Goal: Task Accomplishment & Management: Manage account settings

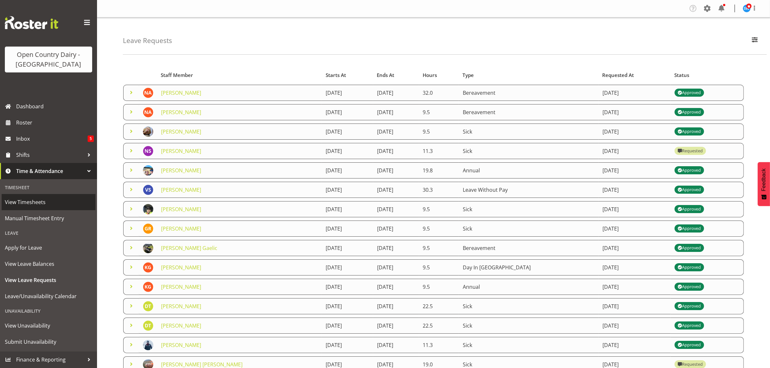
click at [37, 199] on span "View Timesheets" at bounding box center [48, 202] width 87 height 10
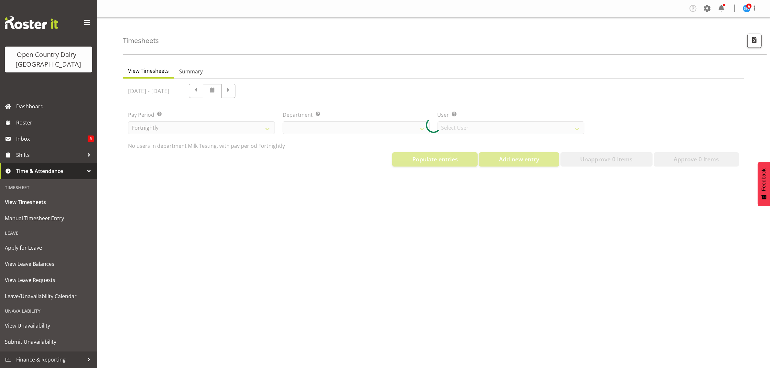
select select "733"
select select "7414"
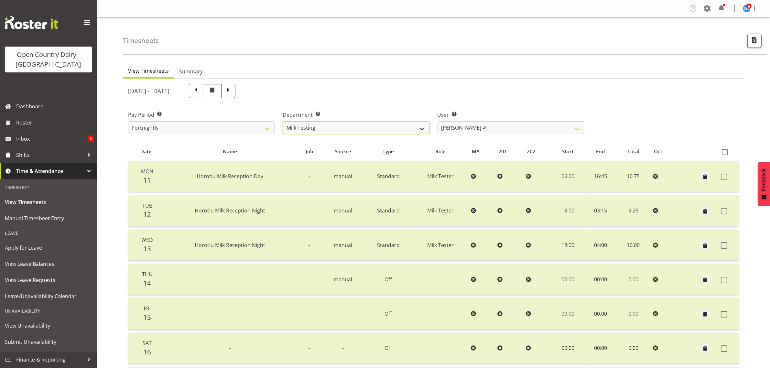
click at [362, 124] on select "701 702 703 704 705 706 707 708 709 710 711 712 713 714 715 716 717 718 719 720" at bounding box center [356, 127] width 147 height 13
select select "874"
click at [283, 121] on select "701 702 703 704 705 706 707 708 709 710 711 712 713 714 715 716 717 718 719 720" at bounding box center [356, 127] width 147 height 13
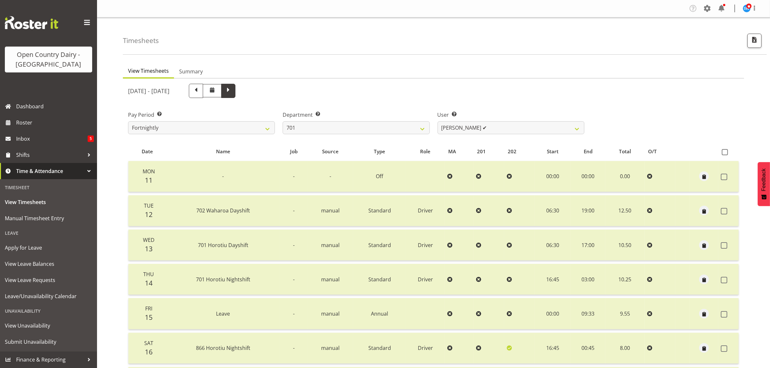
click at [235, 92] on span at bounding box center [228, 91] width 14 height 14
select select
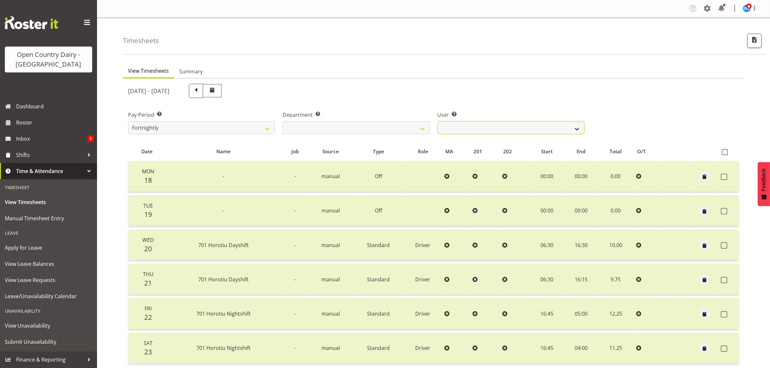
click at [503, 125] on select "Duncan Shirley ❌ Gagandeep Singh ❌ Johann Van Zyl ❌ John Cottingham ❌" at bounding box center [510, 127] width 147 height 13
select select "9454"
click at [437, 121] on select "Duncan Shirley ❌ Gagandeep Singh ❌ Johann Van Zyl ❌ John Cottingham ❌" at bounding box center [510, 127] width 147 height 13
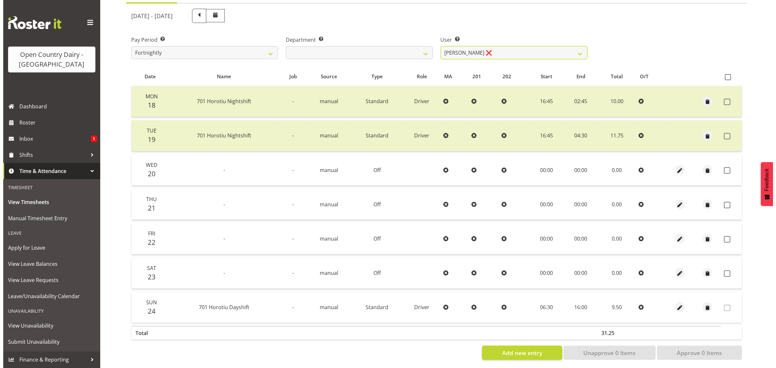
scroll to position [83, 0]
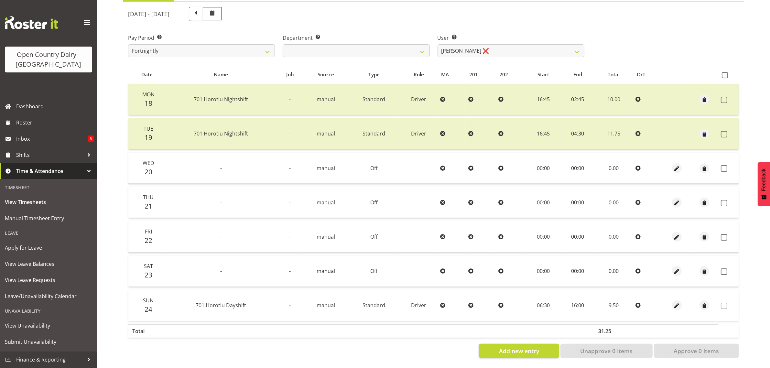
drag, startPoint x: 722, startPoint y: 165, endPoint x: 728, endPoint y: 185, distance: 21.2
click at [725, 165] on span at bounding box center [724, 168] width 6 height 6
checkbox input "true"
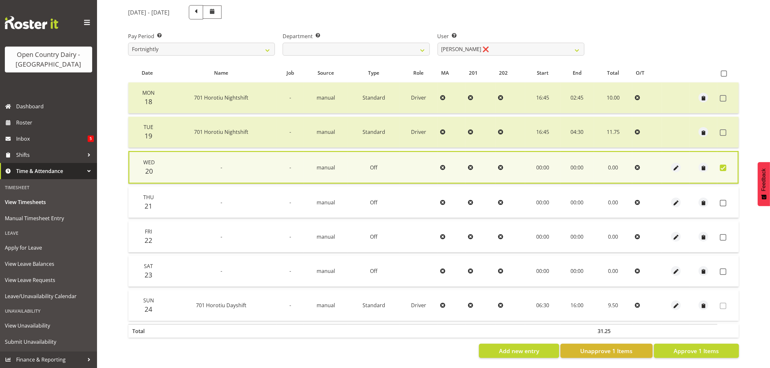
drag, startPoint x: 725, startPoint y: 198, endPoint x: 727, endPoint y: 208, distance: 9.5
click at [727, 200] on label at bounding box center [725, 203] width 10 height 6
checkbox input "true"
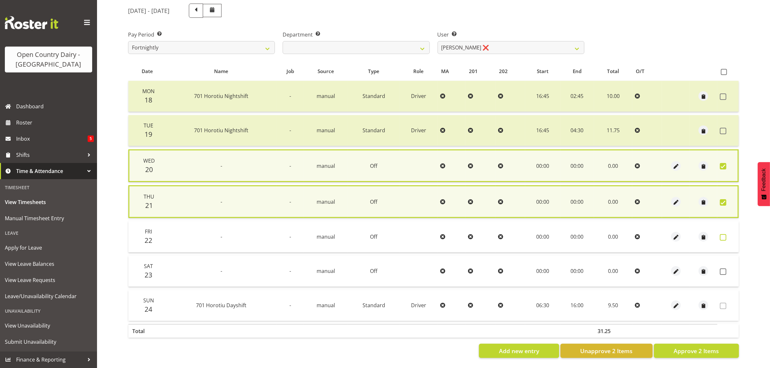
click at [724, 234] on span at bounding box center [723, 237] width 6 height 6
checkbox input "true"
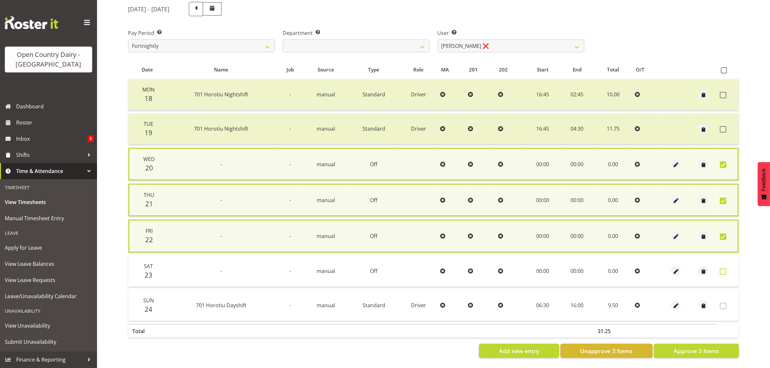
click at [724, 269] on span at bounding box center [723, 271] width 6 height 6
checkbox input "true"
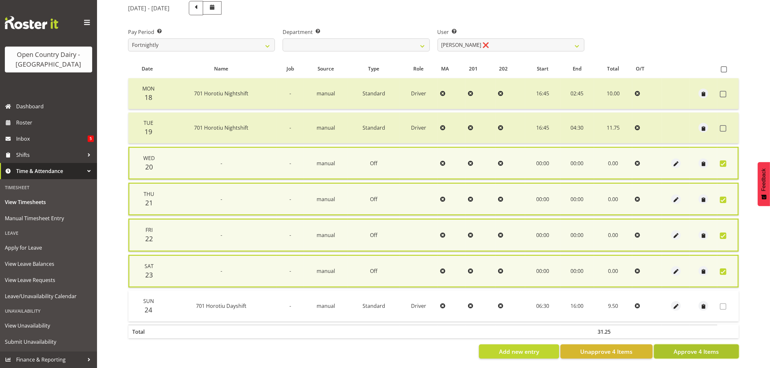
click at [717, 351] on span "Approve 4 Items" at bounding box center [695, 351] width 45 height 8
checkbox input "false"
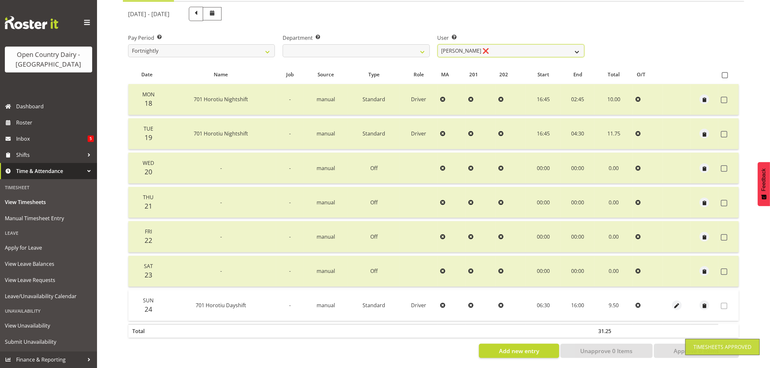
click at [495, 44] on select "Duncan Shirley ❌ Gagandeep Singh ❌ Johann Van Zyl ❌ John Cottingham ❌" at bounding box center [510, 50] width 147 height 13
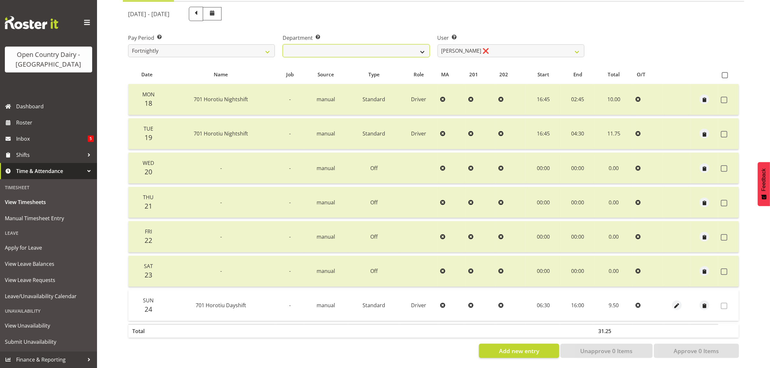
click at [381, 45] on select "701 702 703 704 705 706 707 708 709 710 711 712 713 714 715 716 717 718 719 720" at bounding box center [356, 50] width 147 height 13
select select "720"
click at [283, 44] on select "701 702 703 704 705 706 707 708 709 710 711 712 713 714 715 716 717 718 719 720" at bounding box center [356, 50] width 147 height 13
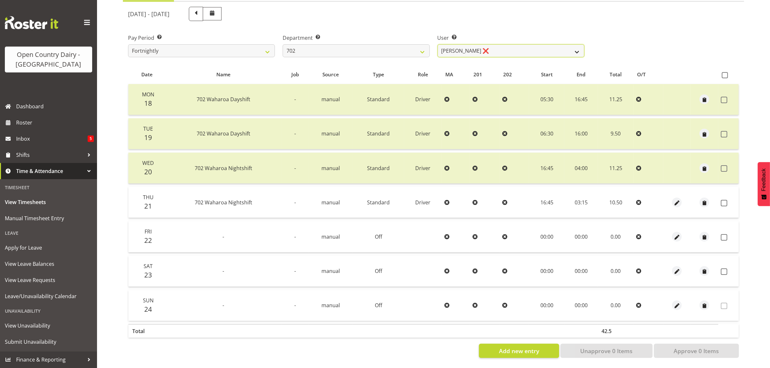
click at [506, 44] on select "Brian Riddle ❌ Denica Tapiki ❌ Nick Adlington ❌ Simon Phillpott ❌" at bounding box center [510, 50] width 147 height 13
select select "9996"
click at [437, 44] on select "Brian Riddle ❌ Denica Tapiki ❌ Nick Adlington ❌ Simon Phillpott ❌" at bounding box center [510, 50] width 147 height 13
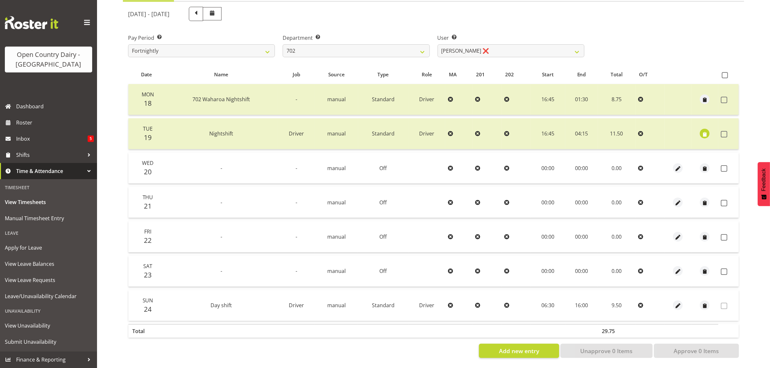
drag, startPoint x: 725, startPoint y: 163, endPoint x: 727, endPoint y: 175, distance: 11.8
click at [725, 165] on span at bounding box center [724, 168] width 6 height 6
checkbox input "true"
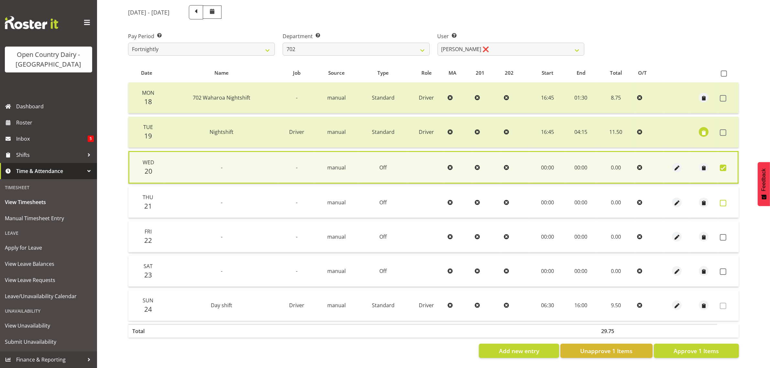
click at [723, 200] on span at bounding box center [723, 203] width 6 height 6
checkbox input "true"
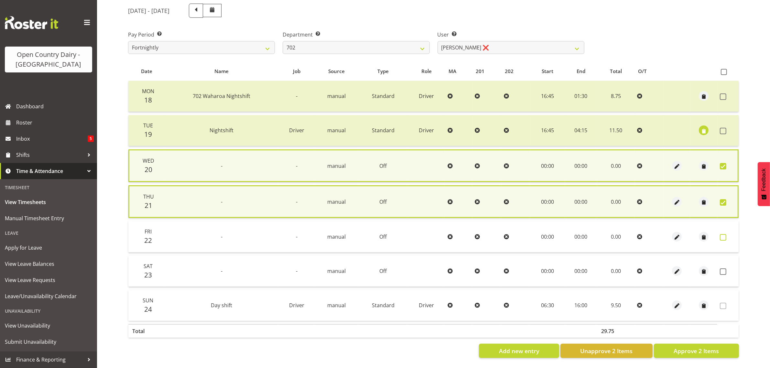
drag, startPoint x: 720, startPoint y: 232, endPoint x: 722, endPoint y: 237, distance: 5.0
click at [721, 234] on span at bounding box center [723, 237] width 6 height 6
checkbox input "true"
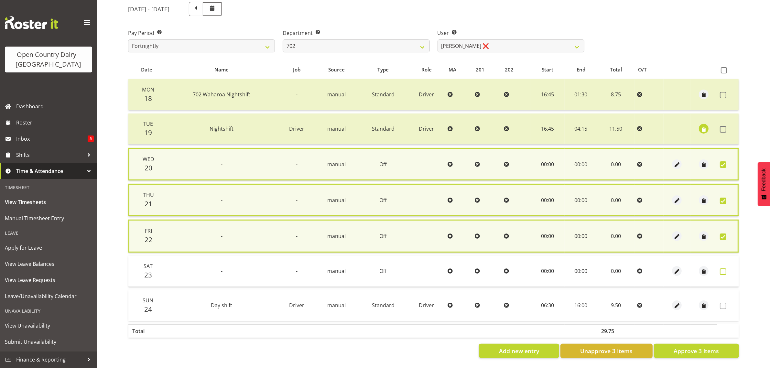
click at [723, 269] on span at bounding box center [723, 271] width 6 height 6
checkbox input "true"
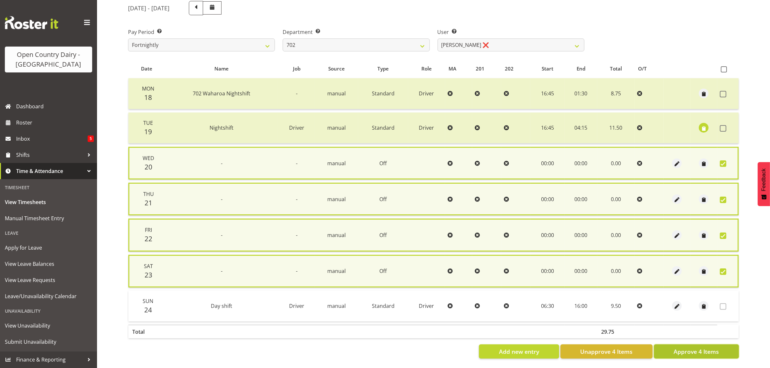
click at [717, 351] on span "Approve 4 Items" at bounding box center [695, 351] width 45 height 8
checkbox input "false"
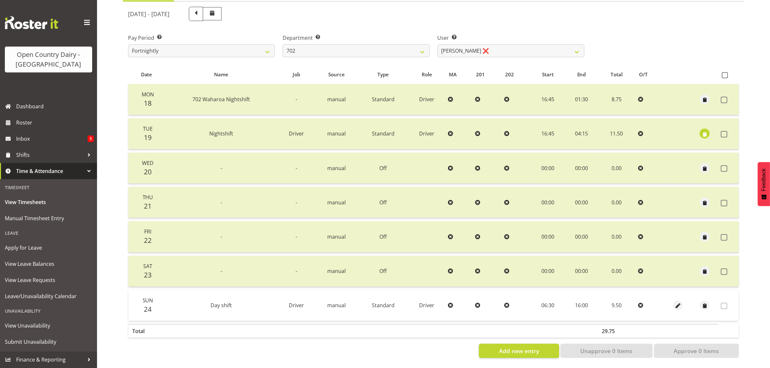
click at [702, 131] on span "button" at bounding box center [704, 134] width 7 height 7
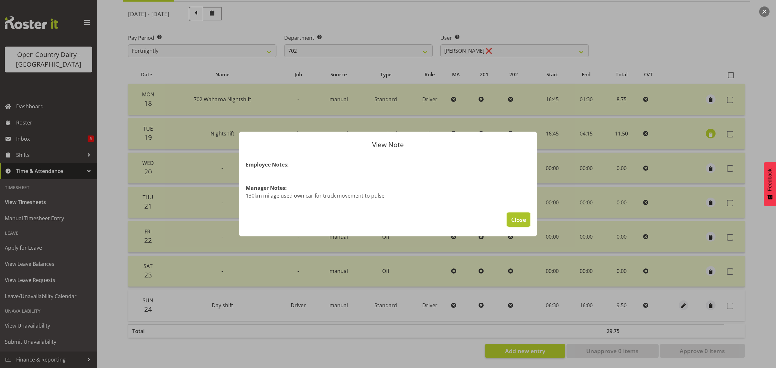
click at [518, 221] on span "Close" at bounding box center [518, 219] width 15 height 8
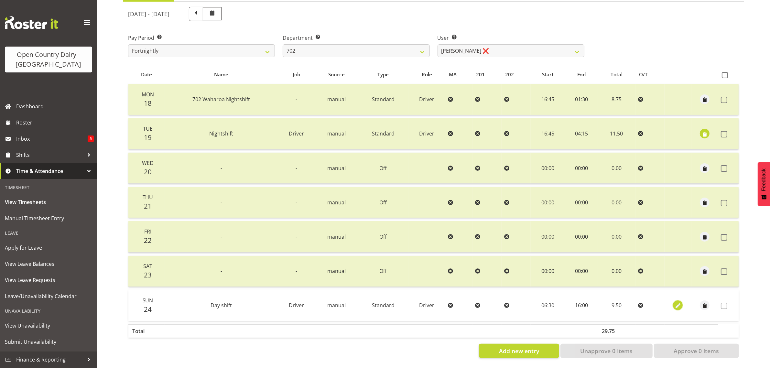
click at [675, 302] on span "button" at bounding box center [677, 305] width 7 height 7
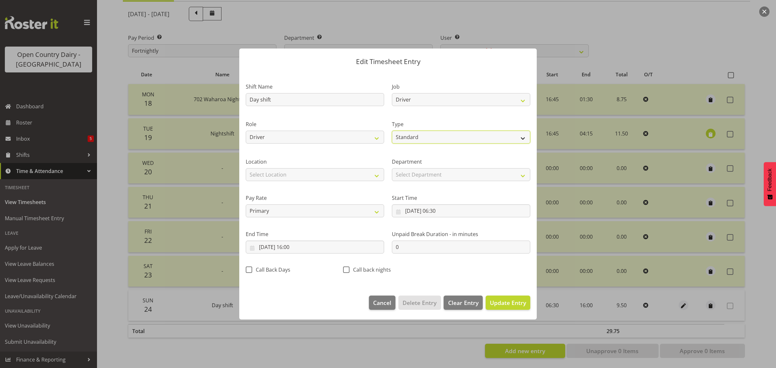
click at [421, 135] on select "Off Standard Public Holiday Public Holiday (Worked) Day In Lieu Annual Leave Si…" at bounding box center [461, 137] width 138 height 13
select select "Bereavement"
click at [392, 131] on select "Off Standard Public Holiday Public Holiday (Worked) Day In Lieu Annual Leave Si…" at bounding box center [461, 137] width 138 height 13
click at [425, 213] on input "24/08/2025, 06:30" at bounding box center [461, 210] width 138 height 13
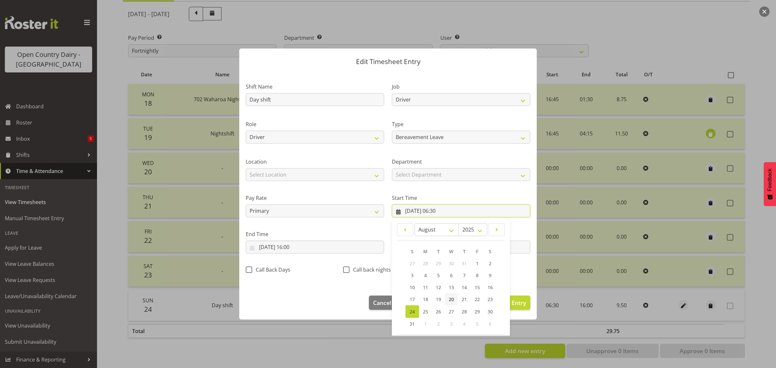
scroll to position [29, 0]
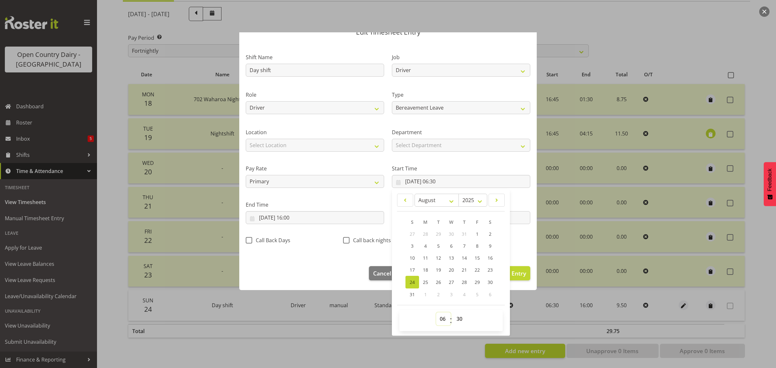
click at [438, 320] on select "00 01 02 03 04 05 06 07 08 09 10 11 12 13 14 15 16 17 18 19 20 21 22 23" at bounding box center [443, 318] width 15 height 13
select select "0"
click at [436, 312] on select "00 01 02 03 04 05 06 07 08 09 10 11 12 13 14 15 16 17 18 19 20 21 22 23" at bounding box center [443, 318] width 15 height 13
type input "24/08/2025, 00:30"
click at [458, 318] on select "00 01 02 03 04 05 06 07 08 09 10 11 12 13 14 15 16 17 18 19 20 21 22 23 24 25 2…" at bounding box center [460, 318] width 15 height 13
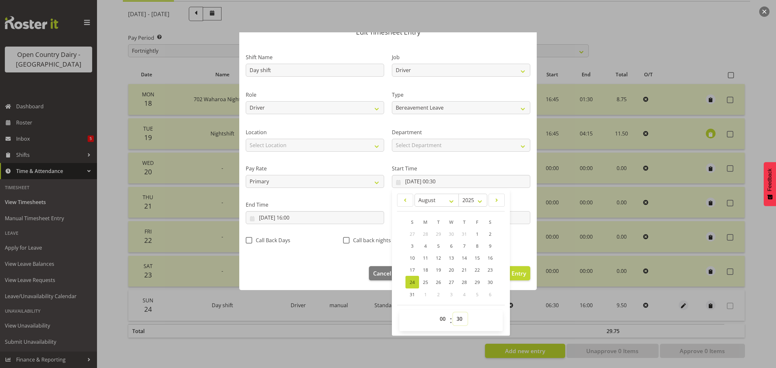
select select "0"
click at [453, 312] on select "00 01 02 03 04 05 06 07 08 09 10 11 12 13 14 15 16 17 18 19 20 21 22 23 24 25 2…" at bounding box center [460, 318] width 15 height 13
type input "24/08/2025, 00:00"
click at [293, 216] on input "24/08/2025, 16:00" at bounding box center [315, 217] width 138 height 13
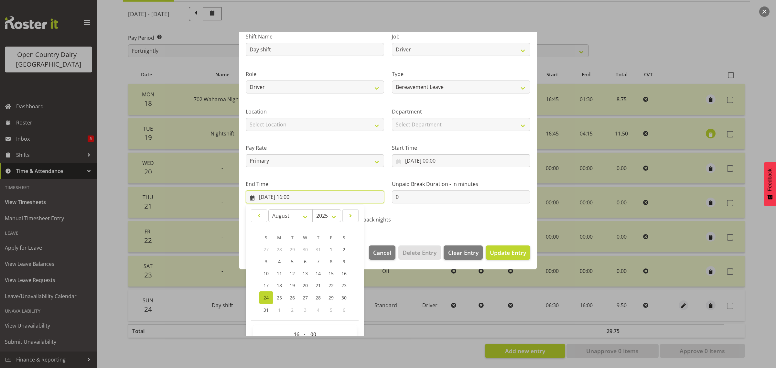
scroll to position [66, 0]
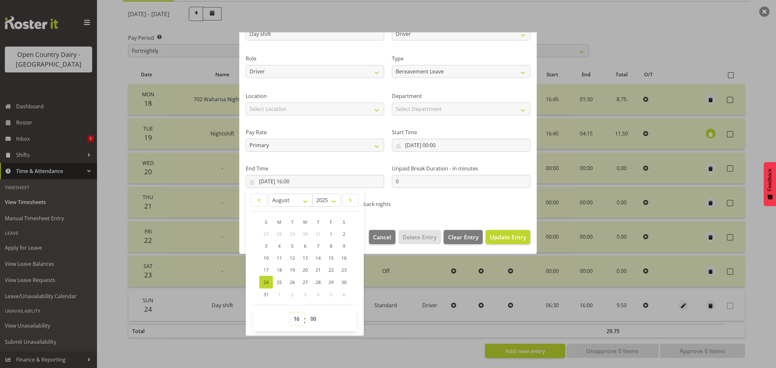
click at [298, 322] on select "00 01 02 03 04 05 06 07 08 09 10 11 12 13 14 15 16 17 18 19 20 21 22 23" at bounding box center [297, 318] width 15 height 13
select select "10"
click at [290, 312] on select "00 01 02 03 04 05 06 07 08 09 10 11 12 13 14 15 16 17 18 19 20 21 22 23" at bounding box center [297, 318] width 15 height 13
type input "24/08/2025, 10:00"
click at [502, 236] on span "Update Entry" at bounding box center [508, 237] width 36 height 8
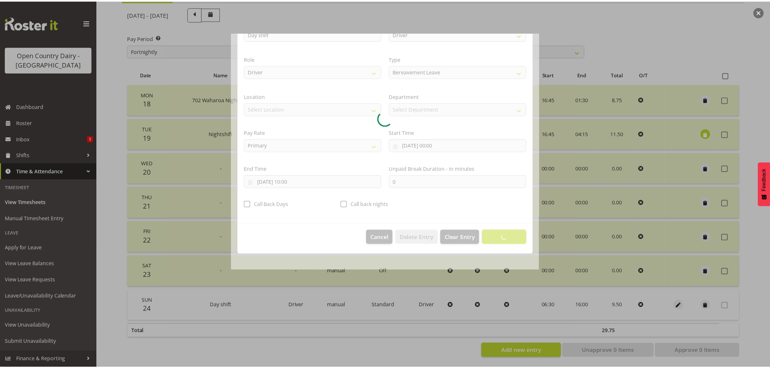
scroll to position [0, 0]
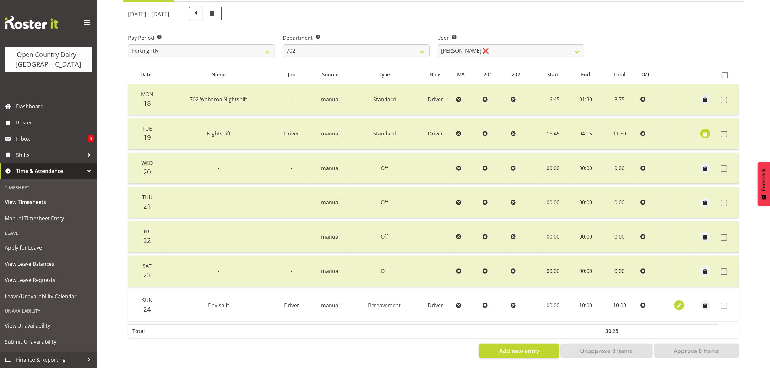
click at [677, 302] on span "button" at bounding box center [678, 305] width 7 height 7
select select "Bereavement"
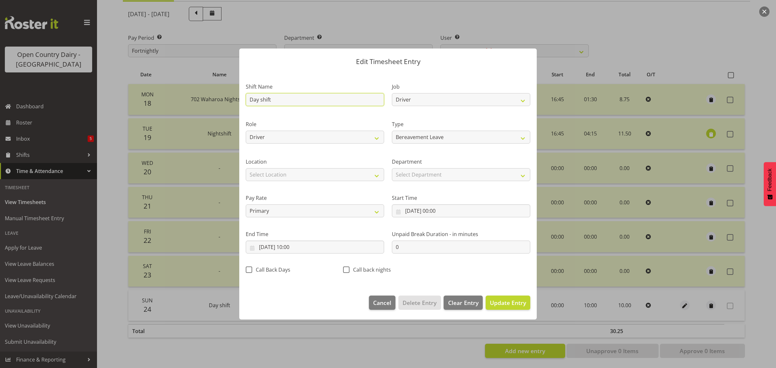
drag, startPoint x: 277, startPoint y: 99, endPoint x: 232, endPoint y: 94, distance: 45.1
click at [232, 94] on div "Edit Timesheet Entry Shift Name Day shift Job Driver Driver supervisor Support …" at bounding box center [388, 184] width 776 height 368
type input "Bereavement Leave"
click at [499, 304] on span "Update Entry" at bounding box center [508, 303] width 36 height 8
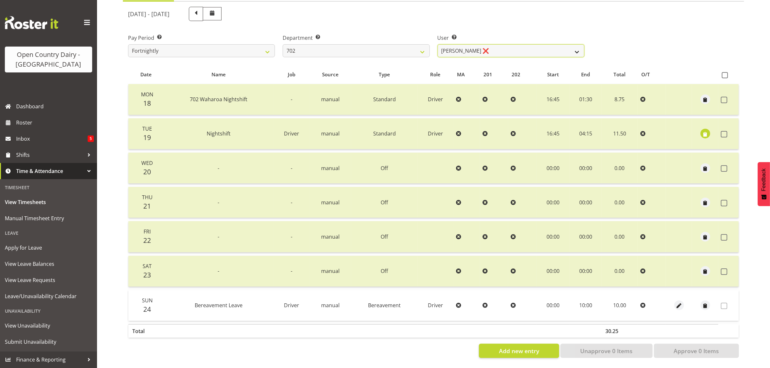
click at [511, 44] on select "Brian Riddle ❌ Denica Tapiki ❌ Nick Adlington ❌ Simon Phillpott ❌" at bounding box center [510, 50] width 147 height 13
click at [346, 44] on select "701 702 703 704 705 706 707 708 709 710 711 712 713 714 715 716 717 718 719 720" at bounding box center [356, 50] width 147 height 13
select select "710"
click at [283, 44] on select "701 702 703 704 705 706 707 708 709 710 711 712 713 714 715 716 717 718 719 720" at bounding box center [356, 50] width 147 height 13
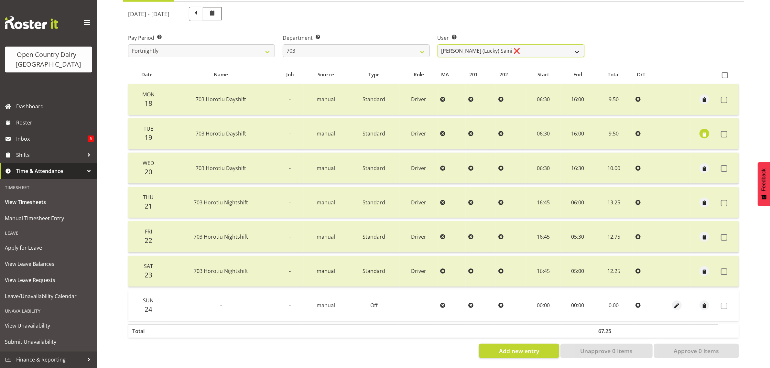
click at [521, 44] on select "Bhupinder (Lucky) Saini ❌ Mark Fowler ❌ Tama Baker ❌" at bounding box center [510, 50] width 147 height 13
select select "8209"
click at [437, 44] on select "Bhupinder (Lucky) Saini ❌ Mark Fowler ❌ Tama Baker ❌" at bounding box center [510, 50] width 147 height 13
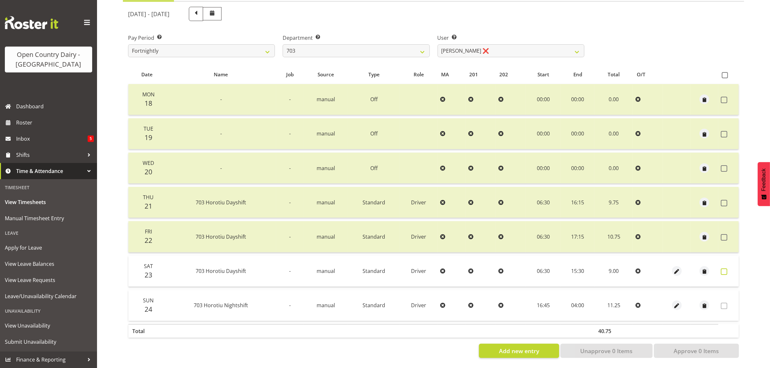
click at [725, 268] on span at bounding box center [724, 271] width 6 height 6
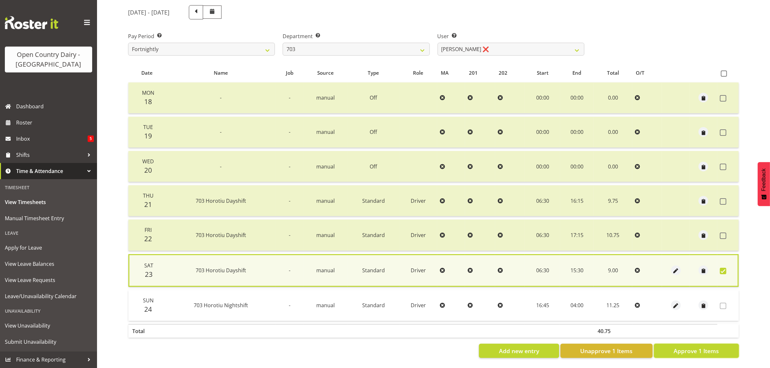
click at [710, 347] on span "Approve 1 Items" at bounding box center [695, 351] width 45 height 8
checkbox input "false"
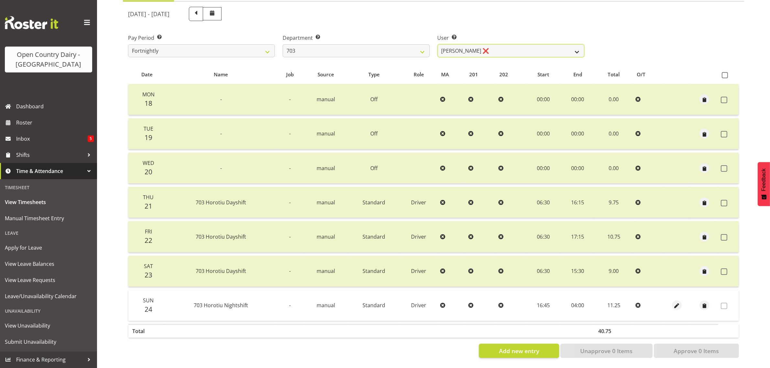
click at [516, 44] on select "Bhupinder (Lucky) Saini ❌ Mark Fowler ❌ Tama Baker ❌" at bounding box center [510, 50] width 147 height 13
click at [515, 44] on select "Bhupinder (Lucky) Saini ❌ Mark Fowler ❌ Tama Baker ❌" at bounding box center [510, 50] width 147 height 13
drag, startPoint x: 379, startPoint y: 46, endPoint x: 378, endPoint y: 50, distance: 4.7
click at [379, 46] on select "701 702 703 704 705 706 707 708 709 710 711 712 713 714 715 716 717 718 719 720" at bounding box center [356, 50] width 147 height 13
select select "717"
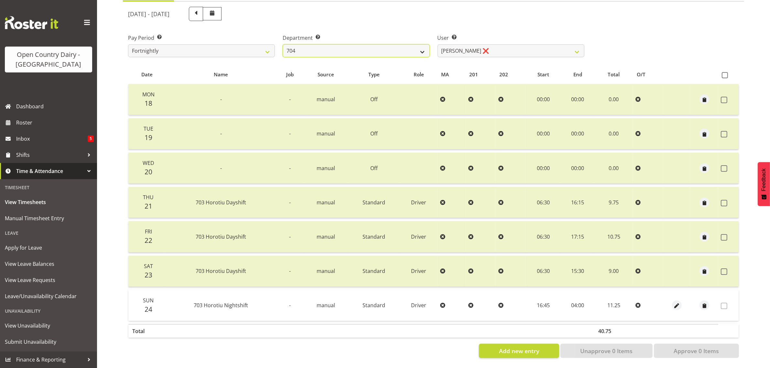
click at [283, 44] on select "701 702 703 704 705 706 707 708 709 710 711 712 713 714 715 716 717 718 719 720" at bounding box center [356, 50] width 147 height 13
select select "8496"
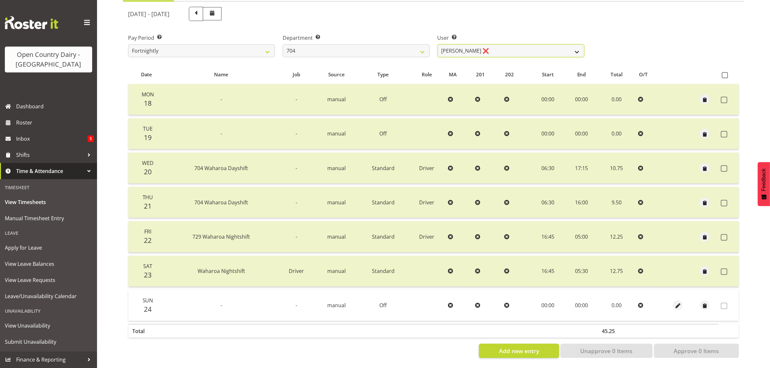
click at [503, 44] on select "Graham Houghton ❌ Jon Williams ❌ Stephen Rae ❌" at bounding box center [510, 50] width 147 height 13
click at [420, 44] on select "701 702 703 704 705 706 707 708 709 710 711 712 713 714 715 716 717 718 719 720" at bounding box center [356, 50] width 147 height 13
select select "714"
click at [283, 44] on select "701 702 703 704 705 706 707 708 709 710 711 712 713 714 715 716 717 718 719 720" at bounding box center [356, 50] width 147 height 13
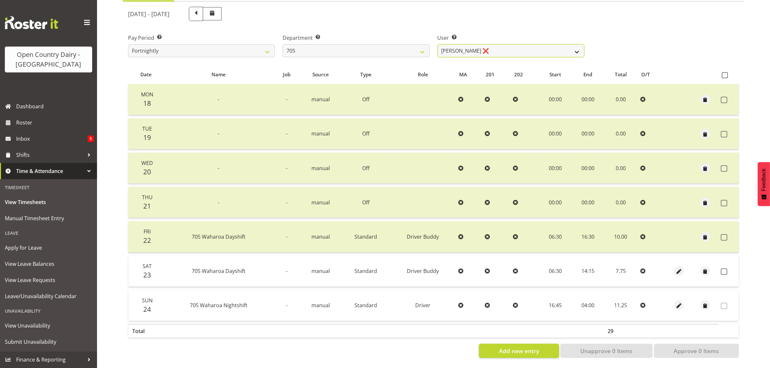
click at [495, 44] on select "Colin Kelly ❌ Craig Cottam ❌ John May ❌" at bounding box center [510, 50] width 147 height 13
select select "11696"
click at [437, 44] on select "Colin Kelly ❌ Craig Cottam ❌ John May ❌" at bounding box center [510, 50] width 147 height 13
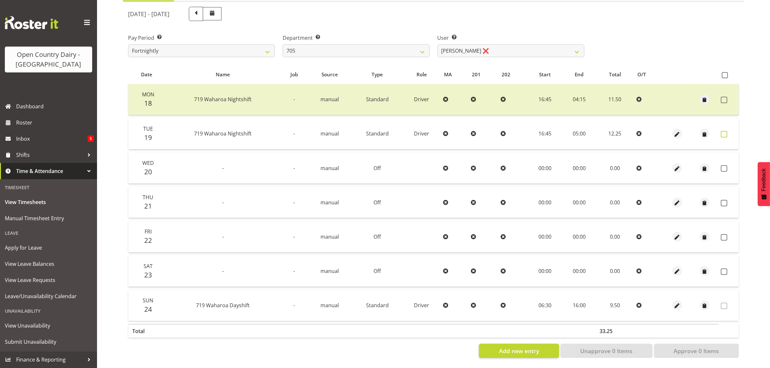
click at [724, 131] on span at bounding box center [724, 134] width 6 height 6
checkbox input "true"
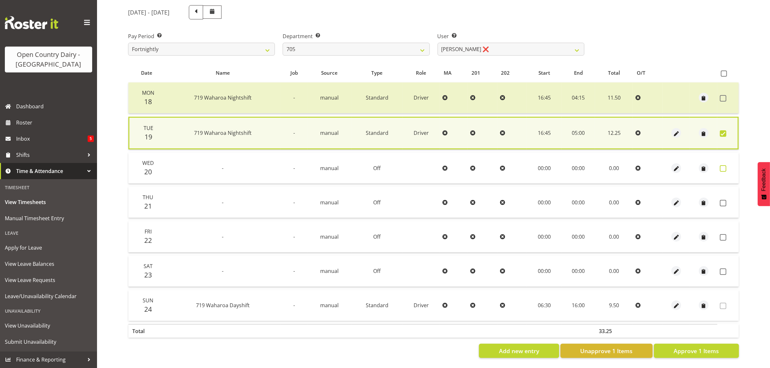
click at [724, 165] on span at bounding box center [723, 168] width 6 height 6
checkbox input "true"
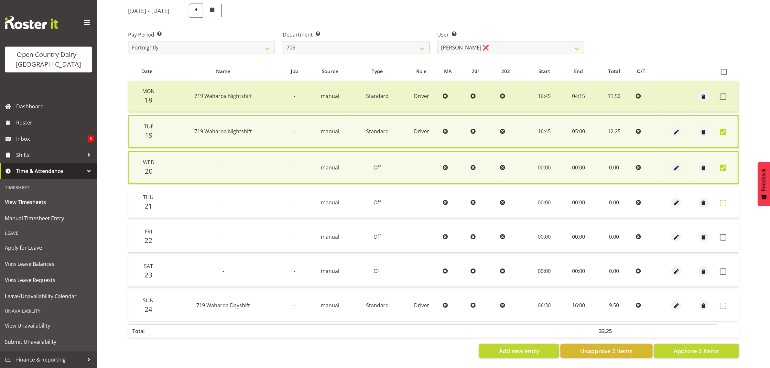
click at [722, 200] on span at bounding box center [723, 203] width 6 height 6
checkbox input "true"
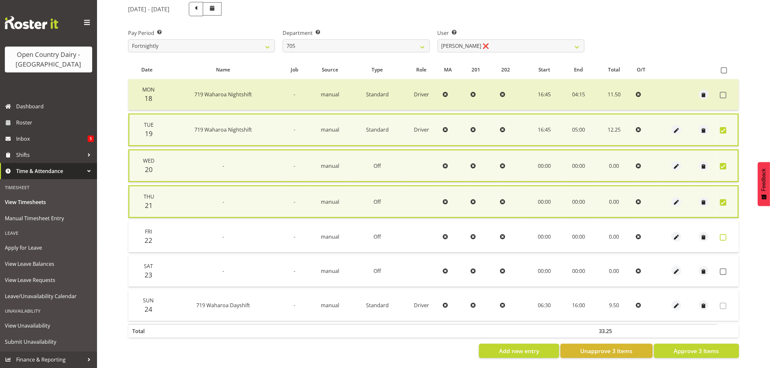
click at [723, 236] on span at bounding box center [723, 237] width 6 height 6
checkbox input "true"
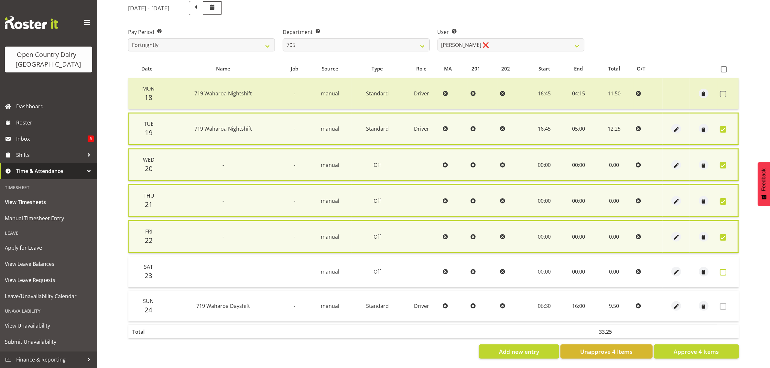
click at [723, 272] on span at bounding box center [723, 272] width 6 height 6
checkbox input "true"
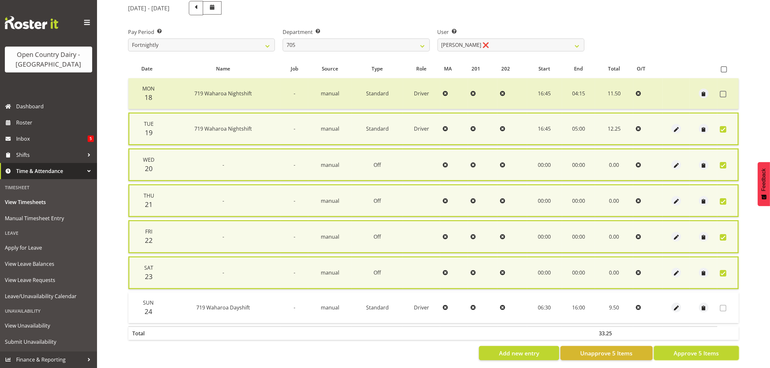
click at [720, 353] on button "Approve 5 Items" at bounding box center [696, 353] width 85 height 14
checkbox input "false"
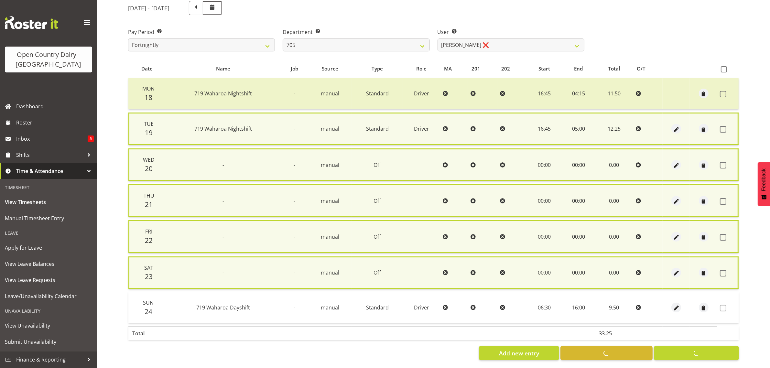
checkbox input "false"
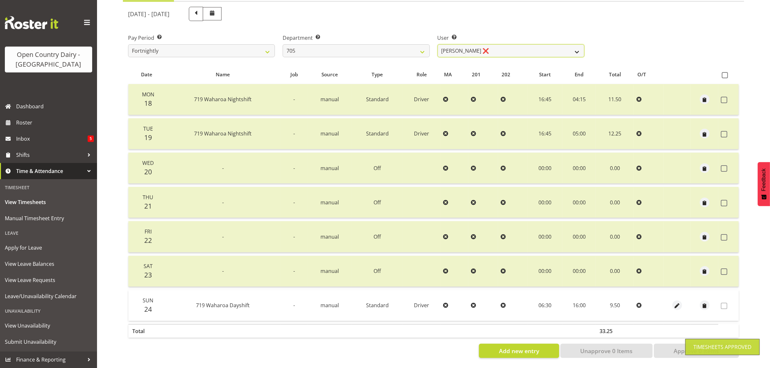
click at [496, 45] on select "Colin Kelly ❌ Craig Cottam ❌ John May ❌" at bounding box center [510, 50] width 147 height 13
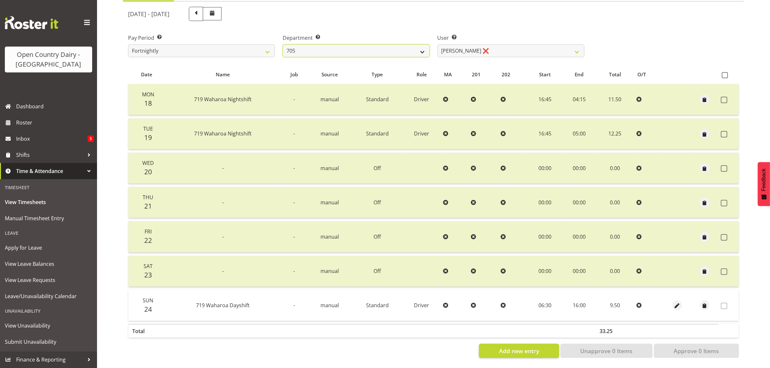
click at [407, 44] on select "701 702 703 704 705 706 707 708 709 710 711 712 713 714 715 716 717 718 719 720" at bounding box center [356, 50] width 147 height 13
select select "721"
click at [283, 44] on select "701 702 703 704 705 706 707 708 709 710 711 712 713 714 715 716 717 718 719 720" at bounding box center [356, 50] width 147 height 13
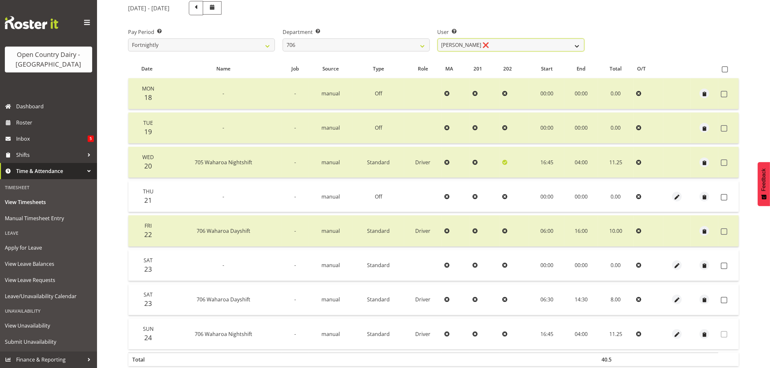
click at [496, 45] on select "Andrew Kearns ❌ Len Symons ❌ Mark Ansley ❌ Paul Griffin ❌" at bounding box center [510, 44] width 147 height 13
select select "11079"
click at [437, 38] on select "Andrew Kearns ❌ Len Symons ❌ Mark Ansley ❌ Paul Griffin ❌" at bounding box center [510, 44] width 147 height 13
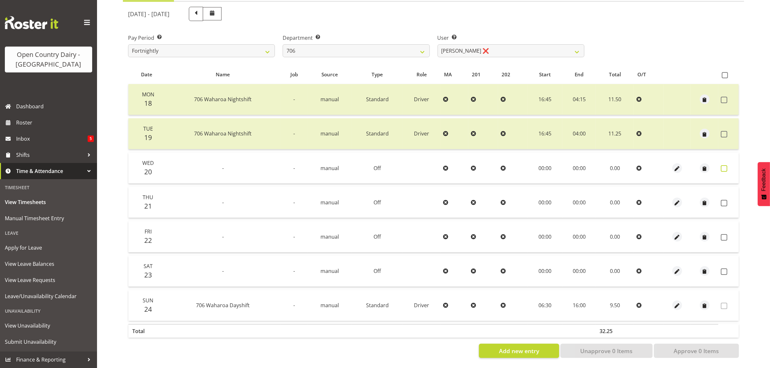
drag, startPoint x: 723, startPoint y: 161, endPoint x: 730, endPoint y: 188, distance: 27.5
click at [723, 165] on span at bounding box center [724, 168] width 6 height 6
checkbox input "true"
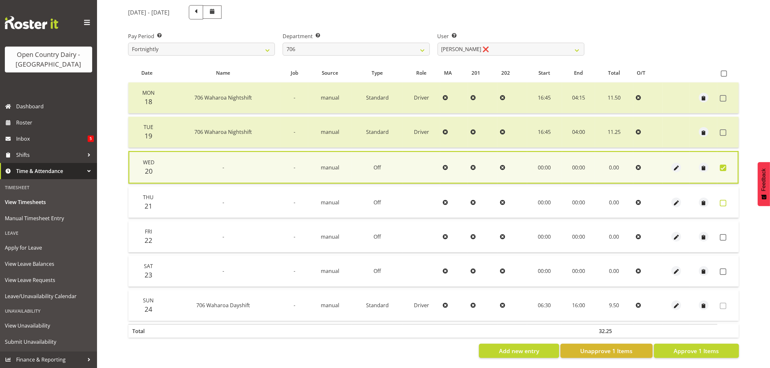
click at [722, 200] on span at bounding box center [723, 203] width 6 height 6
checkbox input "true"
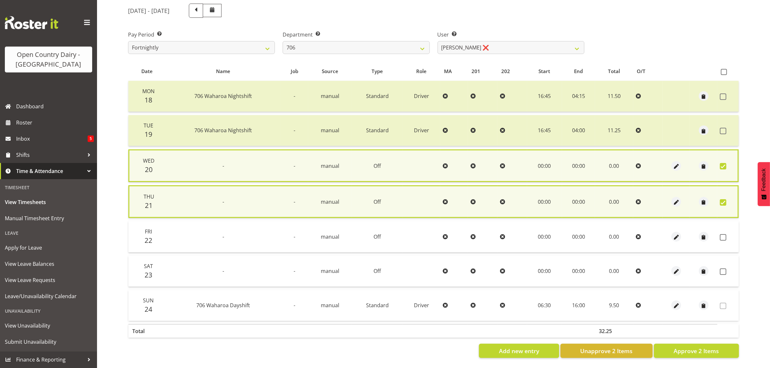
click at [723, 234] on span at bounding box center [723, 237] width 6 height 6
checkbox input "true"
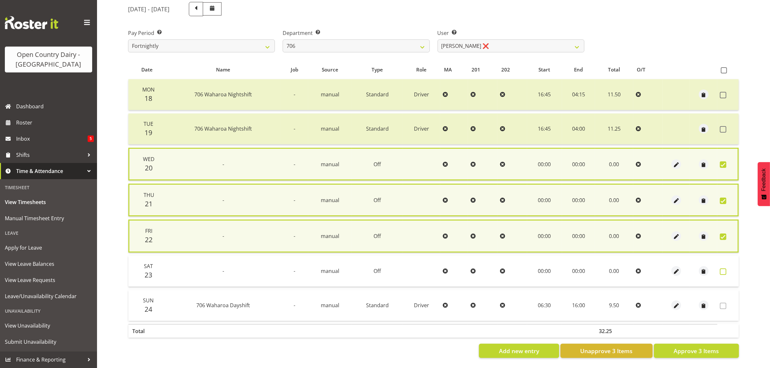
click at [722, 269] on span at bounding box center [723, 271] width 6 height 6
checkbox input "true"
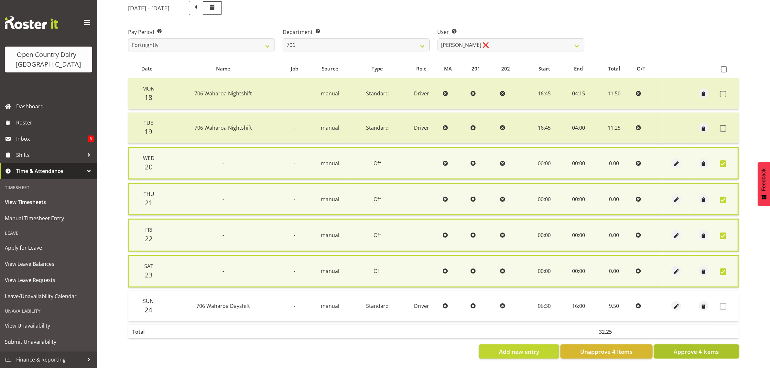
click at [714, 351] on span "Approve 4 Items" at bounding box center [695, 351] width 45 height 8
checkbox input "false"
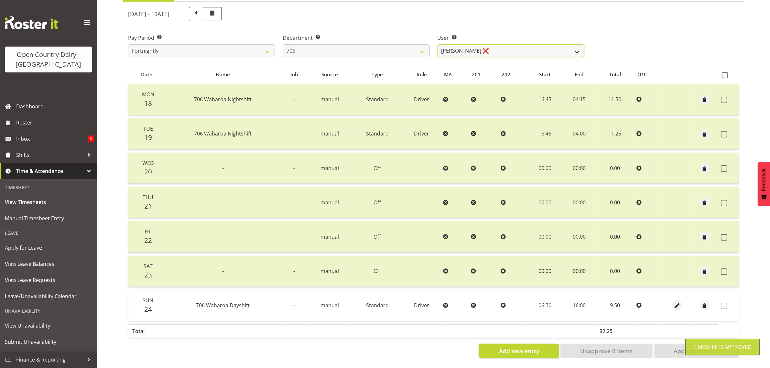
click at [484, 44] on select "Andrew Kearns ❌ Len Symons ❌ Mark Ansley ❌ Paul Griffin ❌" at bounding box center [510, 50] width 147 height 13
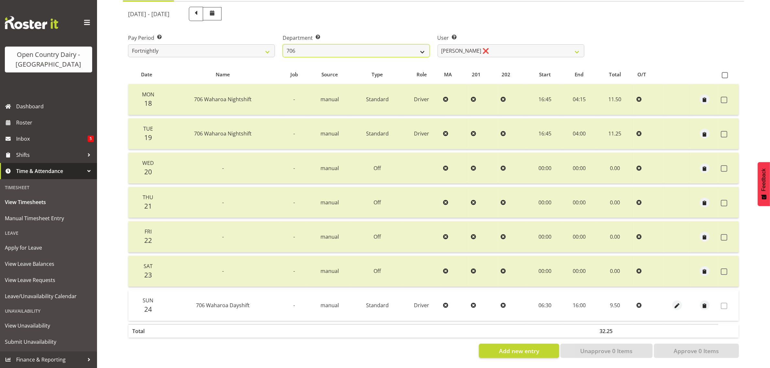
drag, startPoint x: 345, startPoint y: 44, endPoint x: 347, endPoint y: 50, distance: 6.4
click at [345, 44] on select "701 702 703 704 705 706 707 708 709 710 711 712 713 714 715 716 717 718 719 720" at bounding box center [356, 50] width 147 height 13
select select "811"
click at [283, 44] on select "701 702 703 704 705 706 707 708 709 710 711 712 713 714 715 716 717 718 719 720" at bounding box center [356, 50] width 147 height 13
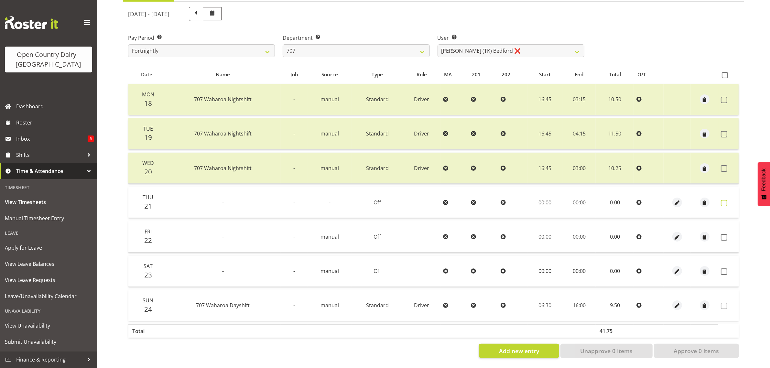
click at [723, 200] on span at bounding box center [724, 203] width 6 height 6
checkbox input "true"
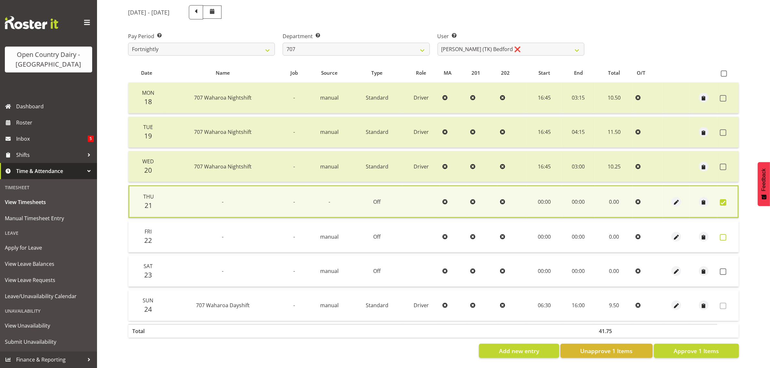
click at [722, 234] on span at bounding box center [723, 237] width 6 height 6
checkbox input "true"
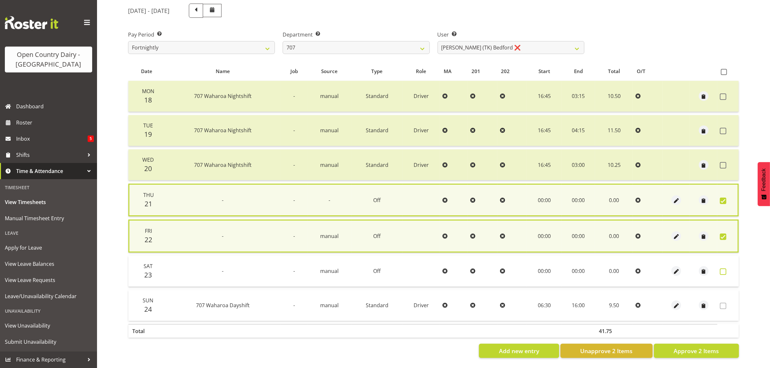
click at [727, 268] on label at bounding box center [725, 271] width 10 height 6
checkbox input "true"
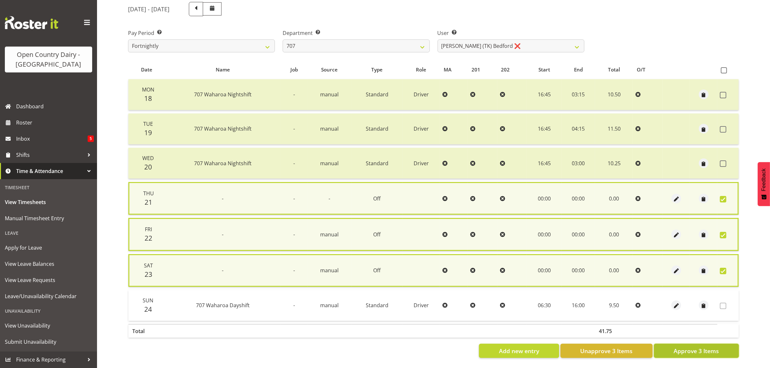
click at [715, 350] on span "Approve 3 Items" at bounding box center [695, 351] width 45 height 8
checkbox input "false"
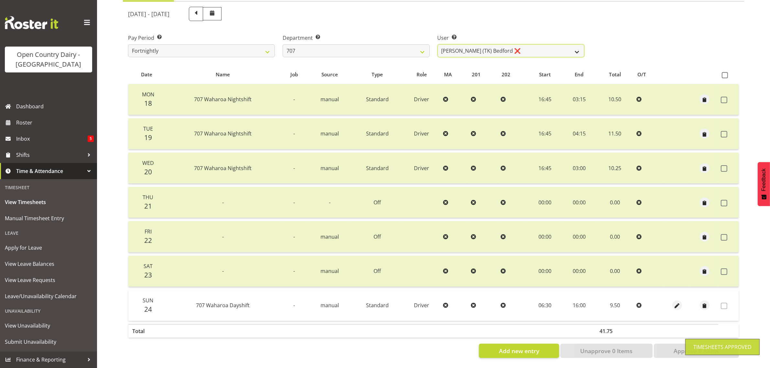
click at [502, 44] on select "Alan (TK) Bedford ❌ Mike Madden ❌" at bounding box center [510, 50] width 147 height 13
select select "8199"
click at [437, 44] on select "Alan (TK) Bedford ❌ Mike Madden ❌" at bounding box center [510, 50] width 147 height 13
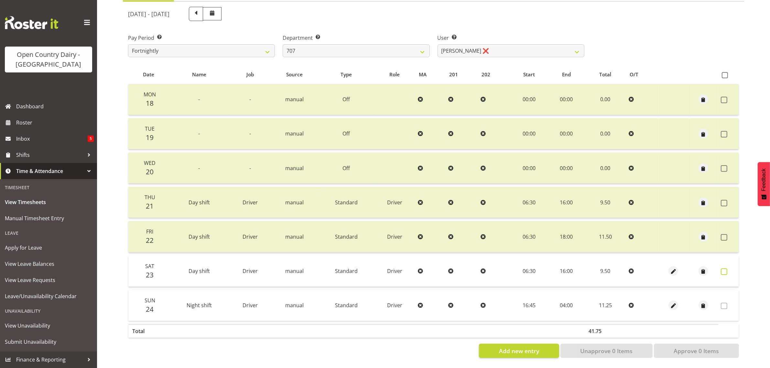
click at [726, 268] on span at bounding box center [724, 271] width 6 height 6
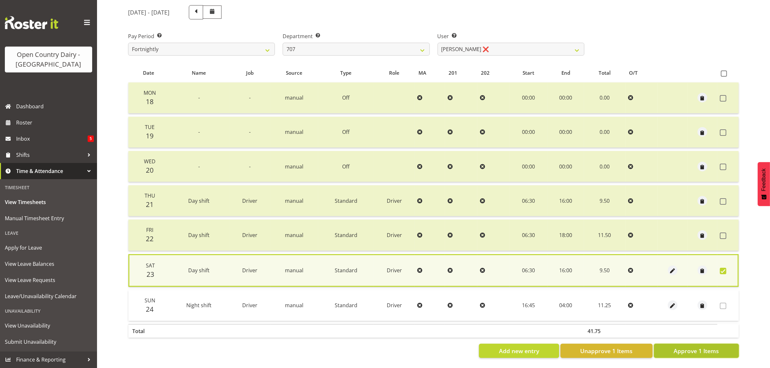
click at [721, 349] on button "Approve 1 Items" at bounding box center [696, 351] width 85 height 14
checkbox input "false"
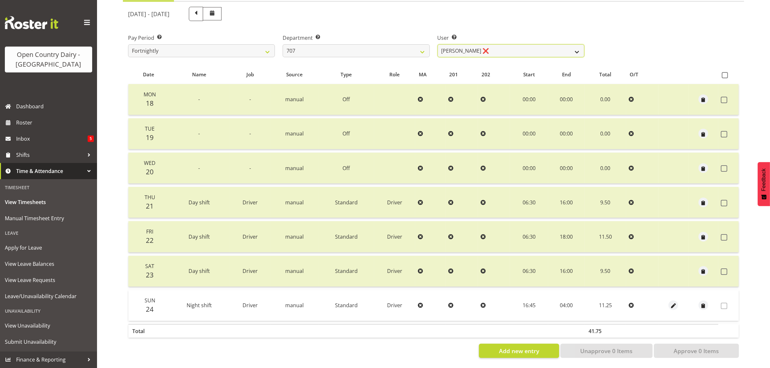
click at [492, 44] on select "Alan (TK) Bedford ❌ Mike Madden ❌" at bounding box center [510, 50] width 147 height 13
drag, startPoint x: 492, startPoint y: 42, endPoint x: 439, endPoint y: 42, distance: 53.3
click at [493, 44] on select "Alan (TK) Bedford ❌ Mike Madden ❌" at bounding box center [510, 50] width 147 height 13
click at [413, 44] on select "701 702 703 704 705 706 707 708 709 710 711 712 713 714 715 716 717 718 719 720" at bounding box center [356, 50] width 147 height 13
select select "762"
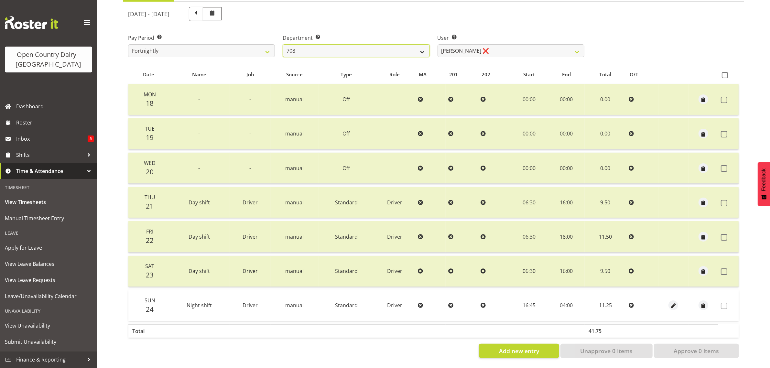
click at [283, 44] on select "701 702 703 704 705 706 707 708 709 710 711 712 713 714 715 716 717 718 719 720" at bounding box center [356, 50] width 147 height 13
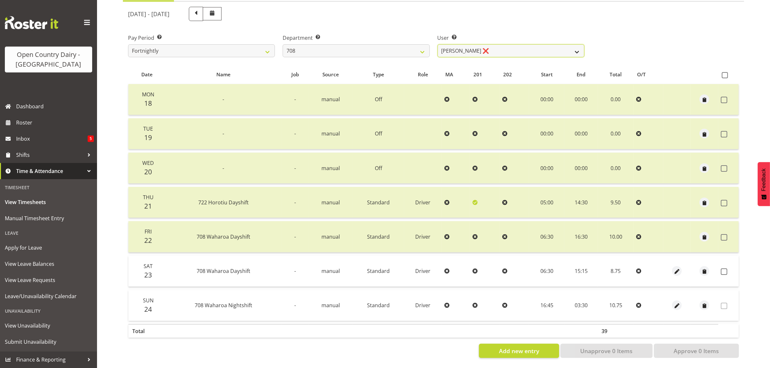
click at [494, 44] on select "David Foote ❌ Mark Himiona ❌" at bounding box center [510, 50] width 147 height 13
select select "11697"
click at [437, 44] on select "David Foote ❌ Mark Himiona ❌" at bounding box center [510, 50] width 147 height 13
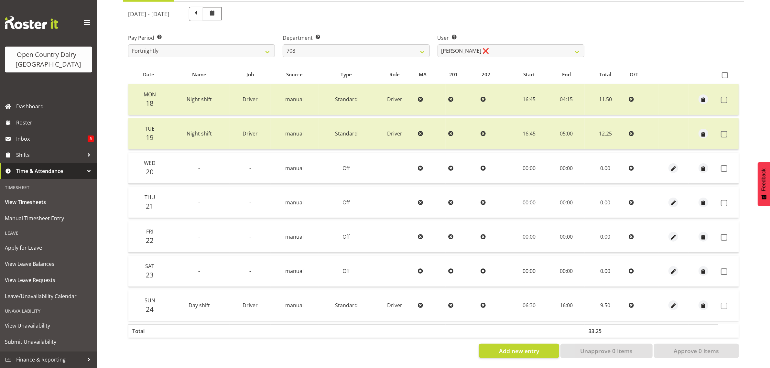
click at [726, 165] on span at bounding box center [724, 168] width 6 height 6
checkbox input "true"
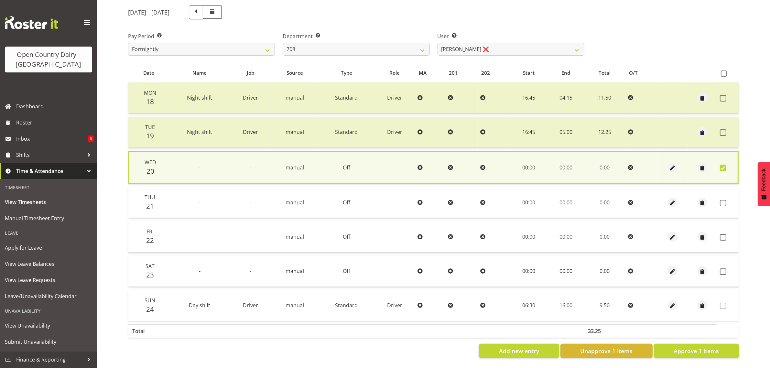
drag, startPoint x: 727, startPoint y: 198, endPoint x: 720, endPoint y: 222, distance: 25.0
click at [725, 200] on label at bounding box center [725, 203] width 10 height 6
checkbox input "true"
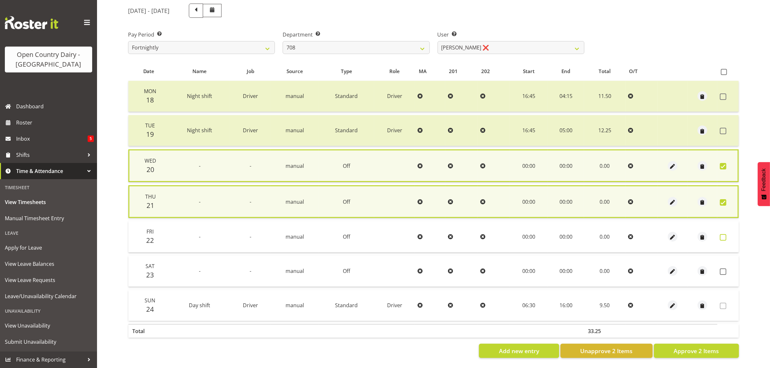
click at [722, 234] on span at bounding box center [723, 237] width 6 height 6
checkbox input "true"
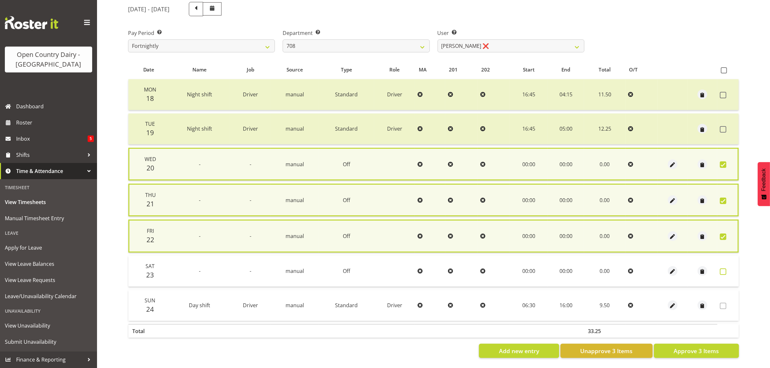
click at [725, 271] on span at bounding box center [723, 271] width 6 height 6
checkbox input "true"
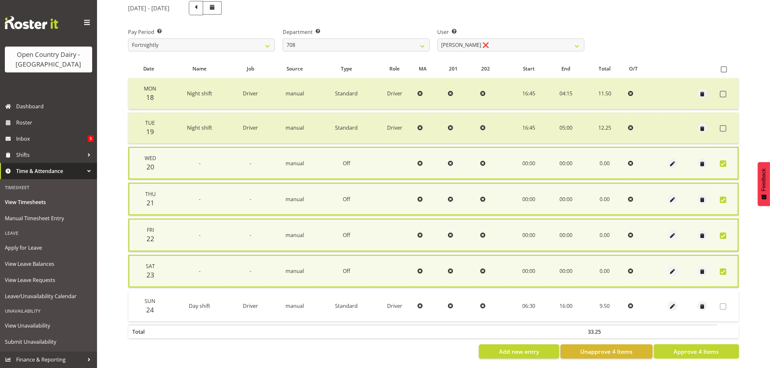
drag, startPoint x: 704, startPoint y: 350, endPoint x: 699, endPoint y: 345, distance: 6.6
click at [704, 350] on span "Approve 4 Items" at bounding box center [695, 351] width 45 height 8
checkbox input "false"
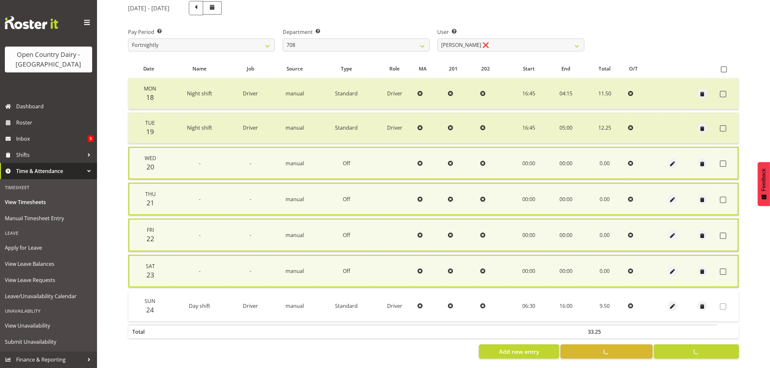
checkbox input "false"
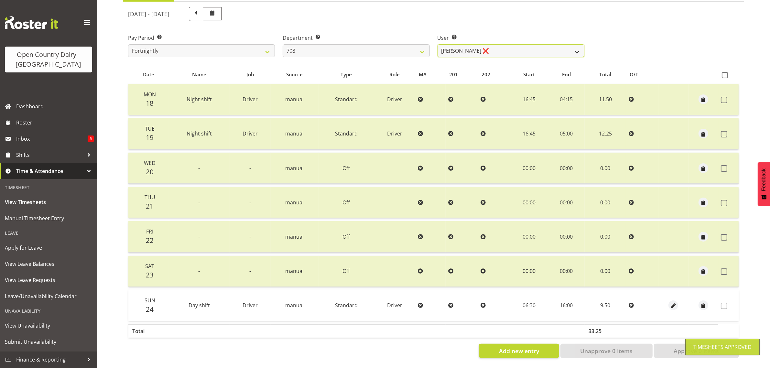
click at [490, 44] on select "David Foote ❌ Mark Himiona ❌" at bounding box center [510, 50] width 147 height 13
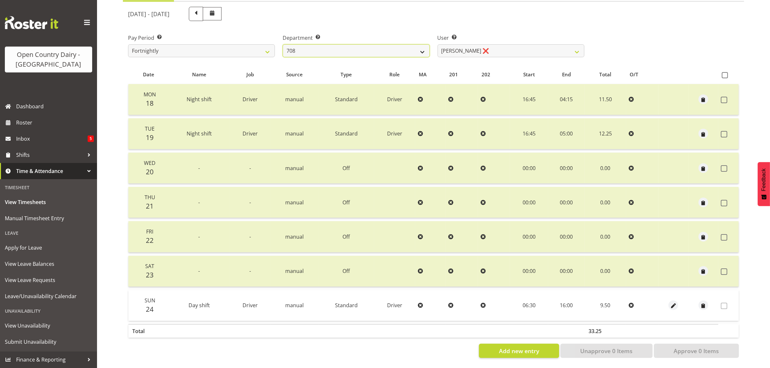
drag, startPoint x: 383, startPoint y: 39, endPoint x: 382, endPoint y: 49, distance: 10.1
click at [383, 44] on select "701 702 703 704 705 706 707 708 709 710 711 712 713 714 715 716 717 718 719 720" at bounding box center [356, 50] width 147 height 13
select select "735"
click at [283, 44] on select "701 702 703 704 705 706 707 708 709 710 711 712 713 714 715 716 717 718 719 720" at bounding box center [356, 50] width 147 height 13
select select "10056"
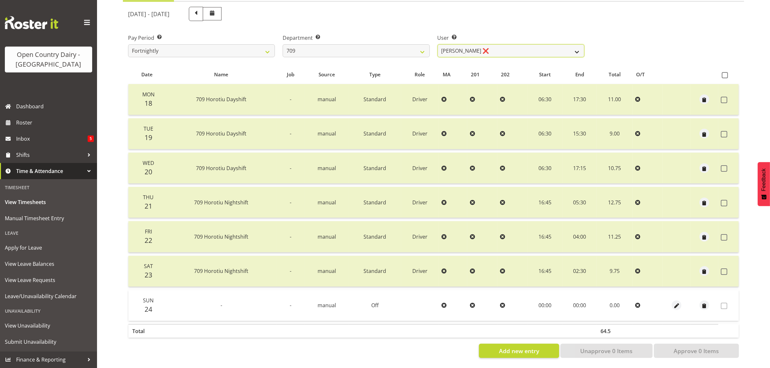
click at [492, 44] on select "Alex Barclay ❌ Craig Knudsen ❌ Jaswant Singh ❌ Ross Cook ❌" at bounding box center [510, 50] width 147 height 13
click at [365, 44] on select "701 702 703 704 705 706 707 708 709 710 711 712 713 714 715 716 717 718 719 720" at bounding box center [356, 50] width 147 height 13
select select "875"
click at [283, 44] on select "701 702 703 704 705 706 707 708 709 710 711 712 713 714 715 716 717 718 719 720" at bounding box center [356, 50] width 147 height 13
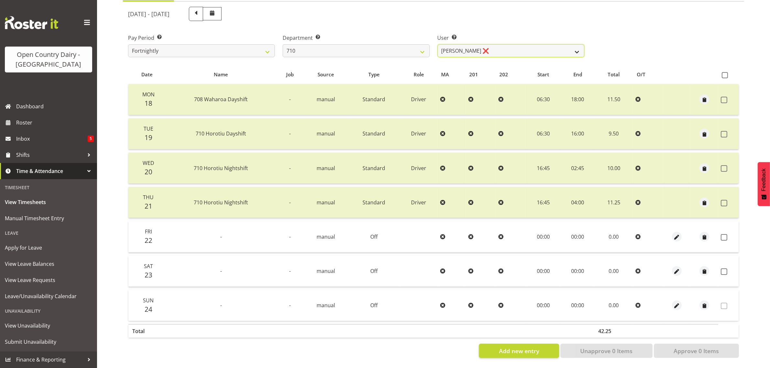
click at [491, 44] on select "Dean Chapman ❌ George Megchelse ❌ Kris Gambhir ❌ Richie Epere ❌" at bounding box center [510, 50] width 147 height 13
select select "8203"
click at [437, 44] on select "Dean Chapman ❌ George Megchelse ❌ Kris Gambhir ❌ Richie Epere ❌" at bounding box center [510, 50] width 147 height 13
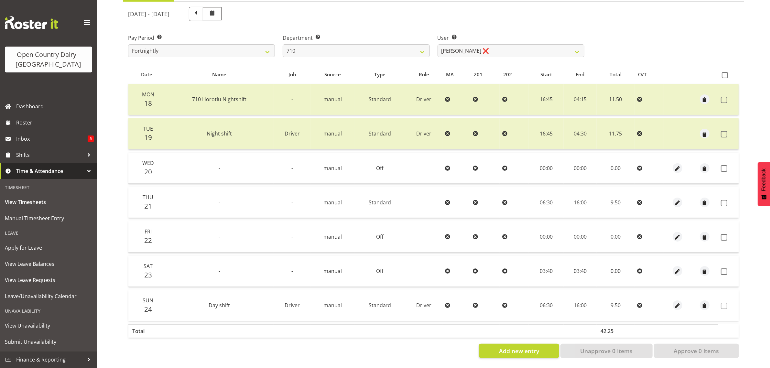
drag, startPoint x: 721, startPoint y: 164, endPoint x: 724, endPoint y: 168, distance: 4.7
click at [723, 165] on span at bounding box center [724, 168] width 6 height 6
checkbox input "true"
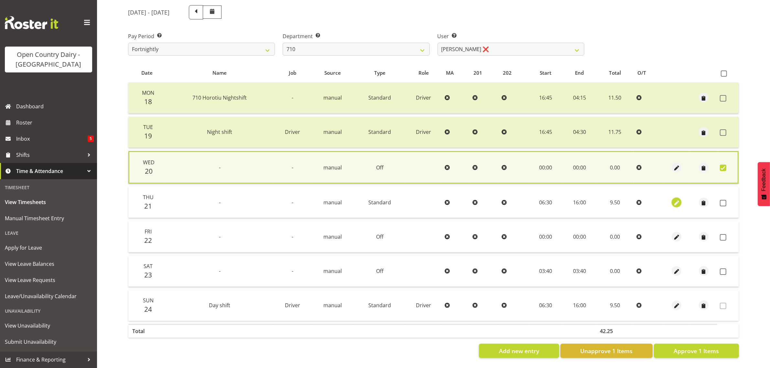
click at [677, 201] on span "button" at bounding box center [676, 202] width 7 height 7
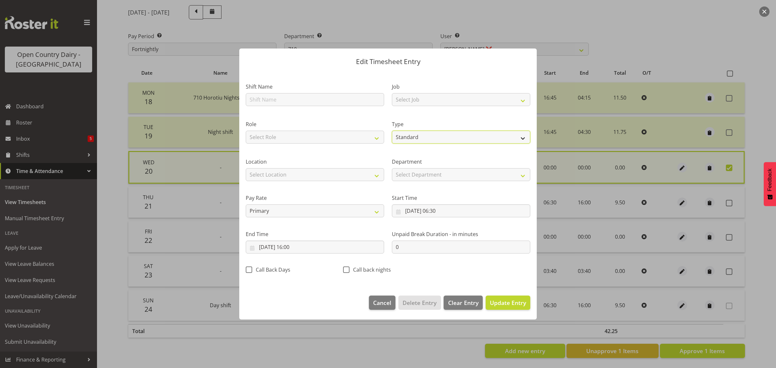
click at [431, 136] on select "Off Standard Public Holiday Public Holiday (Worked) Day In Lieu Annual Leave Si…" at bounding box center [461, 137] width 138 height 13
select select "Off"
click at [392, 144] on select "Off Standard Public Holiday Public Holiday (Worked) Day In Lieu Annual Leave Si…" at bounding box center [461, 137] width 138 height 13
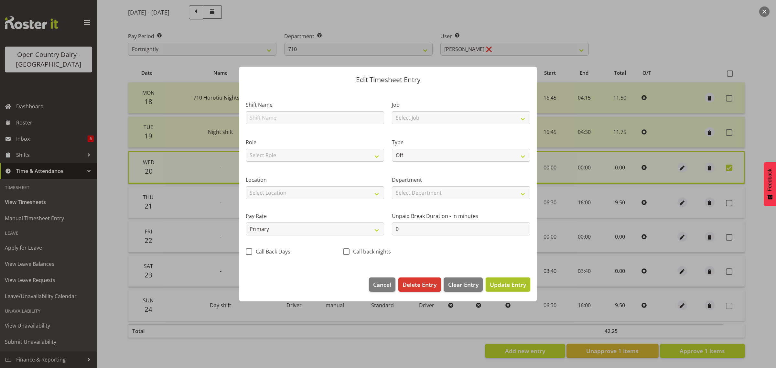
click at [510, 285] on span "Update Entry" at bounding box center [508, 285] width 36 height 8
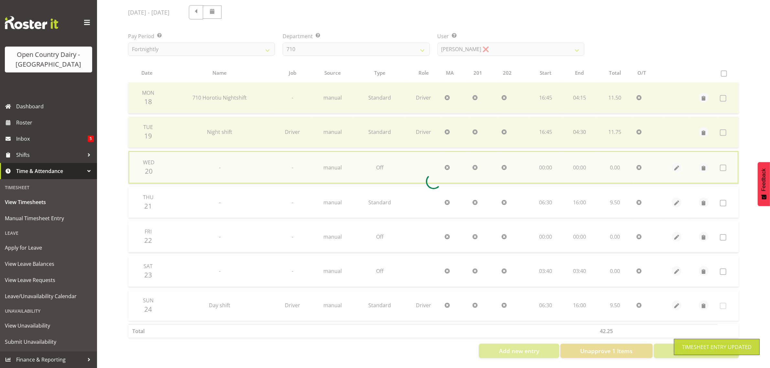
checkbox input "false"
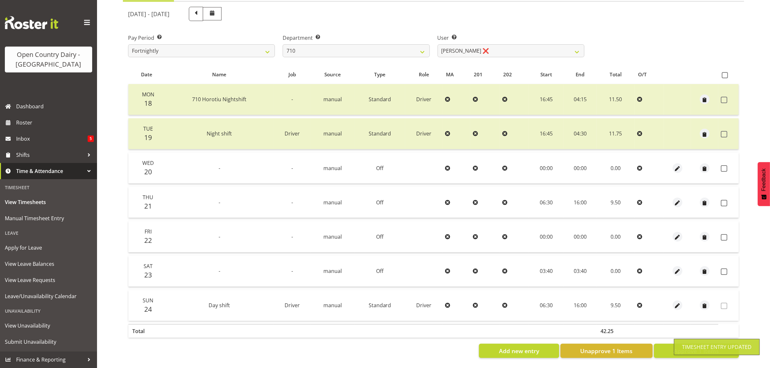
drag, startPoint x: 723, startPoint y: 197, endPoint x: 723, endPoint y: 201, distance: 4.9
click at [723, 197] on div at bounding box center [433, 182] width 621 height 361
click at [724, 234] on span at bounding box center [724, 237] width 6 height 6
checkbox input "true"
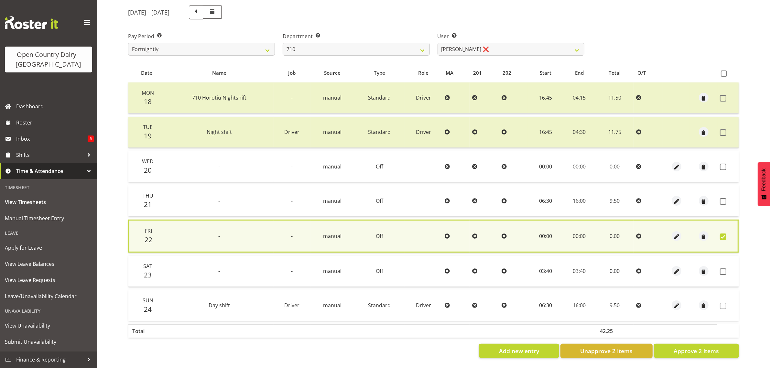
drag, startPoint x: 723, startPoint y: 198, endPoint x: 723, endPoint y: 172, distance: 26.5
click at [722, 198] on span at bounding box center [723, 201] width 6 height 6
checkbox input "true"
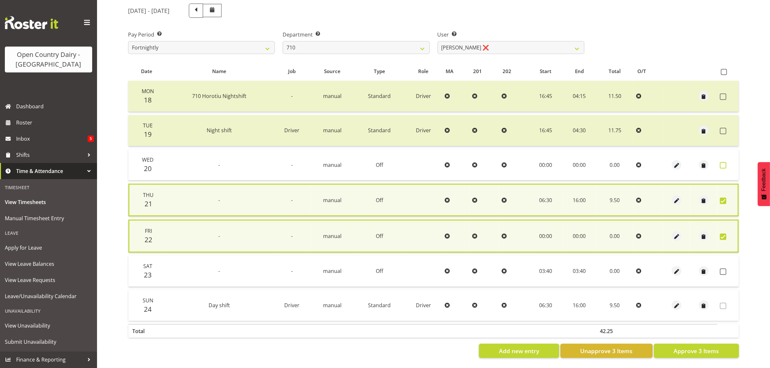
click at [723, 162] on span at bounding box center [723, 165] width 6 height 6
checkbox input "true"
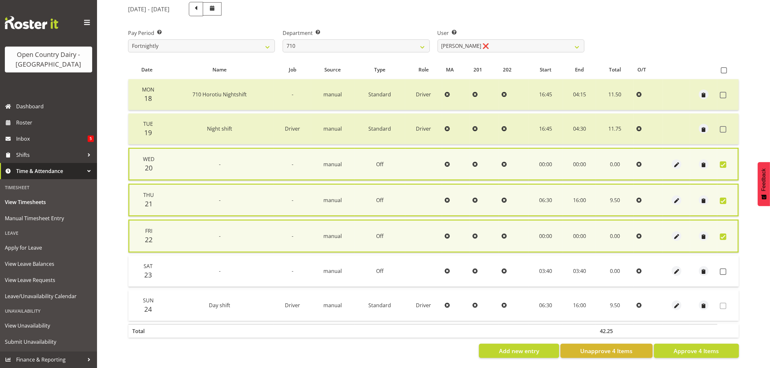
drag, startPoint x: 723, startPoint y: 268, endPoint x: 710, endPoint y: 298, distance: 32.0
click at [724, 268] on span at bounding box center [723, 271] width 6 height 6
checkbox input "true"
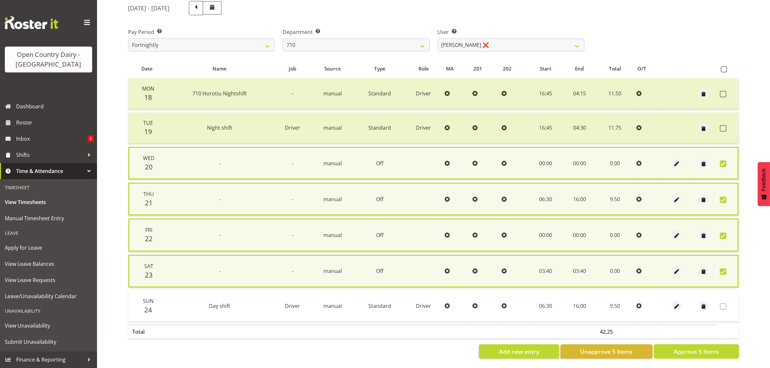
click at [686, 347] on span "Approve 5 Items" at bounding box center [695, 351] width 45 height 8
checkbox input "false"
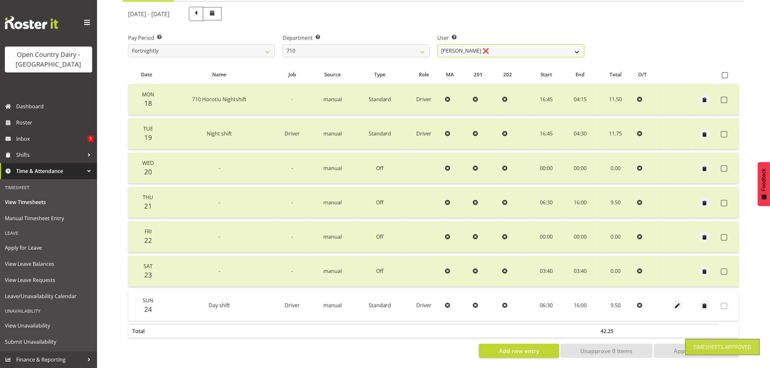
click at [495, 44] on select "Dean Chapman ❌ George Megchelse ❌ Kris Gambhir ❌ Richie Epere ❌" at bounding box center [510, 50] width 147 height 13
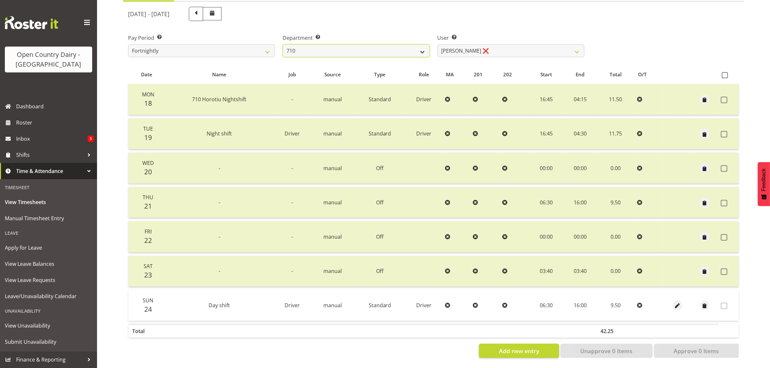
click at [330, 46] on select "701 702 703 704 705 706 707 708 709 710 711 712 713 714 715 716 717 718 719 720" at bounding box center [356, 50] width 147 height 13
select select "832"
click at [283, 44] on select "701 702 703 704 705 706 707 708 709 710 711 712 713 714 715 716 717 718 719 720" at bounding box center [356, 50] width 147 height 13
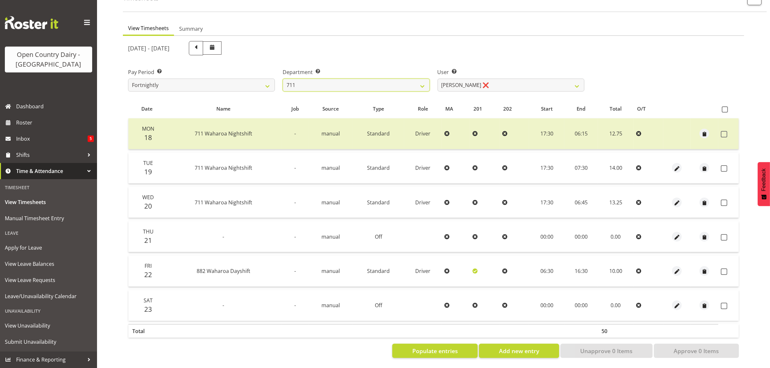
scroll to position [48, 0]
drag, startPoint x: 724, startPoint y: 162, endPoint x: 725, endPoint y: 171, distance: 9.4
click at [725, 165] on span at bounding box center [724, 168] width 6 height 6
checkbox input "true"
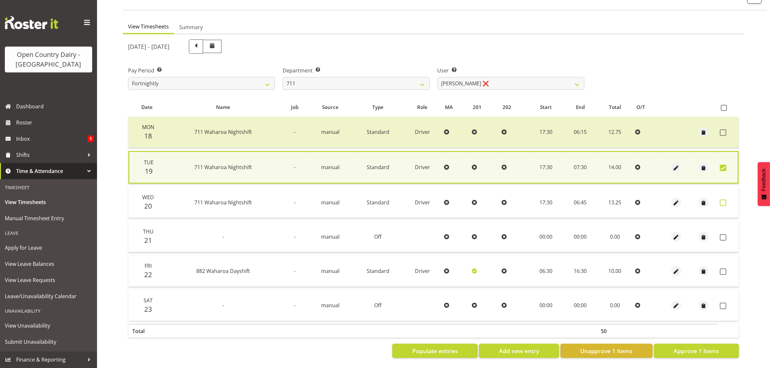
click at [725, 199] on span at bounding box center [723, 202] width 6 height 6
checkbox input "true"
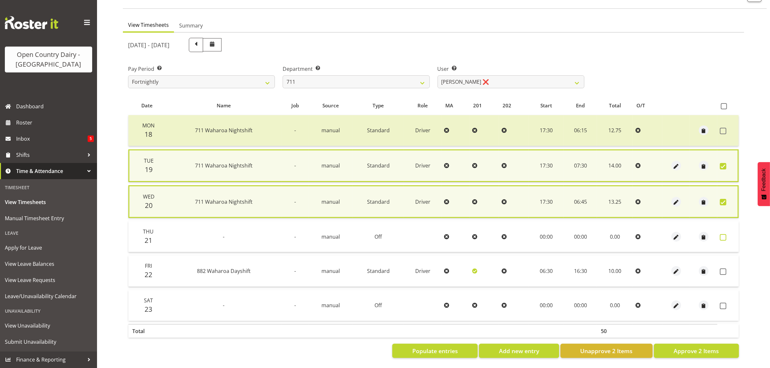
click at [723, 234] on span at bounding box center [723, 237] width 6 height 6
checkbox input "true"
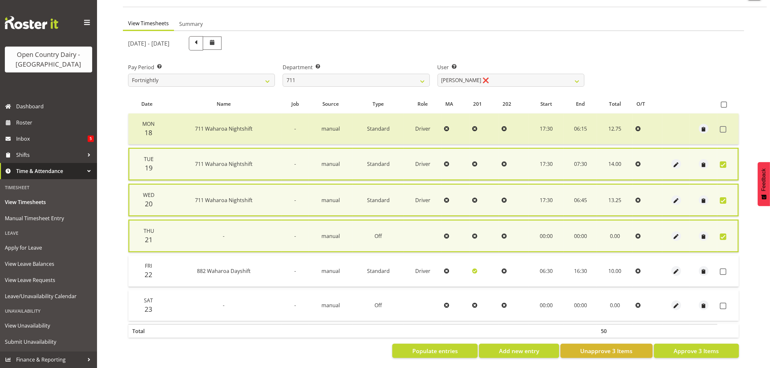
drag, startPoint x: 722, startPoint y: 269, endPoint x: 725, endPoint y: 276, distance: 7.4
click at [723, 269] on span at bounding box center [723, 271] width 6 height 6
checkbox input "true"
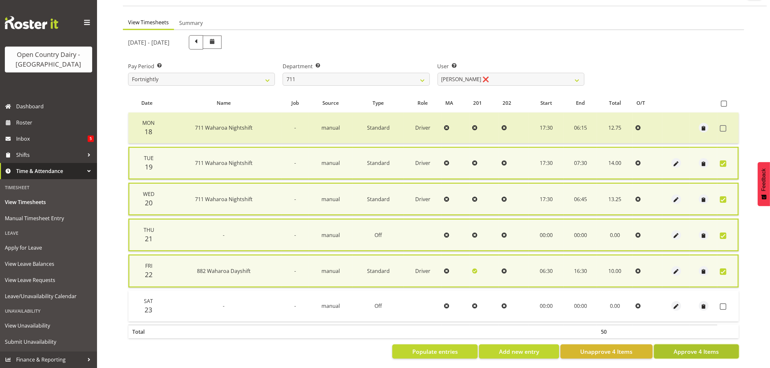
click at [705, 352] on span "Approve 4 Items" at bounding box center [695, 351] width 45 height 8
checkbox input "false"
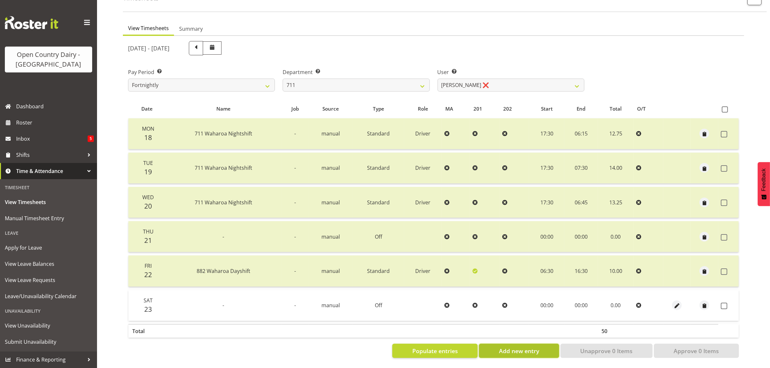
click at [525, 347] on span "Add new entry" at bounding box center [519, 351] width 40 height 8
select select
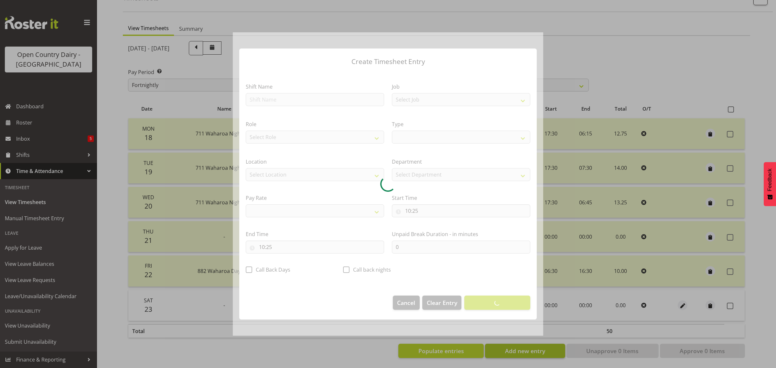
select select
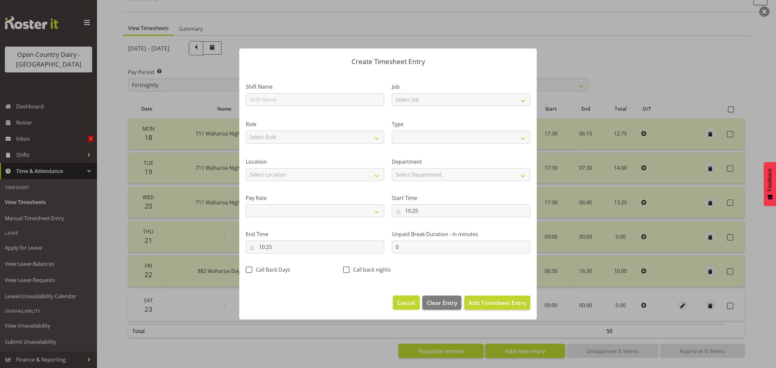
click at [406, 305] on span "Cancel" at bounding box center [406, 302] width 18 height 8
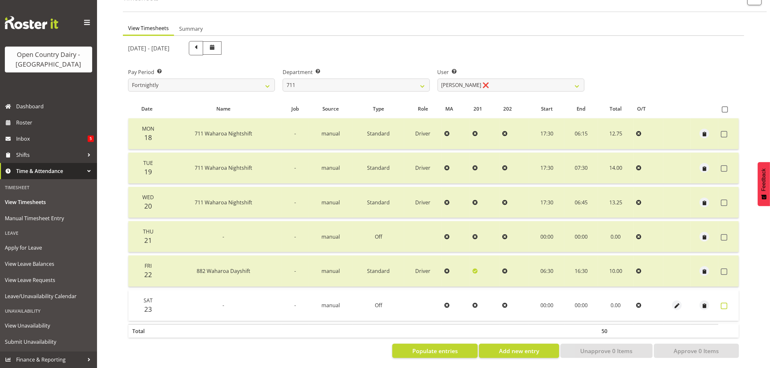
click at [725, 303] on span at bounding box center [724, 306] width 6 height 6
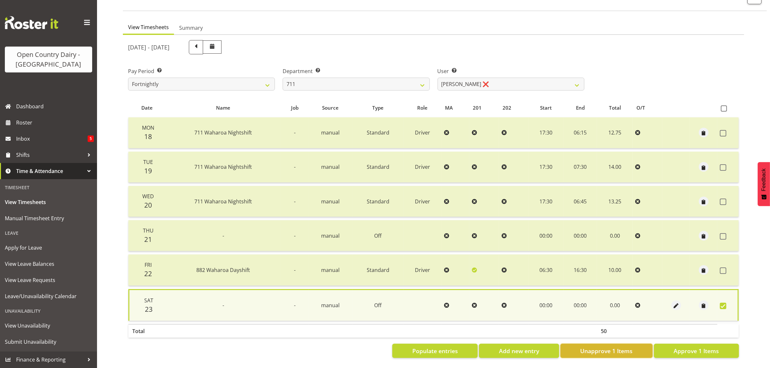
click at [613, 347] on span "Unapprove 1 Items" at bounding box center [606, 351] width 52 height 8
checkbox input "false"
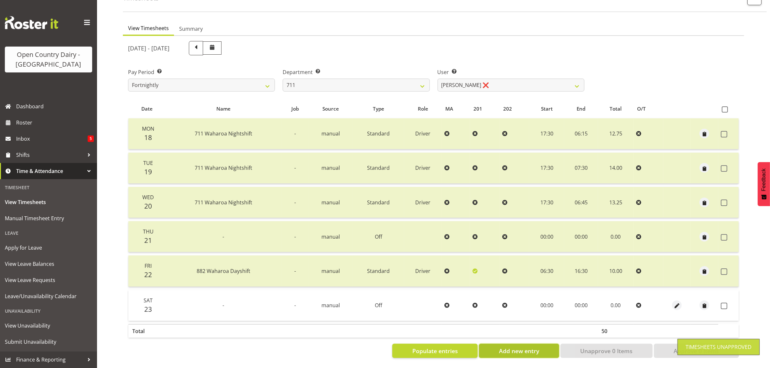
click at [533, 348] on span "Add new entry" at bounding box center [519, 351] width 40 height 8
select select
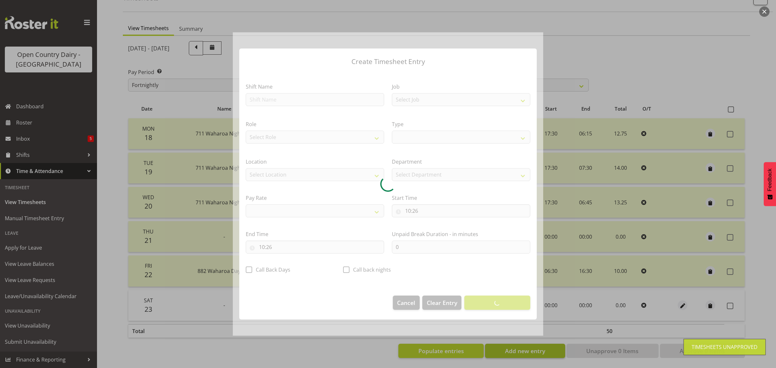
select select
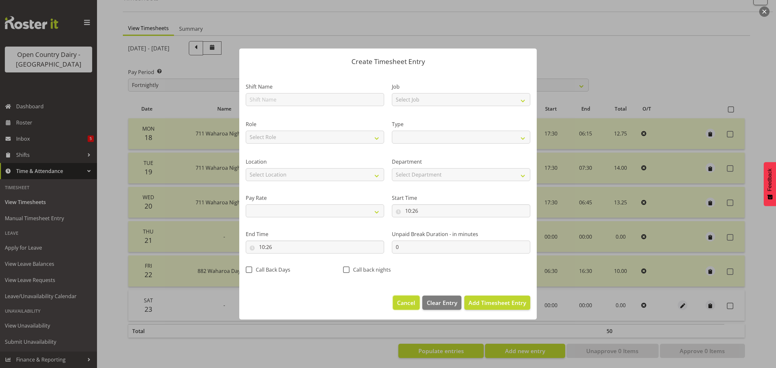
click at [398, 306] on button "Cancel" at bounding box center [406, 303] width 27 height 14
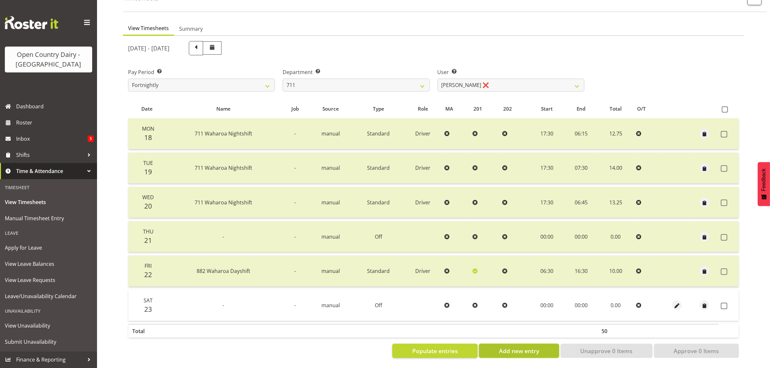
click at [545, 348] on button "Add new entry" at bounding box center [519, 351] width 80 height 14
select select
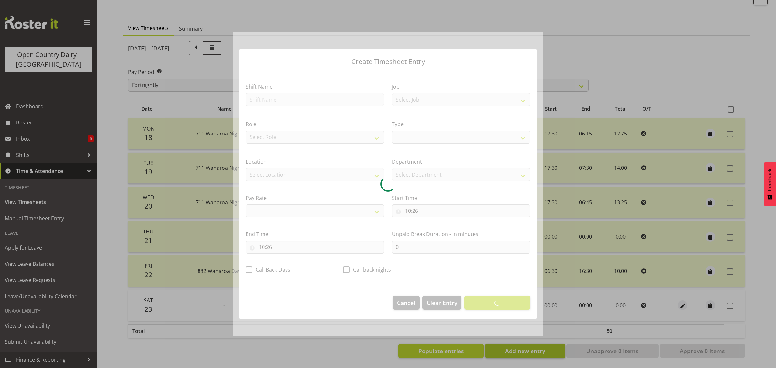
select select
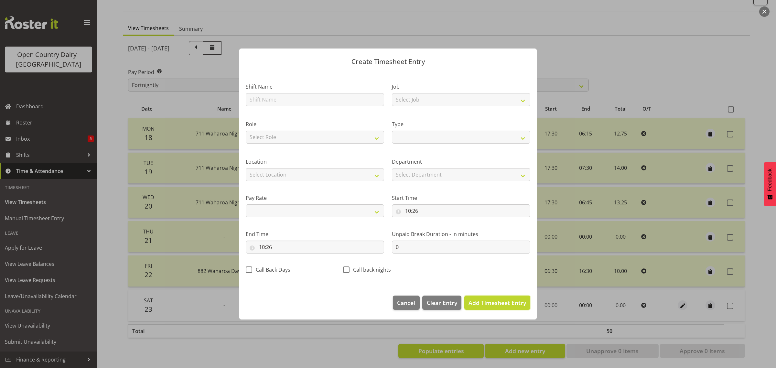
click at [501, 301] on span "Add Timesheet Entry" at bounding box center [497, 303] width 58 height 8
select select
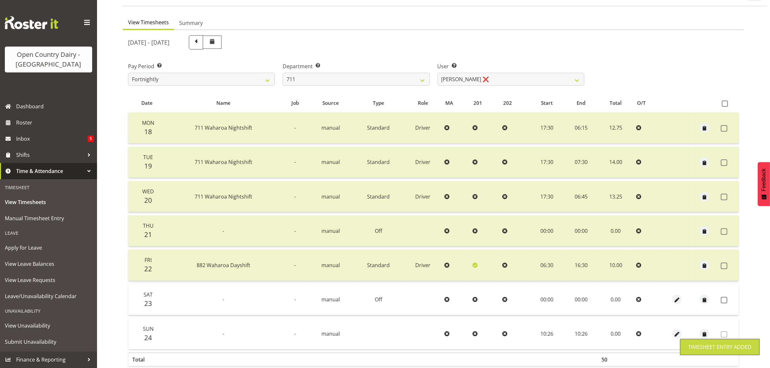
scroll to position [83, 0]
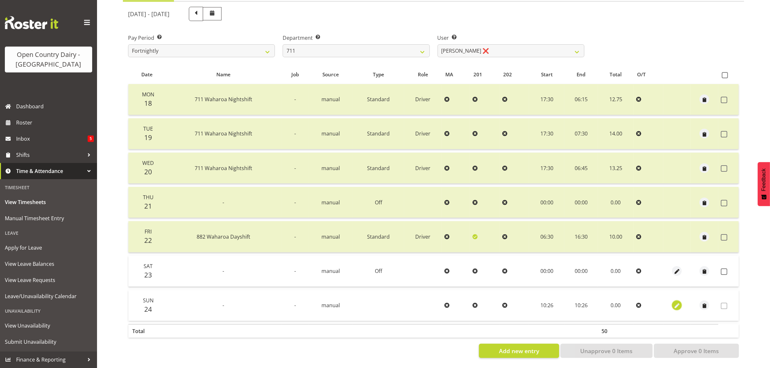
click at [678, 302] on span "button" at bounding box center [676, 305] width 7 height 7
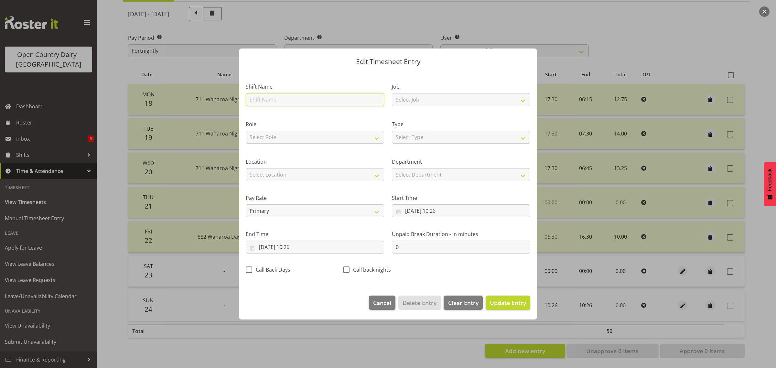
click at [294, 96] on input "text" at bounding box center [315, 99] width 138 height 13
type input "Dayshift"
click at [421, 98] on select "Select Job Driver Driver supervisor Support" at bounding box center [461, 99] width 138 height 13
select select "9052"
click at [392, 93] on select "Select Job Driver Driver supervisor Support" at bounding box center [461, 99] width 138 height 13
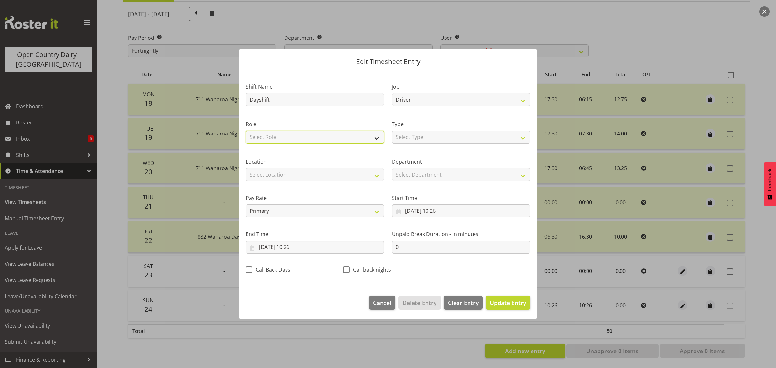
click at [355, 132] on select "Select Role Driver Driver Buddy Crew Leader" at bounding box center [315, 137] width 138 height 13
select select "1166"
click at [246, 131] on select "Select Role Driver Driver Buddy Crew Leader" at bounding box center [315, 137] width 138 height 13
click at [435, 138] on select "Select Type Off Standard Public Holiday Public Holiday (Worked) Day In Lieu Ann…" at bounding box center [461, 137] width 138 height 13
select select "Standard"
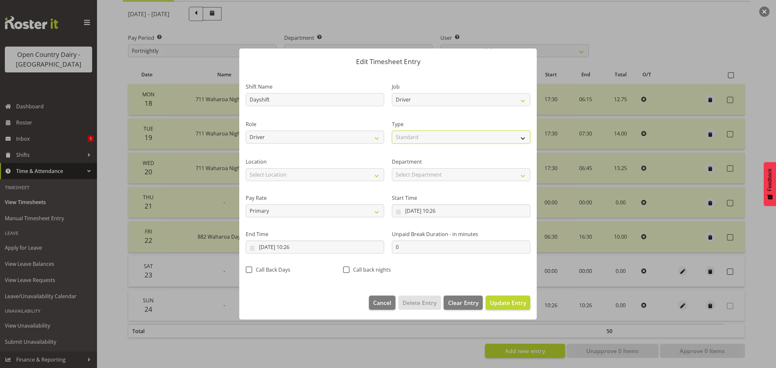
click at [392, 131] on select "Select Type Off Standard Public Holiday Public Holiday (Worked) Day In Lieu Ann…" at bounding box center [461, 137] width 138 height 13
click at [506, 302] on span "Update Entry" at bounding box center [508, 303] width 36 height 8
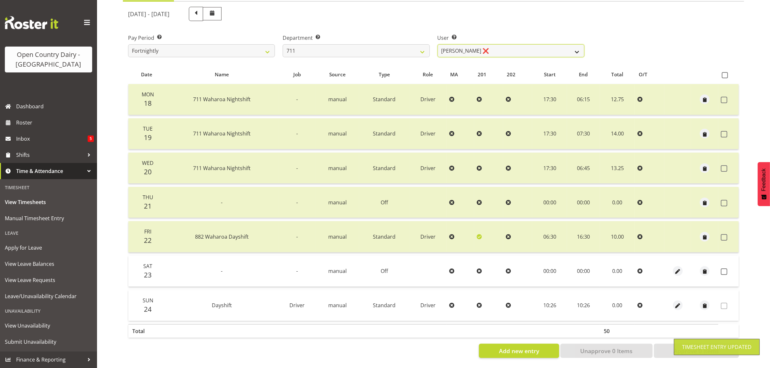
click at [498, 44] on select "Baz Morgan ❌ Gerard Cavanagh ❌ Tyrone Lawry ❌" at bounding box center [510, 50] width 147 height 13
select select "10409"
click at [437, 44] on select "Baz Morgan ❌ Gerard Cavanagh ❌ Tyrone Lawry ❌" at bounding box center [510, 50] width 147 height 13
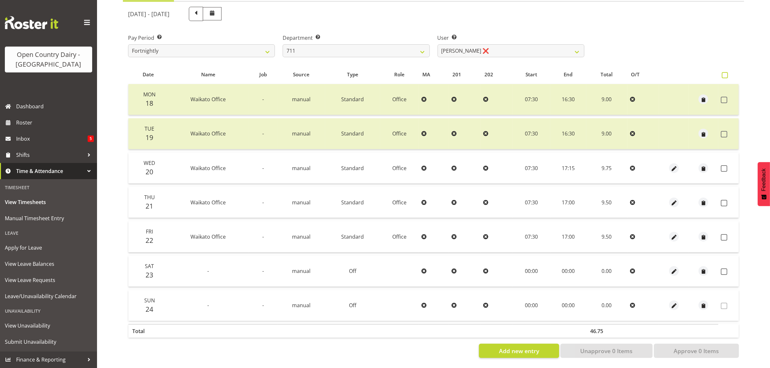
click at [725, 72] on span at bounding box center [725, 75] width 6 height 6
click at [725, 73] on input "checkbox" at bounding box center [724, 75] width 4 height 4
checkbox input "true"
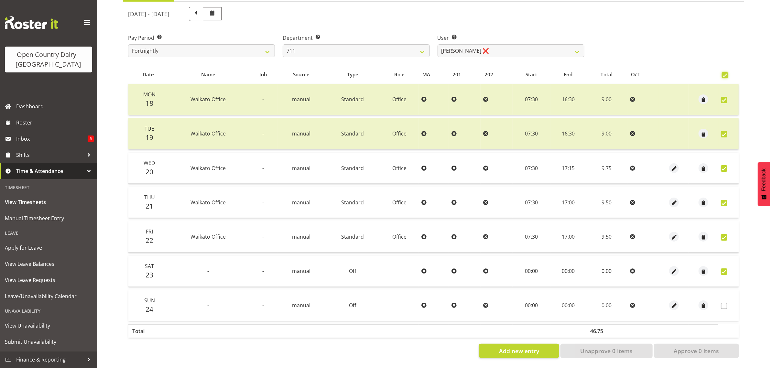
checkbox input "true"
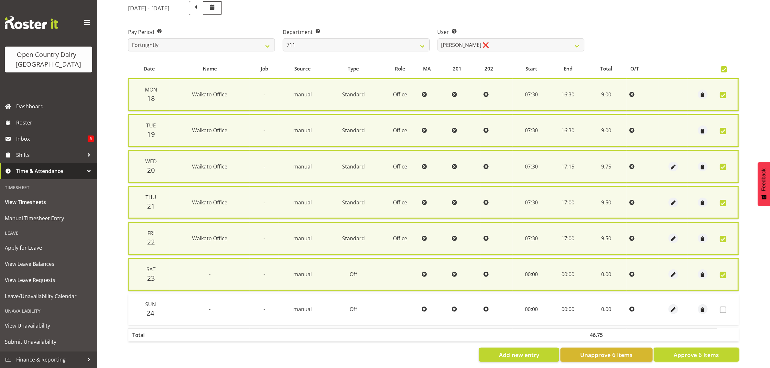
click at [708, 352] on span "Approve 6 Items" at bounding box center [695, 354] width 45 height 8
checkbox input "false"
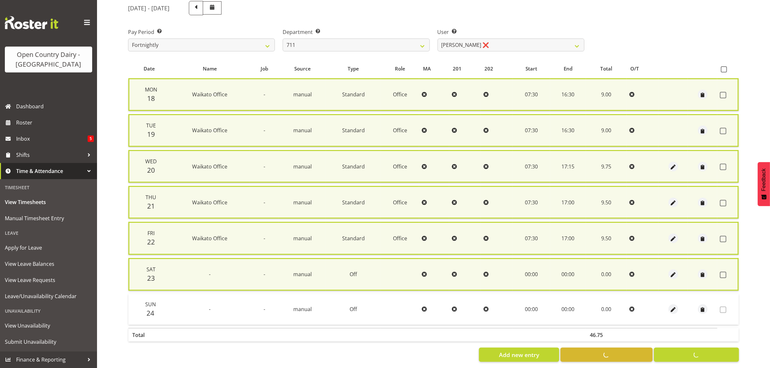
checkbox input "false"
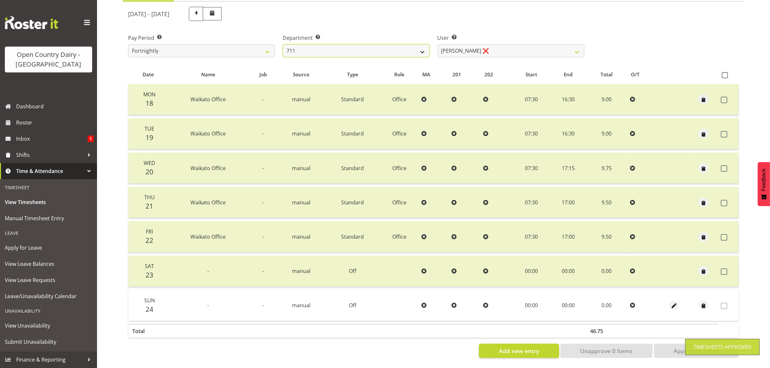
drag, startPoint x: 374, startPoint y: 41, endPoint x: 369, endPoint y: 50, distance: 10.4
click at [374, 44] on select "701 702 703 704 705 706 707 708 709 710 711 712 713 714 715 716 717 718 719 720" at bounding box center [356, 50] width 147 height 13
select select "822"
click at [283, 44] on select "701 702 703 704 705 706 707 708 709 710 711 712 713 714 715 716 717 718 719 720" at bounding box center [356, 50] width 147 height 13
select select "8162"
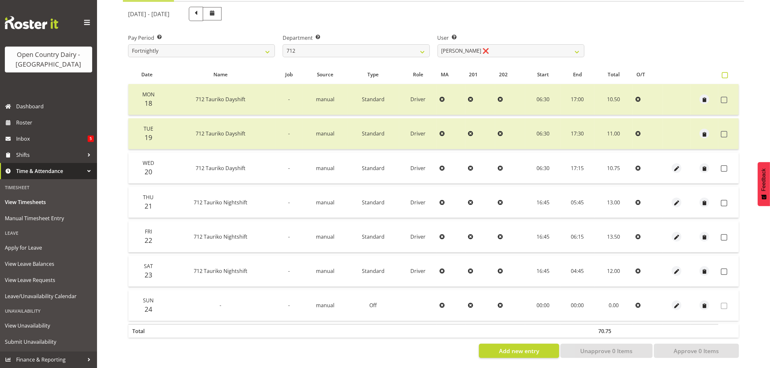
click at [727, 72] on label at bounding box center [726, 75] width 9 height 6
click at [726, 73] on input "checkbox" at bounding box center [724, 75] width 4 height 4
checkbox input "true"
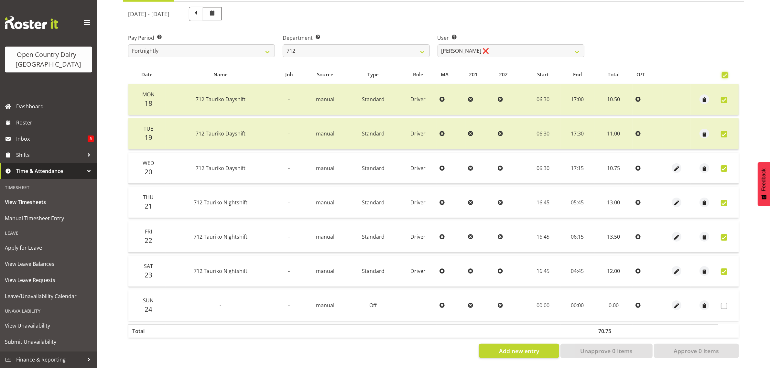
checkbox input "true"
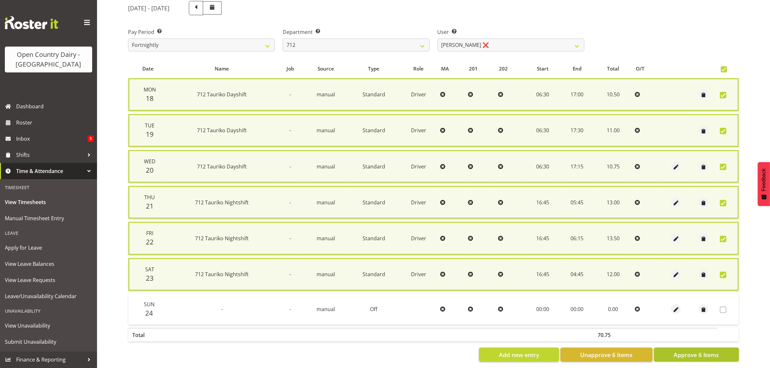
click at [691, 354] on span "Approve 6 Items" at bounding box center [695, 354] width 45 height 8
checkbox input "false"
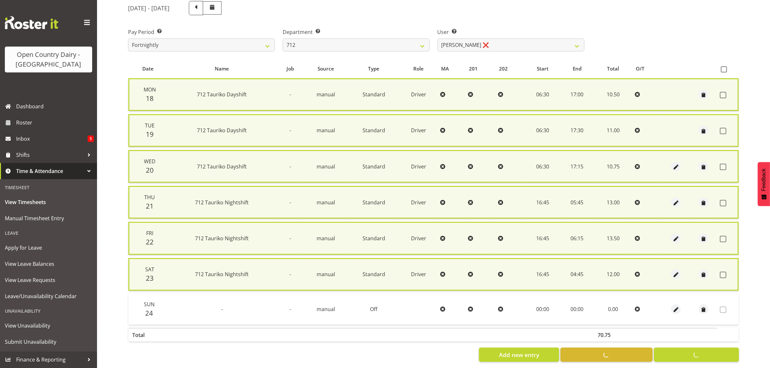
checkbox input "false"
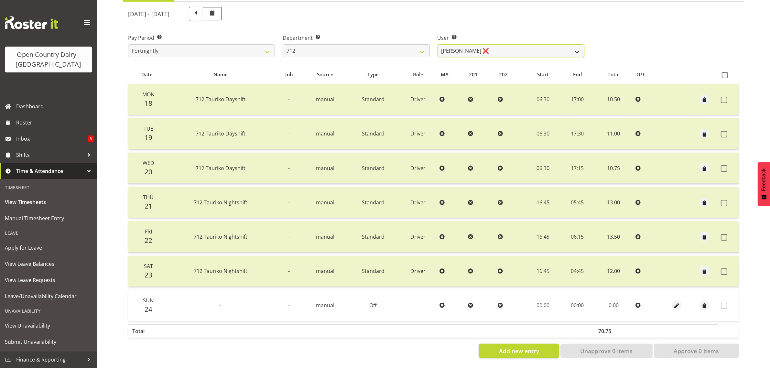
click at [497, 44] on select "Amrik Singh ❌ Jasdeep Singh ✔ Lucky Kau Kau ❌" at bounding box center [510, 50] width 147 height 13
select select "8195"
click at [437, 44] on select "Amrik Singh ❌ Jasdeep Singh ✔ Lucky Kau Kau ❌" at bounding box center [510, 50] width 147 height 13
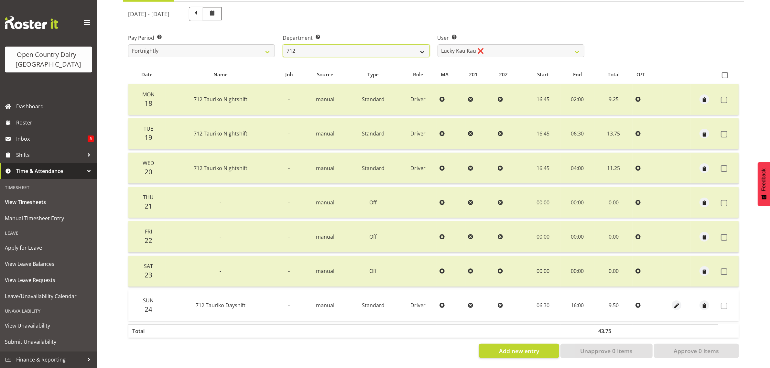
click at [371, 44] on select "701 702 703 704 705 706 707 708 709 710 711 712 713 714 715 716 717 718 719 720" at bounding box center [356, 50] width 147 height 13
select select "716"
click at [283, 44] on select "701 702 703 704 705 706 707 708 709 710 711 712 713 714 715 716 717 718 719 720" at bounding box center [356, 50] width 147 height 13
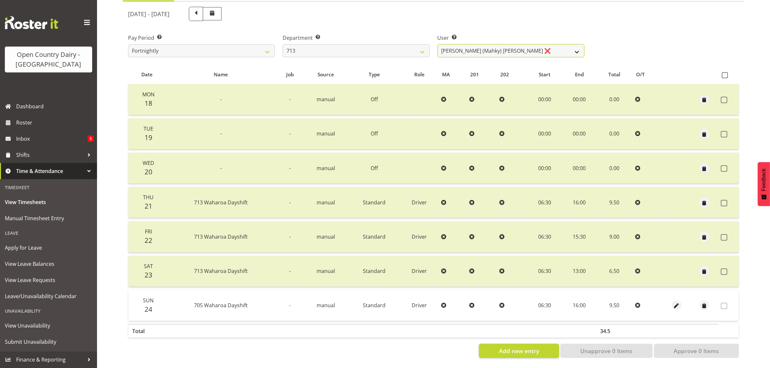
click at [539, 44] on select "Harmanpreet (Mahky) Dhillon ❌ Marcus Waretini ❌ Norman Sellen ❌" at bounding box center [510, 50] width 147 height 13
select select "10300"
click at [437, 44] on select "Harmanpreet (Mahky) Dhillon ❌ Marcus Waretini ❌ Norman Sellen ❌" at bounding box center [510, 50] width 147 height 13
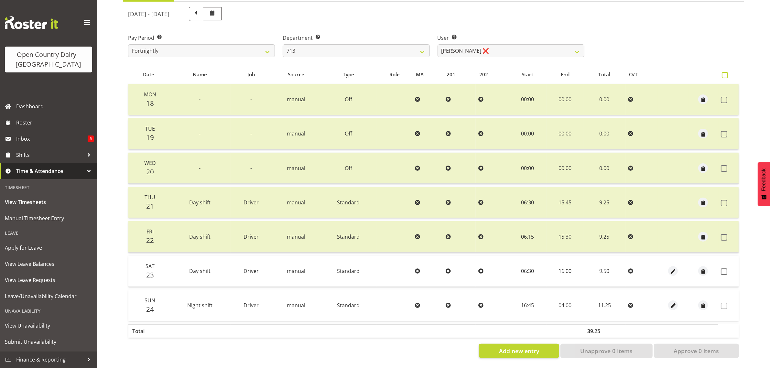
click at [727, 72] on span at bounding box center [725, 75] width 6 height 6
click at [726, 73] on input "checkbox" at bounding box center [724, 75] width 4 height 4
checkbox input "true"
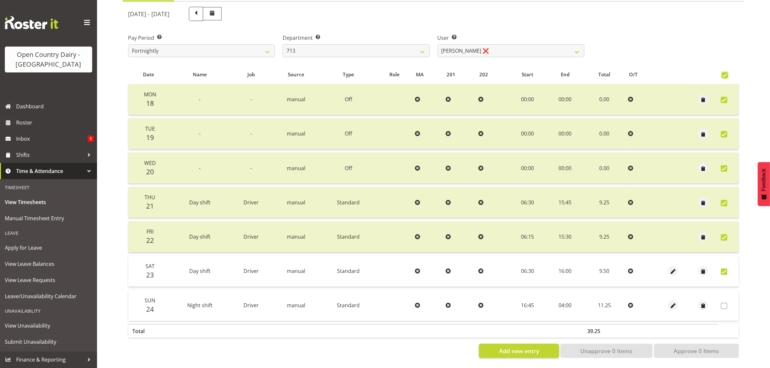
checkbox input "true"
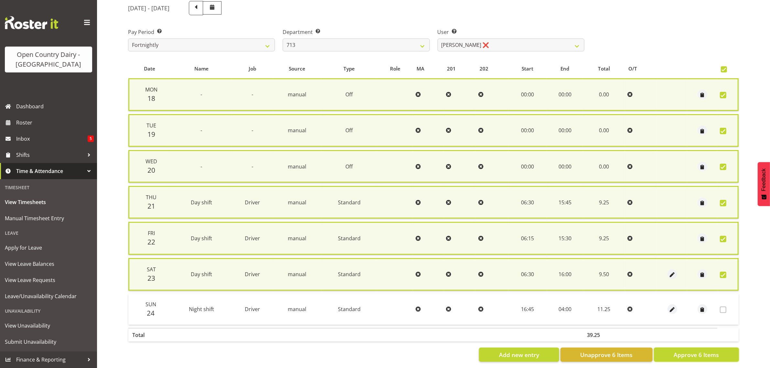
click at [700, 355] on span "Approve 6 Items" at bounding box center [695, 354] width 45 height 8
checkbox input "false"
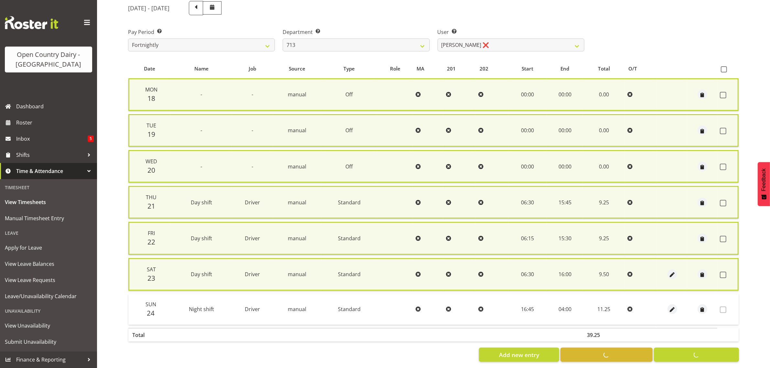
checkbox input "false"
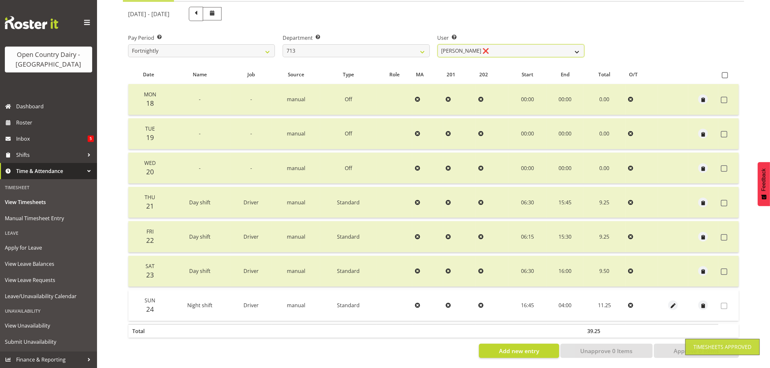
click at [494, 44] on select "Harmanpreet (Mahky) Dhillon ❌ Marcus Waretini ❌ Norman Sellen ❌" at bounding box center [510, 50] width 147 height 13
select select "8201"
click at [437, 44] on select "Harmanpreet (Mahky) Dhillon ❌ Marcus Waretini ❌ Norman Sellen ❌" at bounding box center [510, 50] width 147 height 13
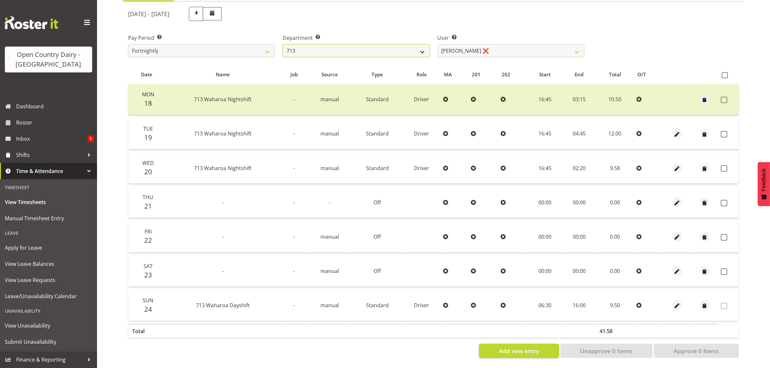
click at [377, 44] on select "701 702 703 704 705 706 707 708 709 710 711 712 713 714 715 716 717 718 719 720" at bounding box center [356, 50] width 147 height 13
select select "805"
click at [283, 44] on select "701 702 703 704 705 706 707 708 709 710 711 712 713 714 715 716 717 718 719 720" at bounding box center [356, 50] width 147 height 13
select select "10244"
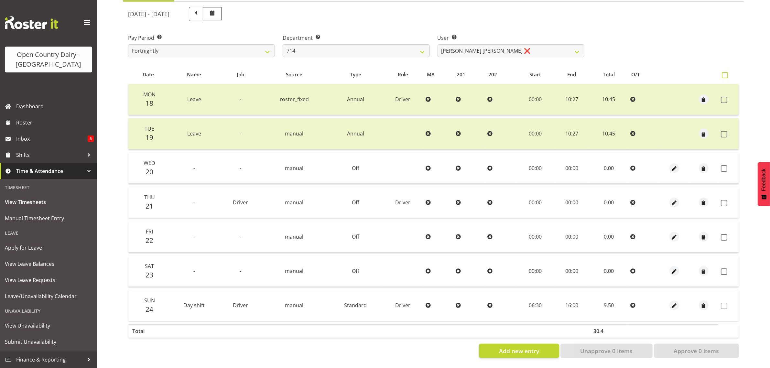
click at [724, 72] on span at bounding box center [725, 75] width 6 height 6
click at [724, 73] on input "checkbox" at bounding box center [724, 75] width 4 height 4
checkbox input "true"
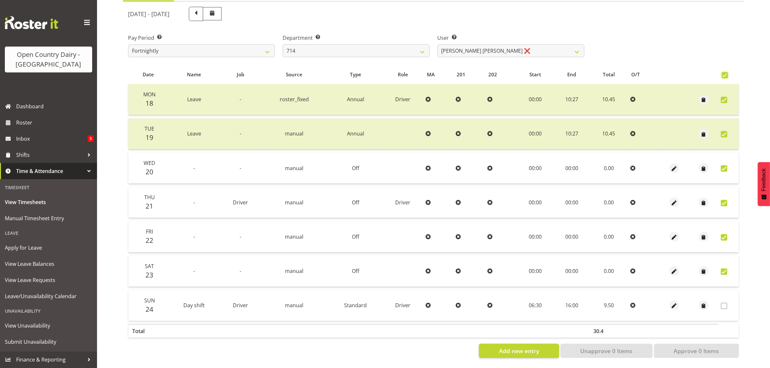
checkbox input "true"
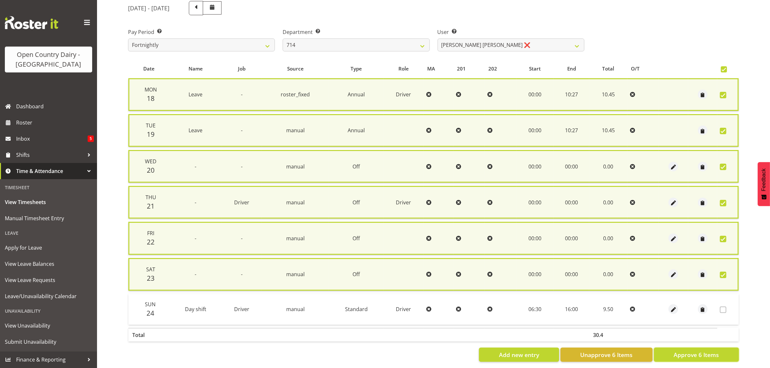
click at [696, 352] on span "Approve 6 Items" at bounding box center [695, 354] width 45 height 8
checkbox input "false"
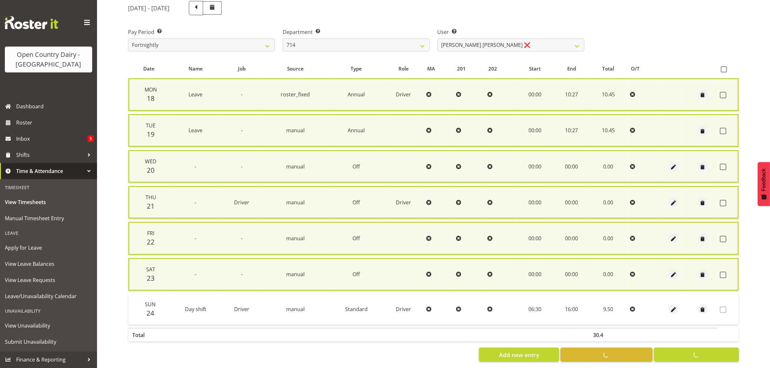
checkbox input "false"
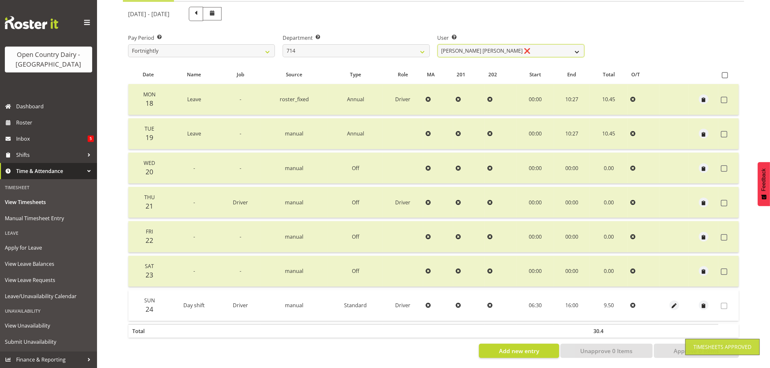
click at [500, 44] on select "Fraser Stephens ❌ Nev Brewster ❌ Stephen Parsons ❌ Tom Gaelic ❌" at bounding box center [510, 50] width 147 height 13
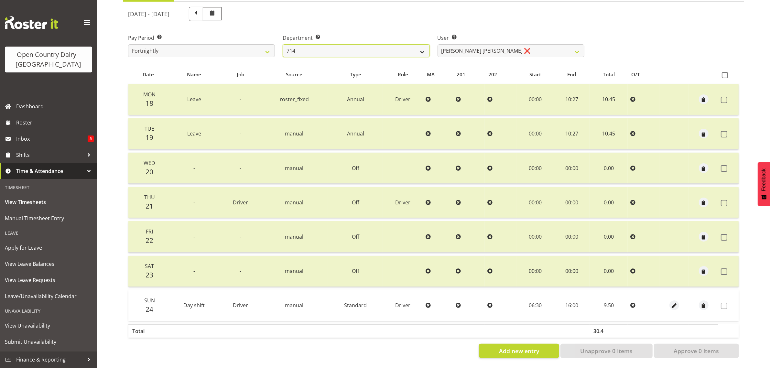
click at [316, 44] on select "701 702 703 704 705 706 707 708 709 710 711 712 713 714 715 716 717 718 719 720" at bounding box center [356, 50] width 147 height 13
select select "820"
click at [283, 44] on select "701 702 703 704 705 706 707 708 709 710 711 712 713 714 715 716 717 718 719 720" at bounding box center [356, 50] width 147 height 13
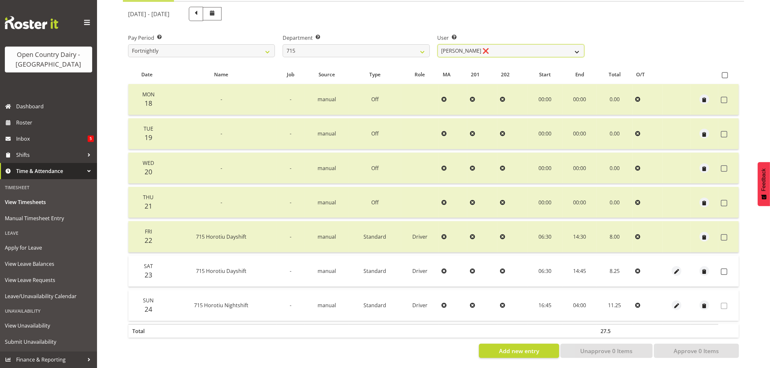
click at [510, 44] on select "Glenn McPherson ❌ Greg Healey ❌ Max Coulter ❌ Neal Chalklen ❌" at bounding box center [510, 50] width 147 height 13
select select "9837"
click at [437, 44] on select "Glenn McPherson ❌ Greg Healey ❌ Max Coulter ❌ Neal Chalklen ❌" at bounding box center [510, 50] width 147 height 13
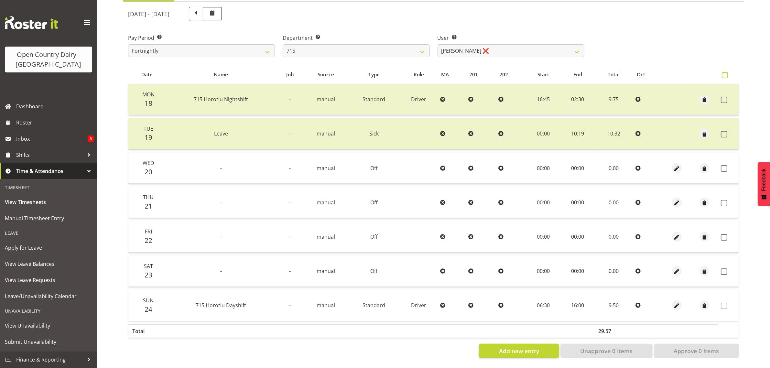
click at [727, 72] on span at bounding box center [725, 75] width 6 height 6
click at [726, 73] on input "checkbox" at bounding box center [724, 75] width 4 height 4
checkbox input "true"
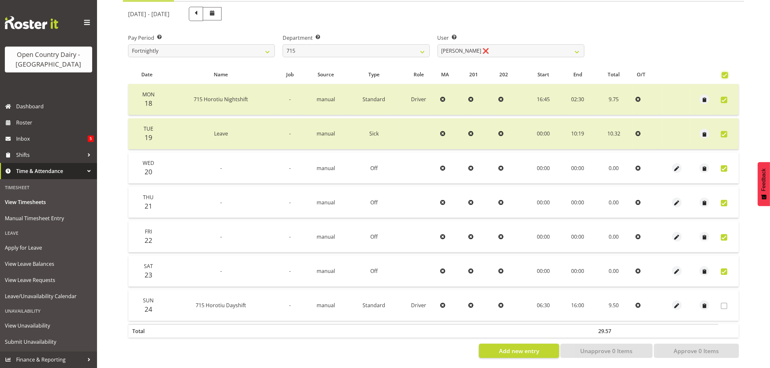
checkbox input "true"
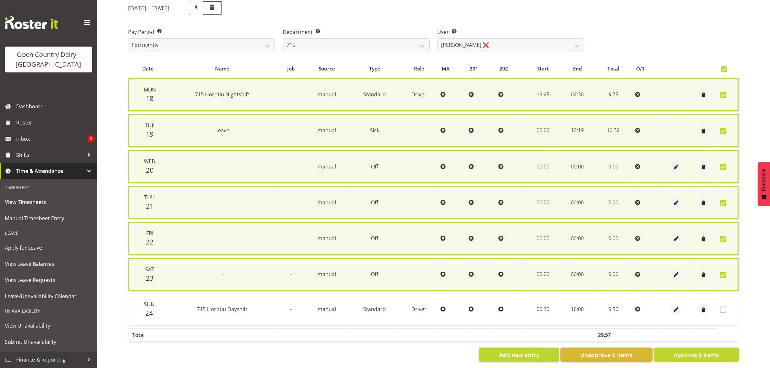
click at [702, 354] on span "Approve 6 Items" at bounding box center [695, 354] width 45 height 8
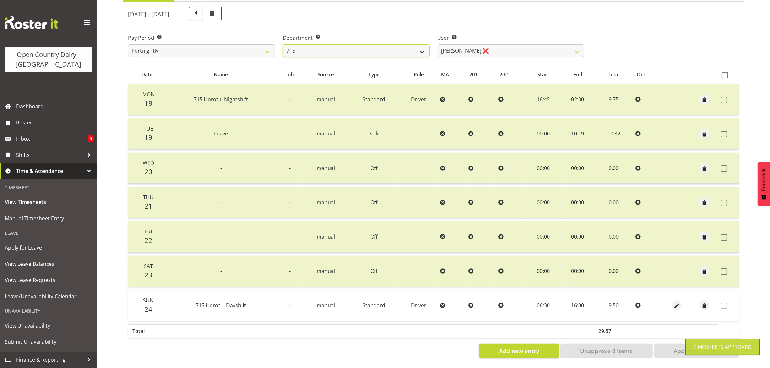
drag, startPoint x: 337, startPoint y: 44, endPoint x: 335, endPoint y: 50, distance: 6.0
click at [337, 44] on select "701 702 703 704 705 706 707 708 709 710 711 712 713 714 715 716 717 718 719 720" at bounding box center [356, 50] width 147 height 13
click at [283, 44] on select "701 702 703 704 705 706 707 708 709 710 711 712 713 714 715 716 717 718 719 720" at bounding box center [356, 50] width 147 height 13
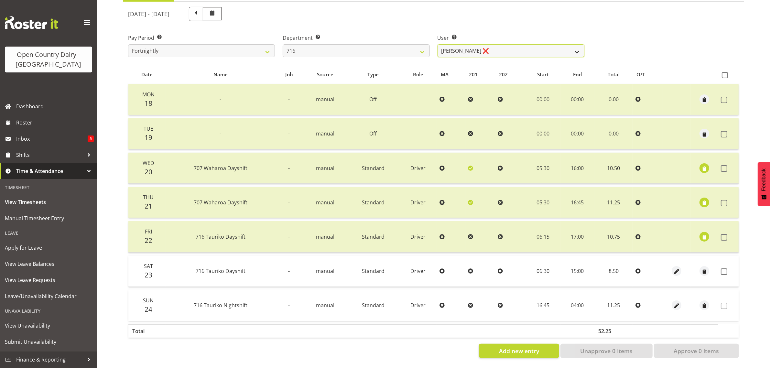
click at [506, 44] on select "Casey Leonard ❌ Darren Norris ❌ Glen Fraser ❌ Happy Kaler ❌ Michael O'Connor ❌" at bounding box center [510, 50] width 147 height 13
click at [437, 44] on select "Casey Leonard ❌ Darren Norris ❌ Glen Fraser ❌ Happy Kaler ❌ Michael O'Connor ❌" at bounding box center [510, 50] width 147 height 13
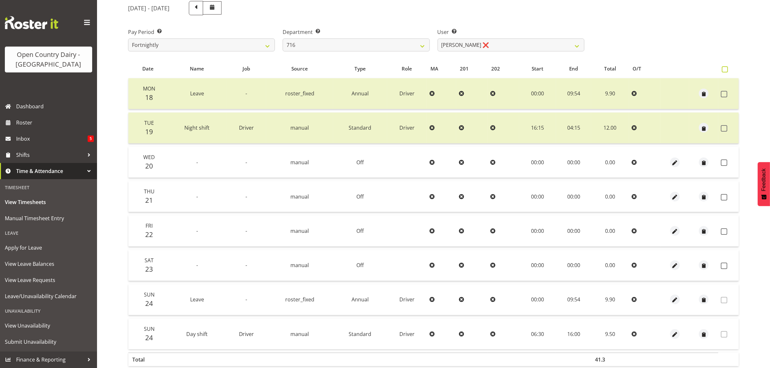
click at [725, 69] on span at bounding box center [725, 69] width 6 height 6
click at [725, 69] on input "checkbox" at bounding box center [724, 69] width 4 height 4
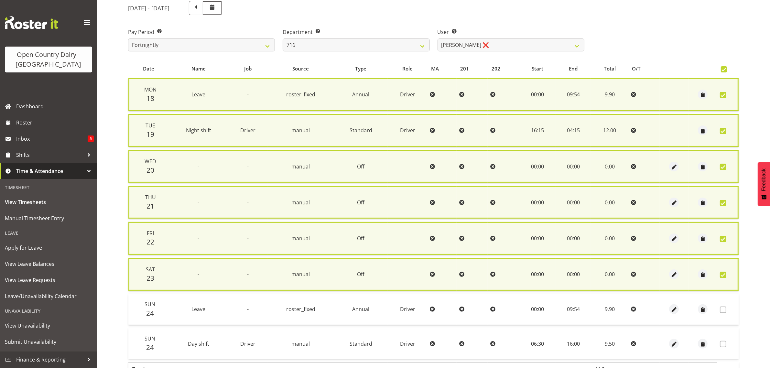
click at [724, 310] on span at bounding box center [723, 310] width 6 height 6
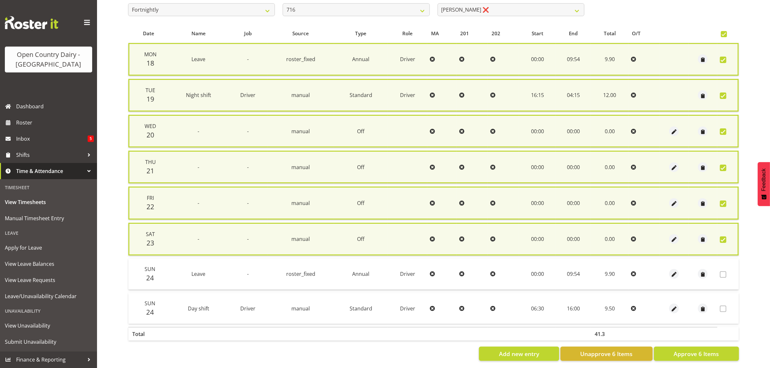
scroll to position [124, 0]
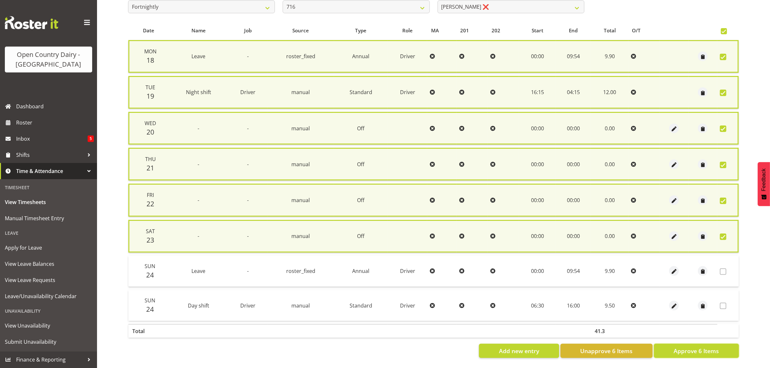
click at [713, 347] on span "Approve 6 Items" at bounding box center [695, 351] width 45 height 8
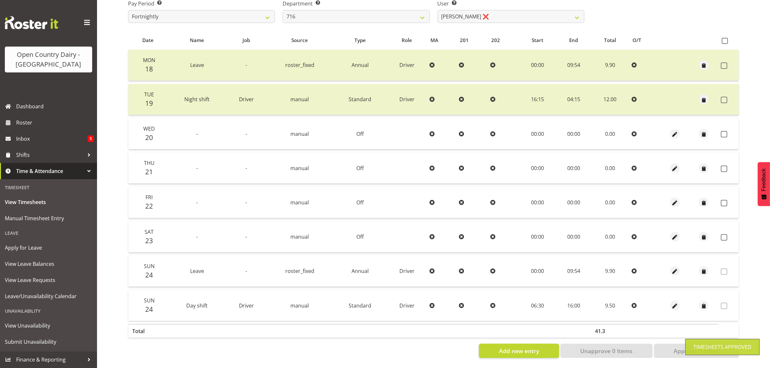
scroll to position [117, 0]
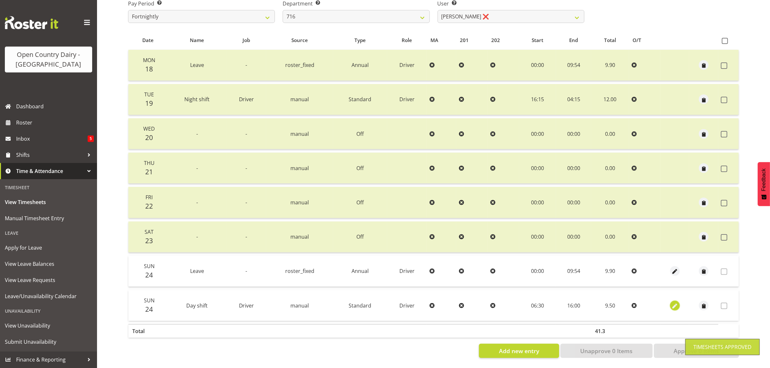
click at [676, 302] on span "button" at bounding box center [674, 305] width 7 height 7
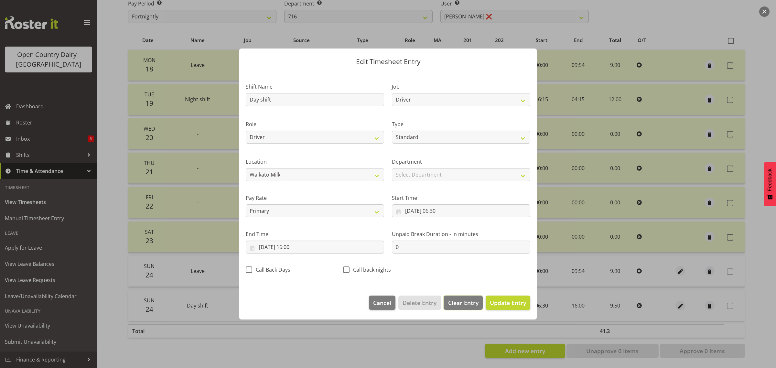
click at [469, 306] on span "Clear Entry" at bounding box center [463, 302] width 30 height 8
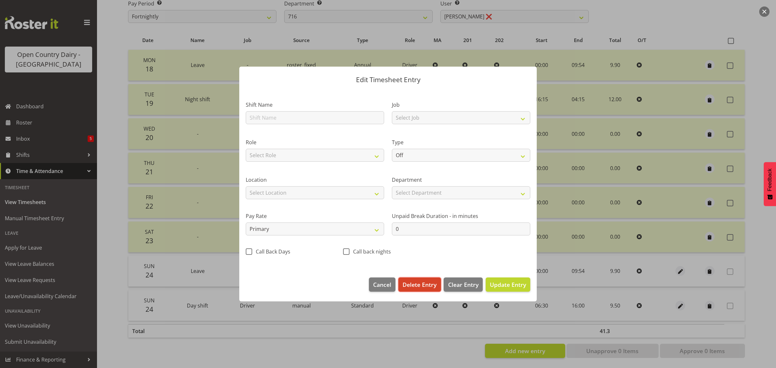
click at [424, 284] on span "Delete Entry" at bounding box center [420, 284] width 34 height 8
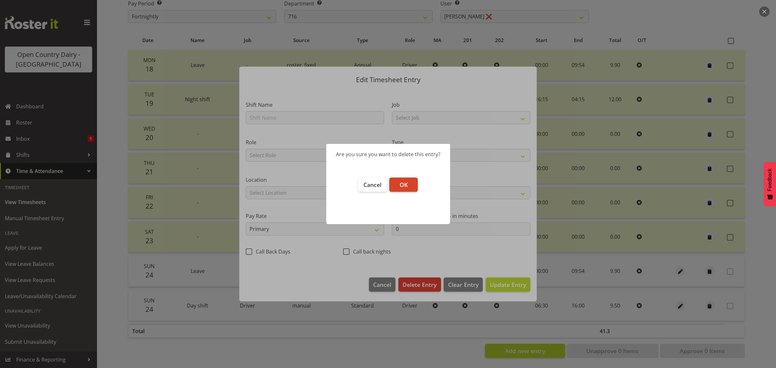
click at [404, 185] on span "OK" at bounding box center [404, 185] width 8 height 8
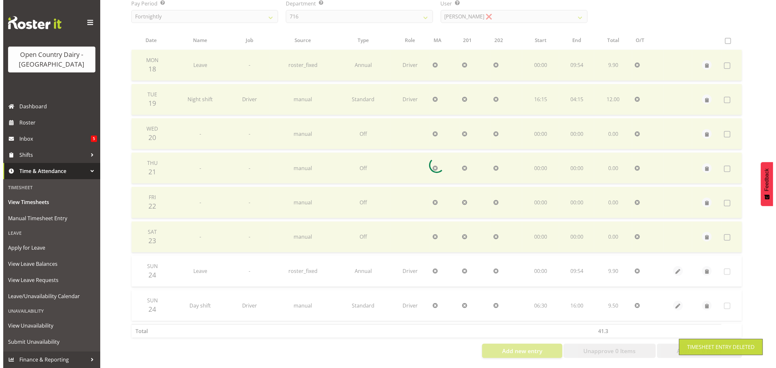
scroll to position [83, 0]
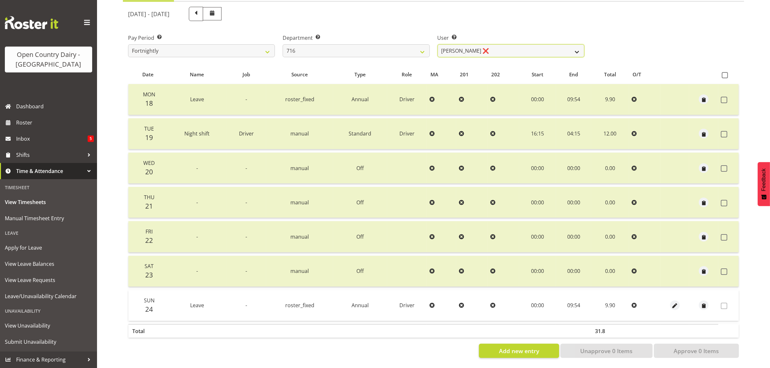
click at [525, 46] on select "Casey Leonard ❌ Darren Norris ❌ Glen Fraser ❌ Happy Kaler ❌ Michael O'Connor ❌" at bounding box center [510, 50] width 147 height 13
drag, startPoint x: 339, startPoint y: 42, endPoint x: 337, endPoint y: 50, distance: 8.2
click at [339, 44] on select "701 702 703 704 705 706 707 708 709 710 711 712 713 714 715 716 717 718 719 720" at bounding box center [356, 50] width 147 height 13
click at [283, 44] on select "701 702 703 704 705 706 707 708 709 710 711 712 713 714 715 716 717 718 719 720" at bounding box center [356, 50] width 147 height 13
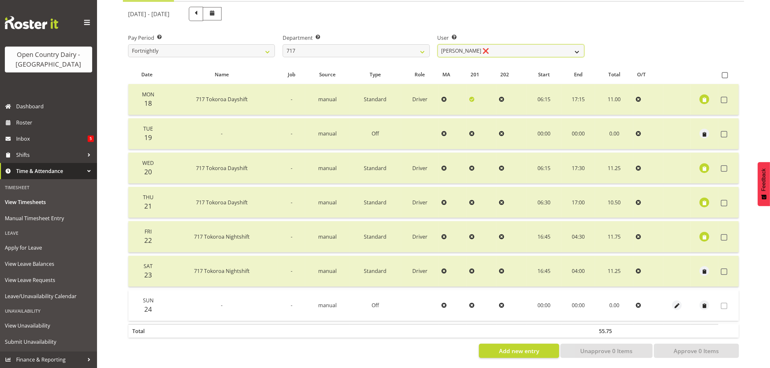
click at [497, 44] on select "Daryl Wrigley ❌ Dodge Lindsay Laing ❌ Eric Stothers ❌ Jeff Anderson ❌" at bounding box center [510, 50] width 147 height 13
click at [437, 44] on select "Daryl Wrigley ❌ Dodge Lindsay Laing ❌ Eric Stothers ❌ Jeff Anderson ❌" at bounding box center [510, 50] width 147 height 13
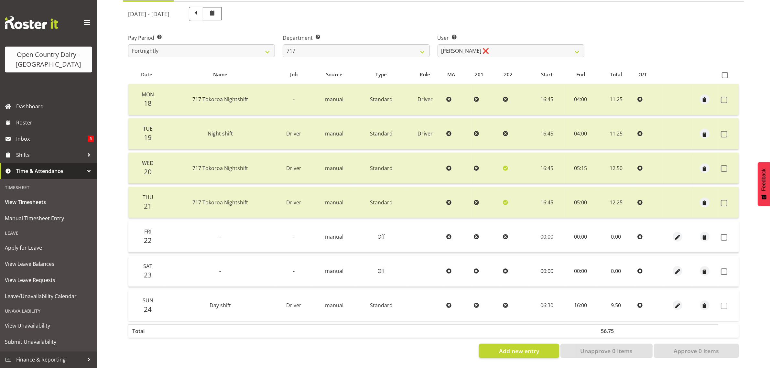
drag, startPoint x: 728, startPoint y: 227, endPoint x: 730, endPoint y: 245, distance: 17.9
click at [728, 227] on td at bounding box center [728, 236] width 20 height 31
click at [727, 234] on span at bounding box center [724, 237] width 6 height 6
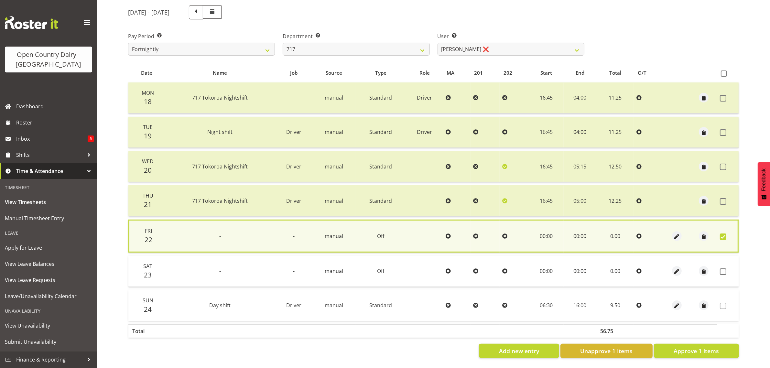
drag, startPoint x: 721, startPoint y: 268, endPoint x: 722, endPoint y: 273, distance: 4.9
click at [721, 268] on span at bounding box center [723, 271] width 6 height 6
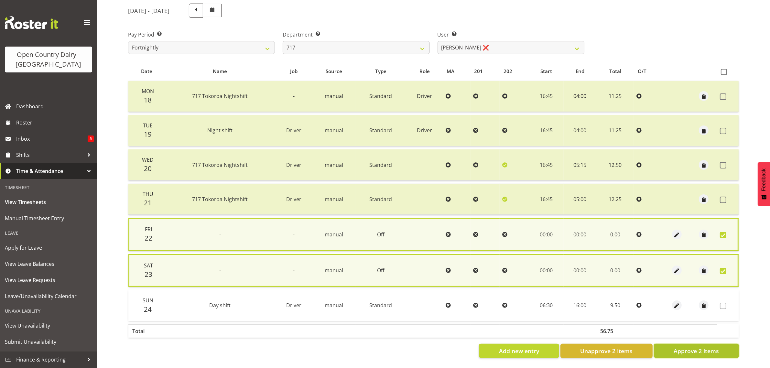
click at [719, 348] on button "Approve 2 Items" at bounding box center [696, 351] width 85 height 14
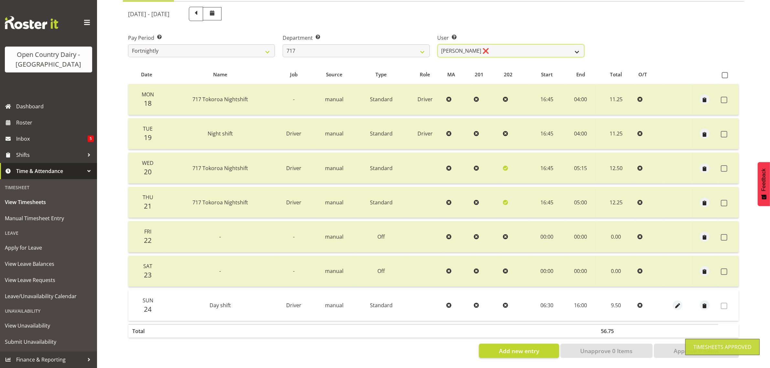
click at [507, 44] on select "Daryl Wrigley ❌ Dodge Lindsay Laing ❌ Eric Stothers ❌ Jeff Anderson ❌" at bounding box center [510, 50] width 147 height 13
drag, startPoint x: 507, startPoint y: 39, endPoint x: 488, endPoint y: 45, distance: 20.3
click at [507, 44] on select "Daryl Wrigley ❌ Dodge Lindsay Laing ❌ Eric Stothers ❌ Jeff Anderson ❌" at bounding box center [510, 50] width 147 height 13
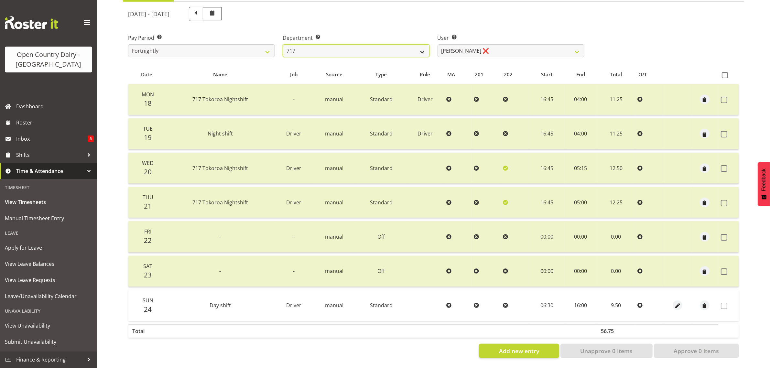
drag, startPoint x: 357, startPoint y: 41, endPoint x: 357, endPoint y: 49, distance: 7.4
click at [357, 44] on select "701 702 703 704 705 706 707 708 709 710 711 712 713 714 715 716 717 718 719 720" at bounding box center [356, 50] width 147 height 13
click at [283, 44] on select "701 702 703 704 705 706 707 708 709 710 711 712 713 714 715 716 717 718 719 720" at bounding box center [356, 50] width 147 height 13
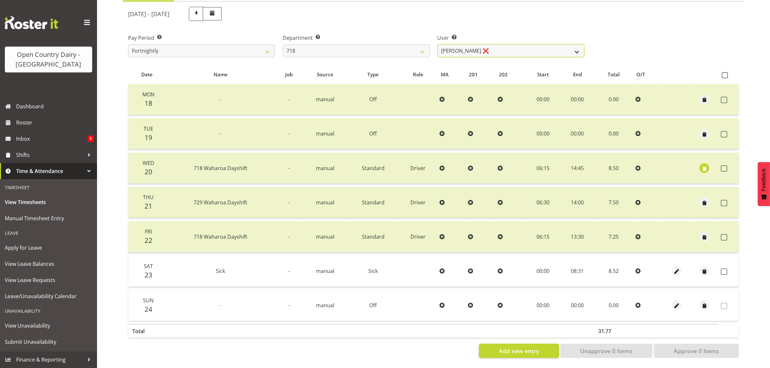
click at [533, 44] on select "Graeme Raupi ❌ Jimmy Boult ❌ Linsay Bourne ❌ Tony Fielding ❌" at bounding box center [510, 50] width 147 height 13
click at [437, 44] on select "Graeme Raupi ❌ Jimmy Boult ❌ Linsay Bourne ❌ Tony Fielding ❌" at bounding box center [510, 50] width 147 height 13
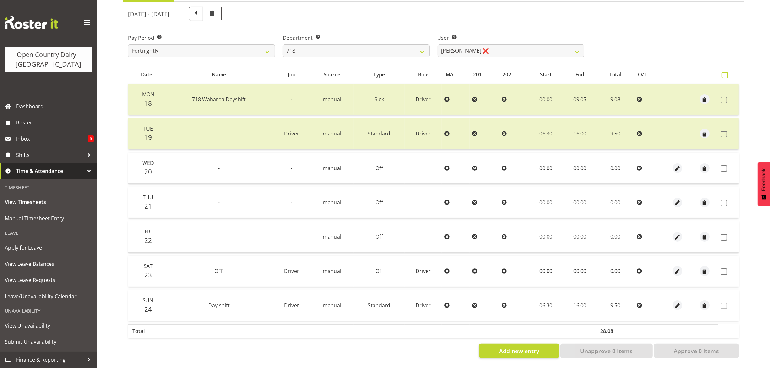
click at [727, 72] on span at bounding box center [725, 75] width 6 height 6
click at [726, 73] on input "checkbox" at bounding box center [724, 75] width 4 height 4
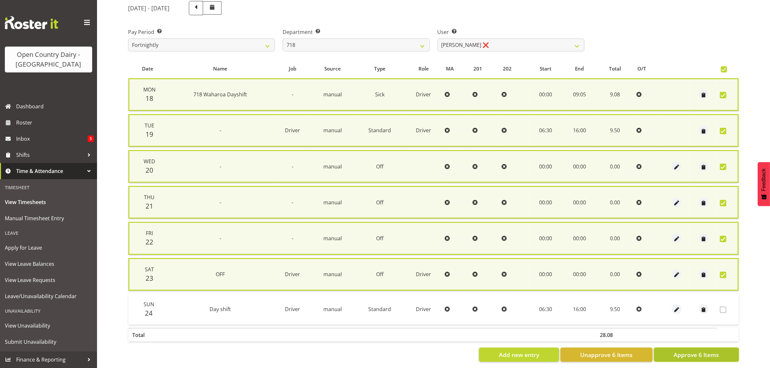
click at [701, 352] on span "Approve 6 Items" at bounding box center [695, 354] width 45 height 8
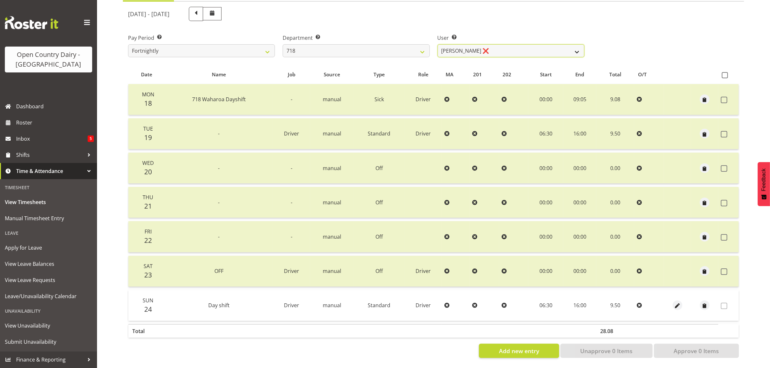
click at [485, 44] on select "Graeme Raupi ❌ Jimmy Boult ❌ Linsay Bourne ❌ Tony Fielding ❌" at bounding box center [510, 50] width 147 height 13
drag, startPoint x: 485, startPoint y: 42, endPoint x: 476, endPoint y: 45, distance: 10.0
click at [485, 44] on select "Graeme Raupi ❌ Jimmy Boult ❌ Linsay Bourne ❌ Tony Fielding ❌" at bounding box center [510, 50] width 147 height 13
drag, startPoint x: 374, startPoint y: 43, endPoint x: 374, endPoint y: 48, distance: 5.5
click at [374, 44] on select "701 702 703 704 705 706 707 708 709 710 711 712 713 714 715 716 717 718 719 720" at bounding box center [356, 50] width 147 height 13
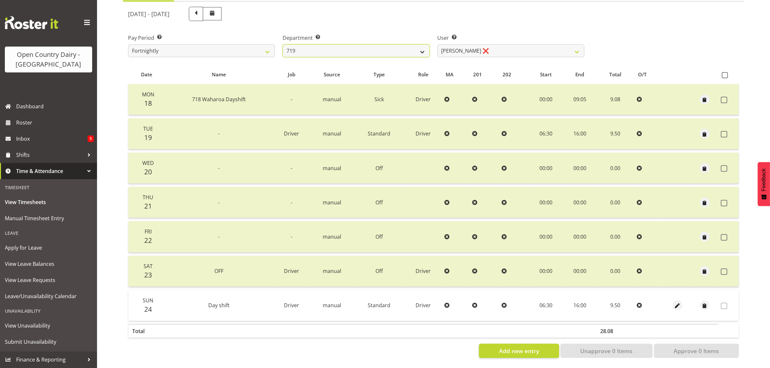
click at [283, 44] on select "701 702 703 704 705 706 707 708 709 710 711 712 713 714 715 716 717 718 719 720" at bounding box center [356, 50] width 147 height 13
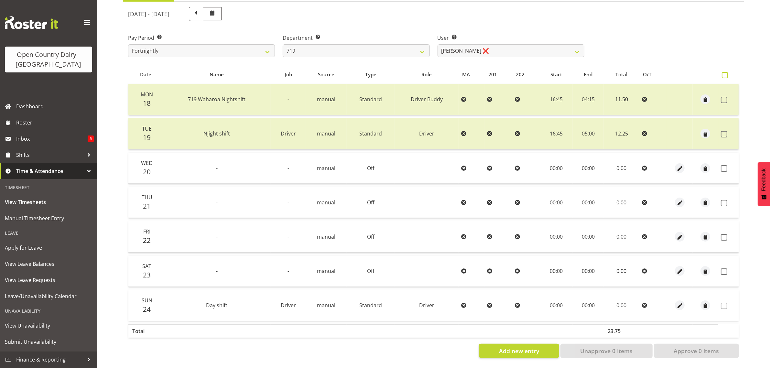
click at [725, 72] on span at bounding box center [725, 75] width 6 height 6
click at [725, 73] on input "checkbox" at bounding box center [724, 75] width 4 height 4
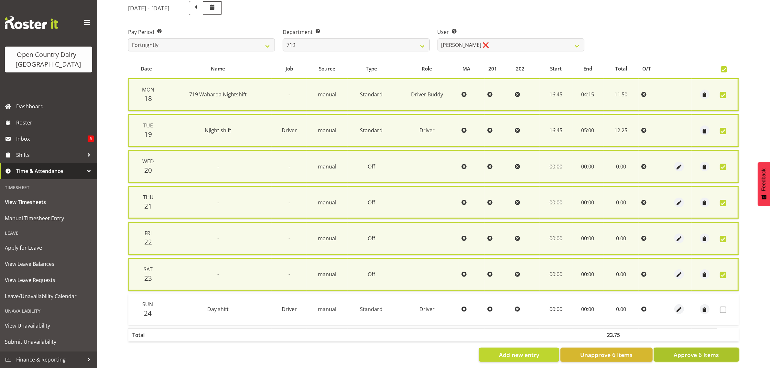
click at [721, 352] on button "Approve 6 Items" at bounding box center [696, 355] width 85 height 14
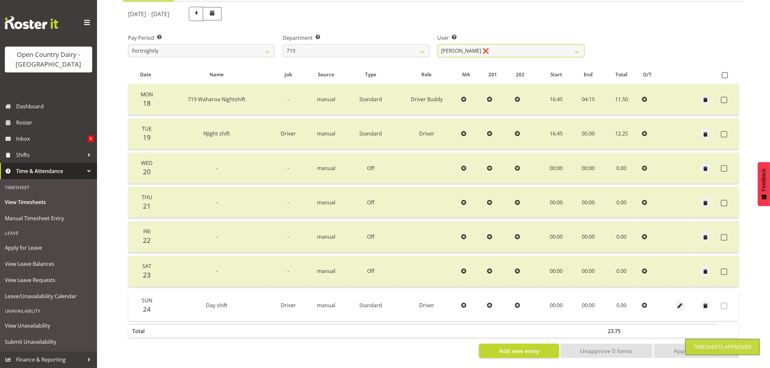
click at [503, 44] on select "Andrew de Lautour ❌ James Wellington ❌ Sami Ovesen ❌" at bounding box center [510, 50] width 147 height 13
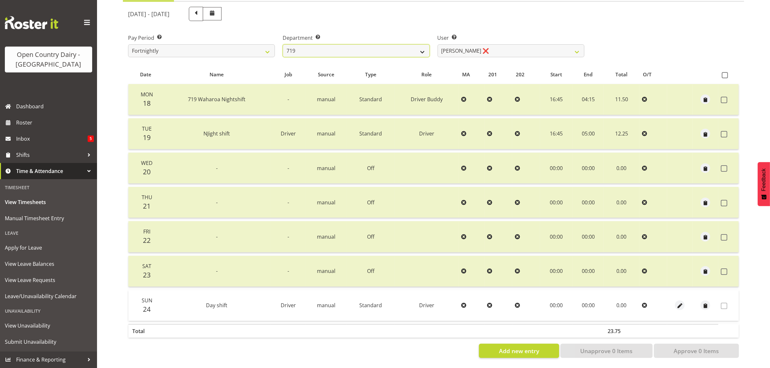
click at [381, 46] on select "701 702 703 704 705 706 707 708 709 710 711 712 713 714 715 716 717 718 719 720" at bounding box center [356, 50] width 147 height 13
click at [283, 44] on select "701 702 703 704 705 706 707 708 709 710 711 712 713 714 715 716 717 718 719 720" at bounding box center [356, 50] width 147 height 13
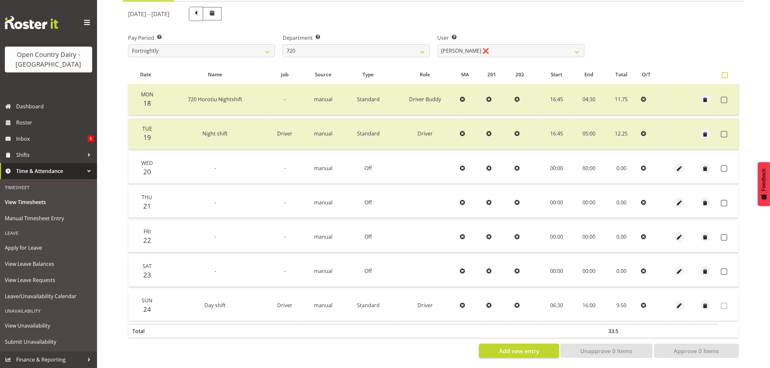
click at [726, 72] on span at bounding box center [725, 75] width 6 height 6
click at [726, 73] on input "checkbox" at bounding box center [724, 75] width 4 height 4
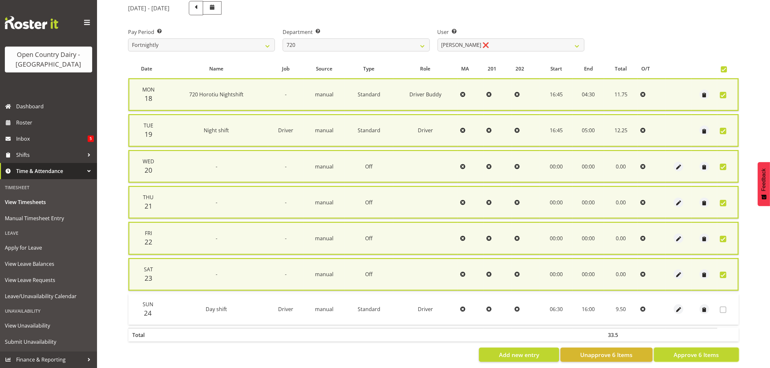
click at [692, 355] on span "Approve 6 Items" at bounding box center [695, 354] width 45 height 8
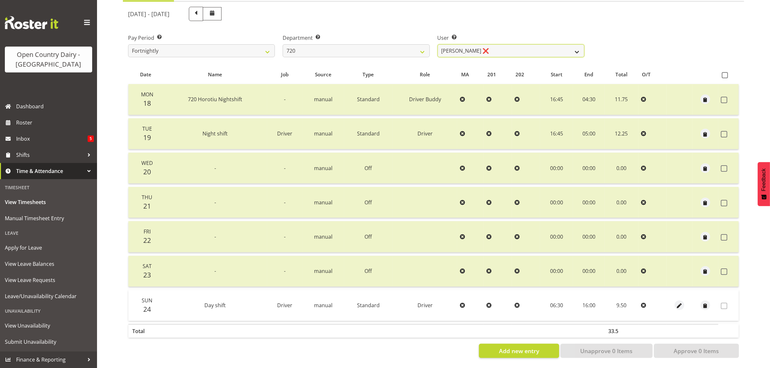
click at [495, 44] on select "Garry Hooper ❌ Kerry Slater ❌ Nathan Frankhouser ❌ Steve Daly ❌" at bounding box center [510, 50] width 147 height 13
click at [345, 44] on select "701 702 703 704 705 706 707 708 709 710 711 712 713 714 715 716 717 718 719 720" at bounding box center [356, 50] width 147 height 13
click at [283, 44] on select "701 702 703 704 705 706 707 708 709 710 711 712 713 714 715 716 717 718 719 720" at bounding box center [356, 50] width 147 height 13
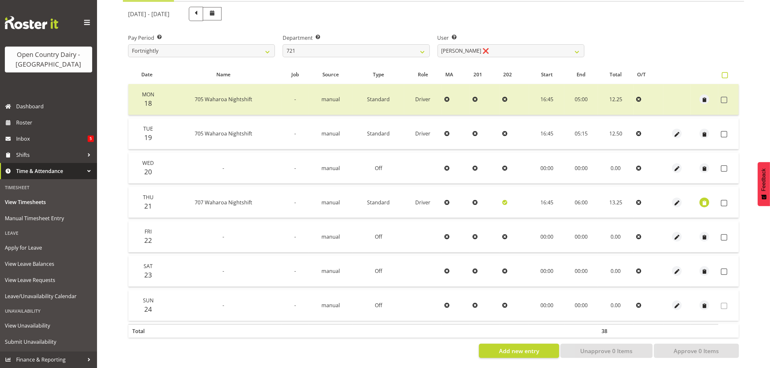
click at [728, 72] on label at bounding box center [726, 75] width 9 height 6
click at [726, 73] on input "checkbox" at bounding box center [724, 75] width 4 height 4
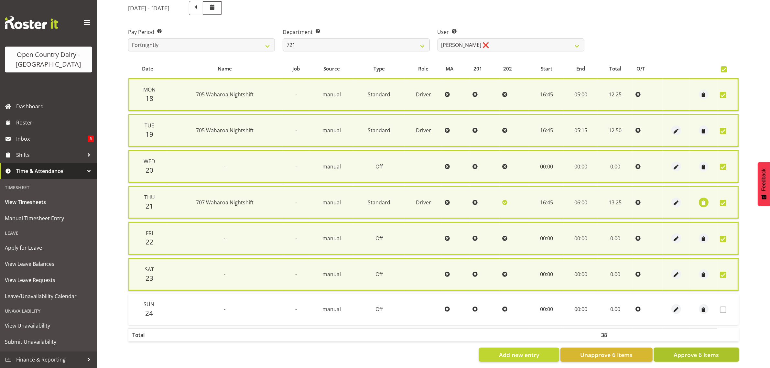
click at [690, 353] on span "Approve 6 Items" at bounding box center [695, 354] width 45 height 8
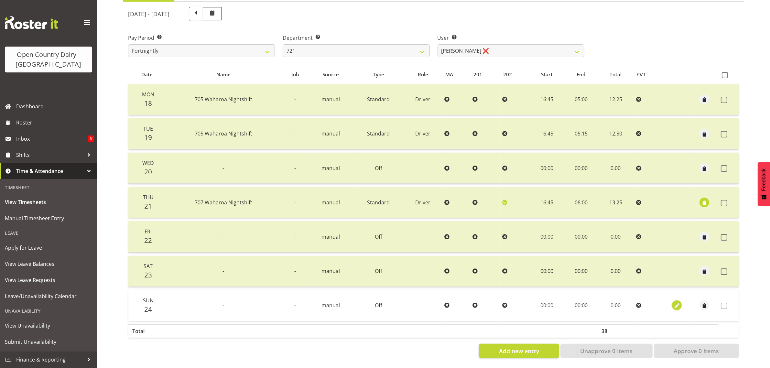
click at [675, 302] on span "button" at bounding box center [676, 305] width 7 height 7
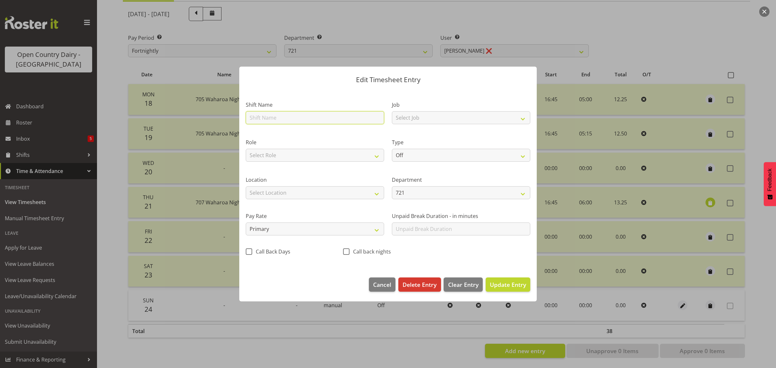
click at [269, 115] on input "text" at bounding box center [315, 117] width 138 height 13
click at [417, 113] on select "Select Job Driver Driver supervisor Support" at bounding box center [461, 117] width 138 height 13
click at [392, 111] on select "Select Job Driver Driver supervisor Support" at bounding box center [461, 117] width 138 height 13
click at [327, 156] on select "Select Role Driver" at bounding box center [315, 155] width 138 height 13
click at [246, 149] on select "Select Role Driver" at bounding box center [315, 155] width 138 height 13
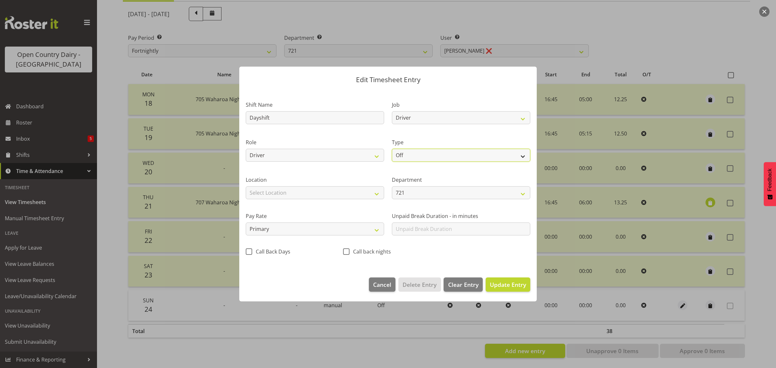
drag, startPoint x: 430, startPoint y: 155, endPoint x: 429, endPoint y: 160, distance: 5.2
click at [430, 155] on select "Off Standard Public Holiday Public Holiday (Worked) Day In Lieu Annual Leave Si…" at bounding box center [461, 155] width 138 height 13
click at [392, 149] on select "Off Standard Public Holiday Public Holiday (Worked) Day In Lieu Annual Leave Si…" at bounding box center [461, 155] width 138 height 13
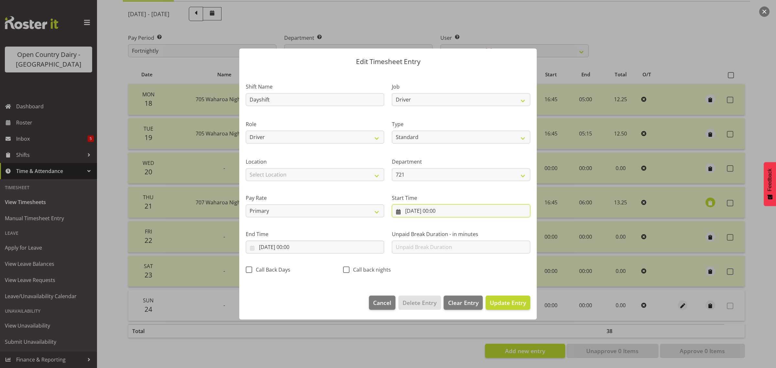
click at [425, 209] on input "24/08/2025, 00:00" at bounding box center [461, 210] width 138 height 13
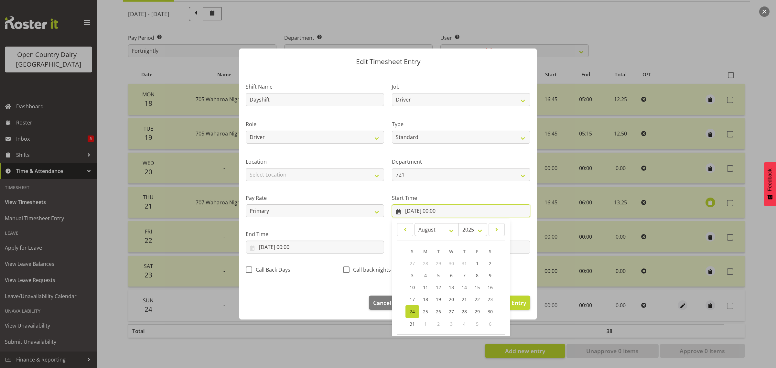
scroll to position [29, 0]
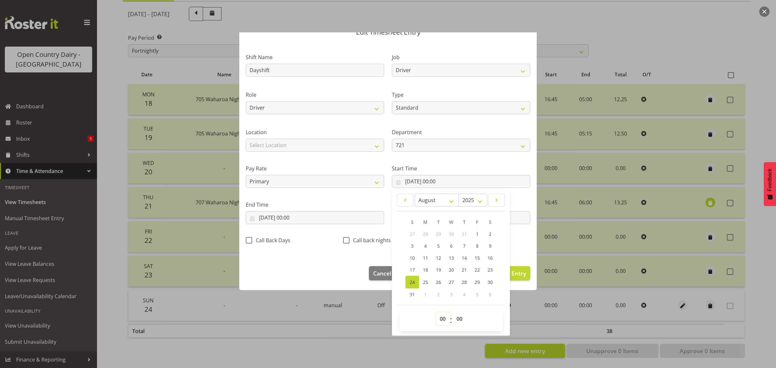
click at [440, 322] on select "00 01 02 03 04 05 06 07 08 09 10 11 12 13 14 15 16 17 18 19 20 21 22 23" at bounding box center [443, 318] width 15 height 13
click at [436, 312] on select "00 01 02 03 04 05 06 07 08 09 10 11 12 13 14 15 16 17 18 19 20 21 22 23" at bounding box center [443, 318] width 15 height 13
click at [456, 317] on select "00 01 02 03 04 05 06 07 08 09 10 11 12 13 14 15 16 17 18 19 20 21 22 23 24 25 2…" at bounding box center [460, 318] width 15 height 13
click at [453, 312] on select "00 01 02 03 04 05 06 07 08 09 10 11 12 13 14 15 16 17 18 19 20 21 22 23 24 25 2…" at bounding box center [460, 318] width 15 height 13
click at [295, 218] on input "24/08/2025, 00:00" at bounding box center [315, 217] width 138 height 13
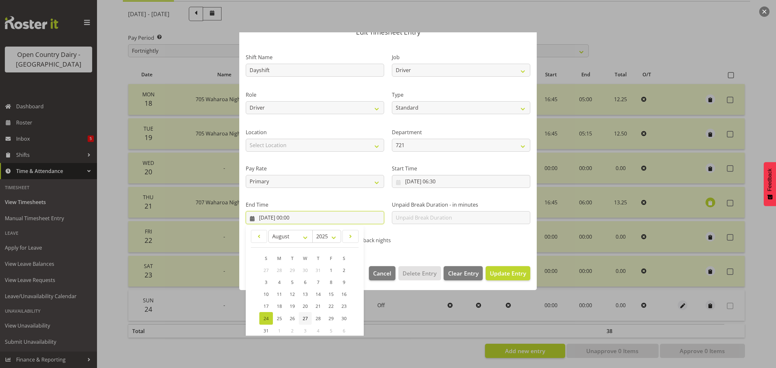
scroll to position [66, 0]
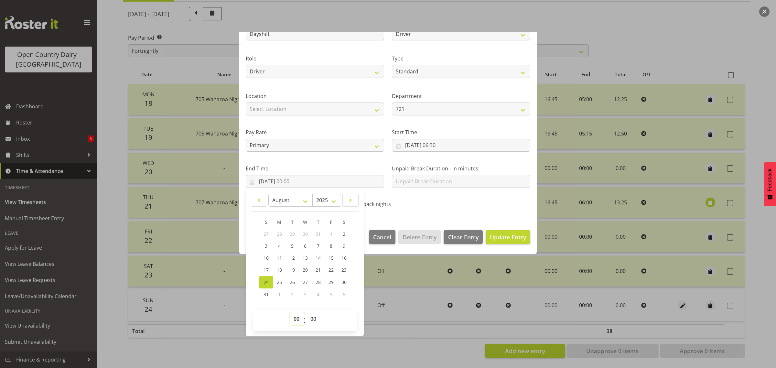
drag, startPoint x: 296, startPoint y: 322, endPoint x: 293, endPoint y: 314, distance: 8.1
click at [296, 322] on select "00 01 02 03 04 05 06 07 08 09 10 11 12 13 14 15 16 17 18 19 20 21 22 23" at bounding box center [297, 318] width 15 height 13
click at [290, 312] on select "00 01 02 03 04 05 06 07 08 09 10 11 12 13 14 15 16 17 18 19 20 21 22 23" at bounding box center [297, 318] width 15 height 13
click at [494, 238] on span "Update Entry" at bounding box center [508, 237] width 36 height 8
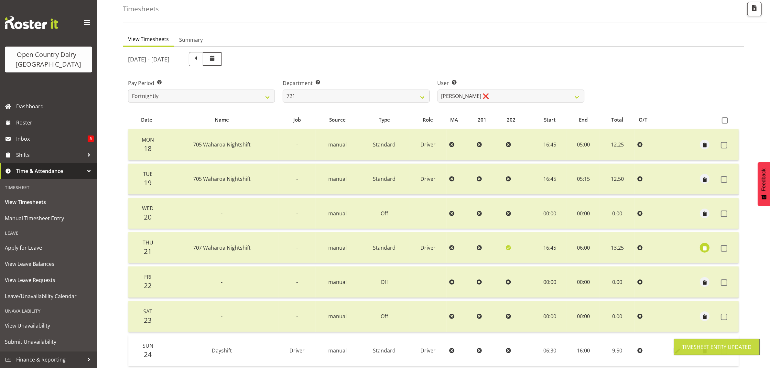
scroll to position [0, 0]
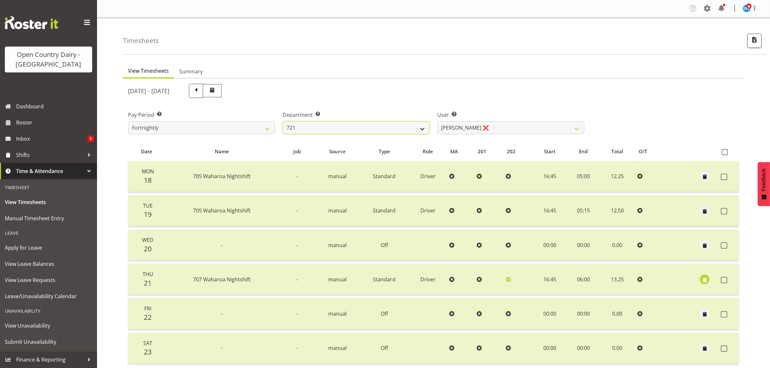
click at [352, 129] on select "701 702 703 704 705 706 707 708 709 710 711 712 713 714 715 716 717 718 719 720" at bounding box center [356, 127] width 147 height 13
click at [283, 121] on select "701 702 703 704 705 706 707 708 709 710 711 712 713 714 715 716 717 718 719 720" at bounding box center [356, 127] width 147 height 13
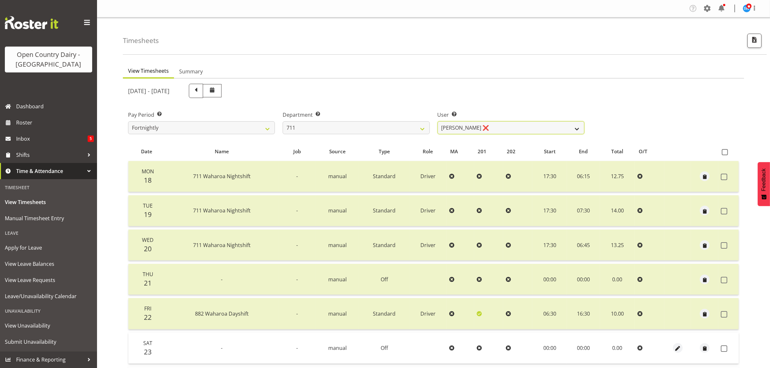
click at [488, 126] on select "Baz Morgan ❌ Gerard Cavanagh ❌ Tyrone Lawry ❌" at bounding box center [510, 127] width 147 height 13
drag, startPoint x: 322, startPoint y: 123, endPoint x: 328, endPoint y: 133, distance: 11.6
click at [324, 123] on select "701 702 703 704 705 706 707 708 709 710 711 712 713 714 715 716 717 718 719 720" at bounding box center [356, 127] width 147 height 13
click at [283, 121] on select "701 702 703 704 705 706 707 708 709 710 711 712 713 714 715 716 717 718 719 720" at bounding box center [356, 127] width 147 height 13
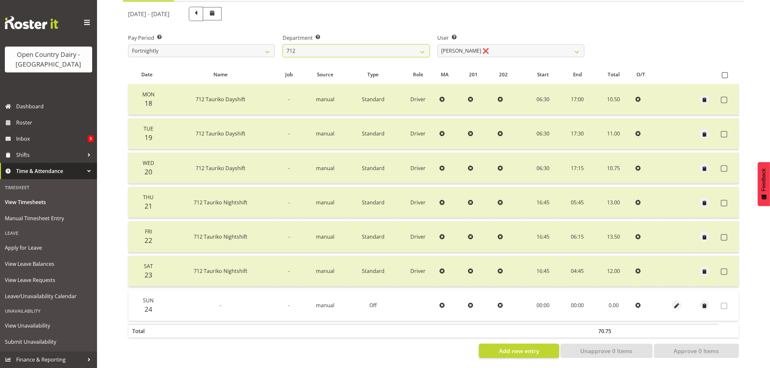
scroll to position [83, 0]
click at [497, 44] on select "Amrik Singh ❌ Jasdeep Singh ✔ Lucky Kau Kau ❌" at bounding box center [510, 50] width 147 height 13
click at [346, 46] on select "701 702 703 704 705 706 707 708 709 710 711 712 713 714 715 716 717 718 719 720" at bounding box center [356, 50] width 147 height 13
click at [283, 44] on select "701 702 703 704 705 706 707 708 709 710 711 712 713 714 715 716 717 718 719 720" at bounding box center [356, 50] width 147 height 13
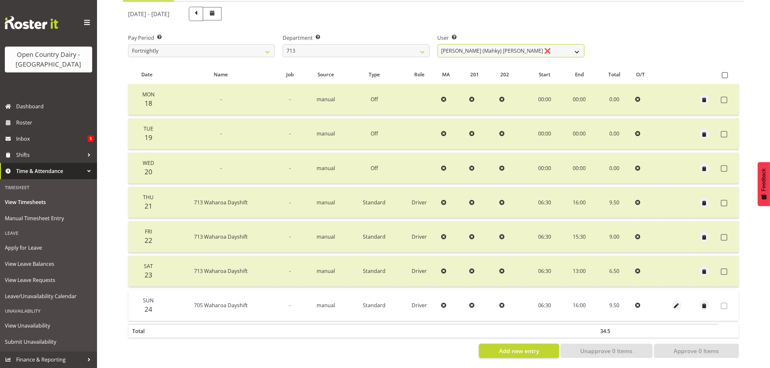
click at [535, 44] on select "Harmanpreet (Mahky) Dhillon ❌ Marcus Waretini ❌ Norman Sellen ❌" at bounding box center [510, 50] width 147 height 13
click at [437, 44] on select "Harmanpreet (Mahky) Dhillon ❌ Marcus Waretini ❌ Norman Sellen ❌" at bounding box center [510, 50] width 147 height 13
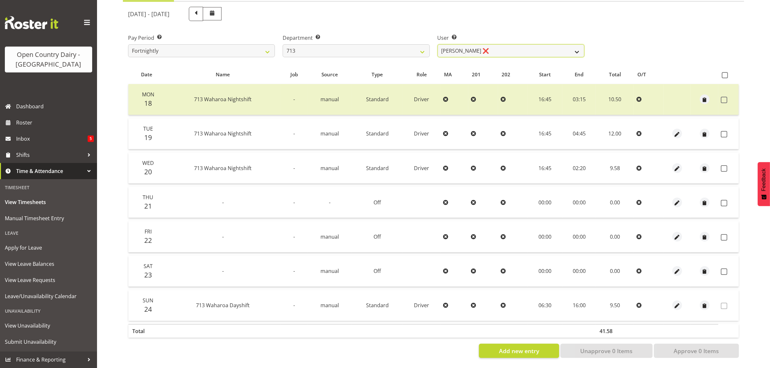
click at [494, 44] on select "Harmanpreet (Mahky) Dhillon ❌ Marcus Waretini ❌ Norman Sellen ❌" at bounding box center [510, 50] width 147 height 13
click at [437, 44] on select "Harmanpreet (Mahky) Dhillon ❌ Marcus Waretini ❌ Norman Sellen ❌" at bounding box center [510, 50] width 147 height 13
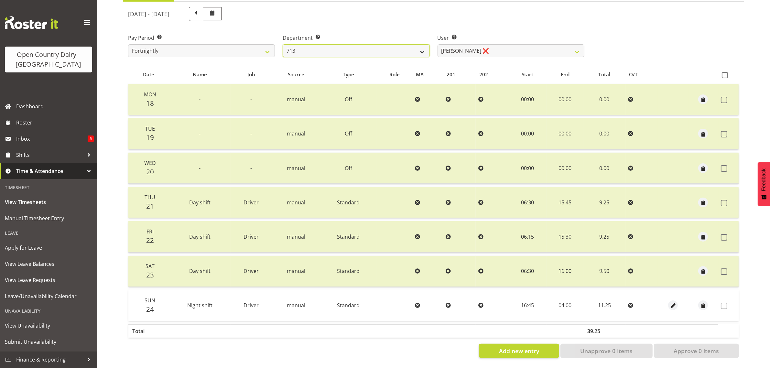
click at [323, 44] on select "701 702 703 704 705 706 707 708 709 710 711 712 713 714 715 716 717 718 719 720" at bounding box center [356, 50] width 147 height 13
click at [283, 44] on select "701 702 703 704 705 706 707 708 709 710 711 712 713 714 715 716 717 718 719 720" at bounding box center [356, 50] width 147 height 13
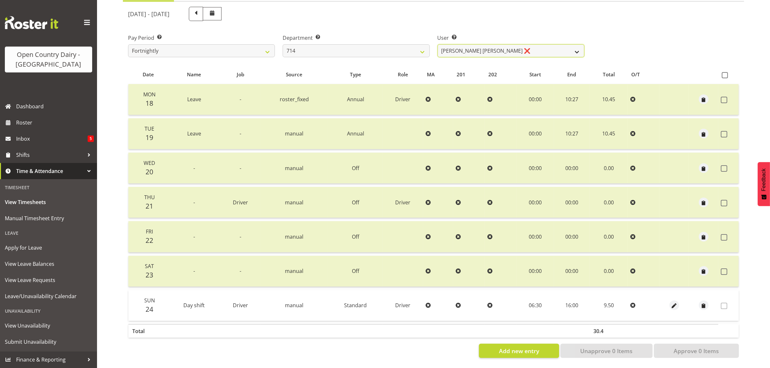
click at [498, 44] on select "Fraser Stephens ❌ Nev Brewster ❌ Stephen Parsons ❌ Tom Gaelic ❌" at bounding box center [510, 50] width 147 height 13
click at [311, 46] on select "701 702 703 704 705 706 707 708 709 710 711 712 713 714 715 716 717 718 719 720" at bounding box center [356, 50] width 147 height 13
click at [283, 44] on select "701 702 703 704 705 706 707 708 709 710 711 712 713 714 715 716 717 718 719 720" at bounding box center [356, 50] width 147 height 13
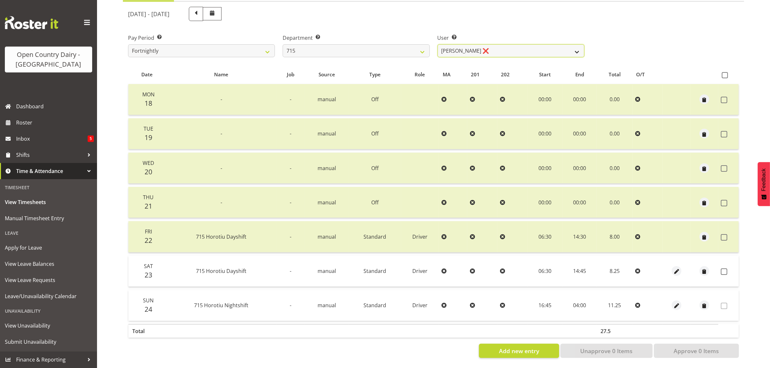
click at [514, 44] on select "Glenn McPherson ❌ Greg Healey ❌ Max Coulter ❌ Neal Chalklen ❌" at bounding box center [510, 50] width 147 height 13
click at [437, 44] on select "Glenn McPherson ❌ Greg Healey ❌ Max Coulter ❌ Neal Chalklen ❌" at bounding box center [510, 50] width 147 height 13
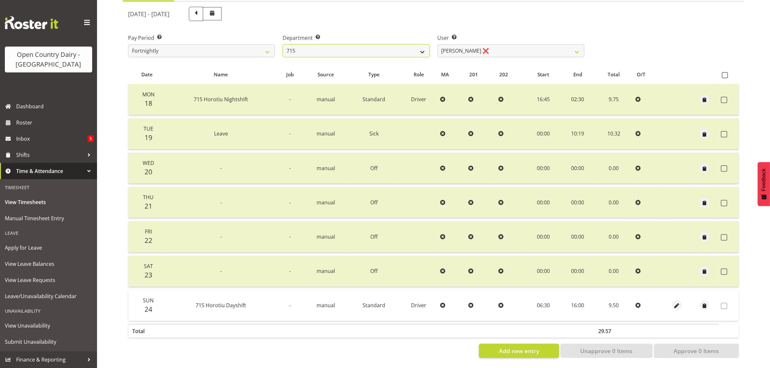
click at [376, 44] on select "701 702 703 704 705 706 707 708 709 710 711 712 713 714 715 716 717 718 719 720" at bounding box center [356, 50] width 147 height 13
click at [283, 44] on select "701 702 703 704 705 706 707 708 709 710 711 712 713 714 715 716 717 718 719 720" at bounding box center [356, 50] width 147 height 13
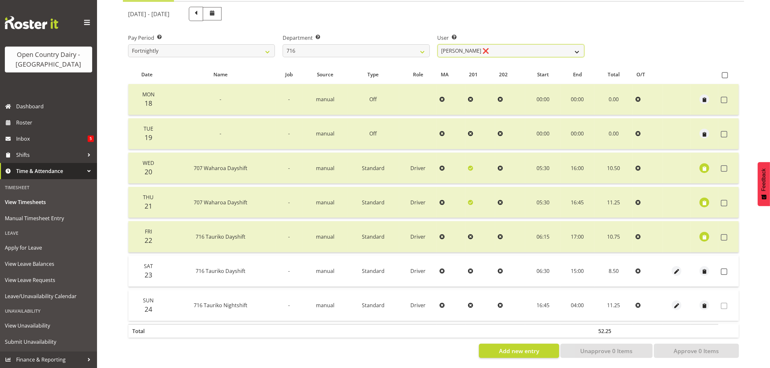
click at [493, 44] on select "Casey Leonard ❌ Darren Norris ❌ Glen Fraser ❌ Happy Kaler ❌ Michael O'Connor ❌" at bounding box center [510, 50] width 147 height 13
click at [437, 44] on select "Casey Leonard ❌ Darren Norris ❌ Glen Fraser ❌ Happy Kaler ❌ Michael O'Connor ❌" at bounding box center [510, 50] width 147 height 13
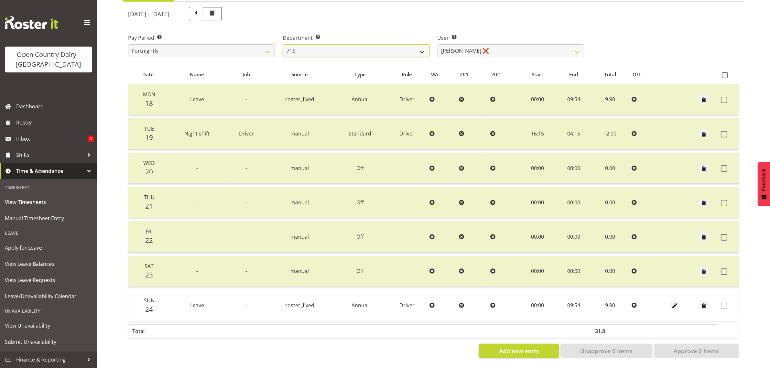
click at [360, 45] on select "701 702 703 704 705 706 707 708 709 710 711 712 713 714 715 716 717 718 719 720" at bounding box center [356, 50] width 147 height 13
click at [283, 44] on select "701 702 703 704 705 706 707 708 709 710 711 712 713 714 715 716 717 718 719 720" at bounding box center [356, 50] width 147 height 13
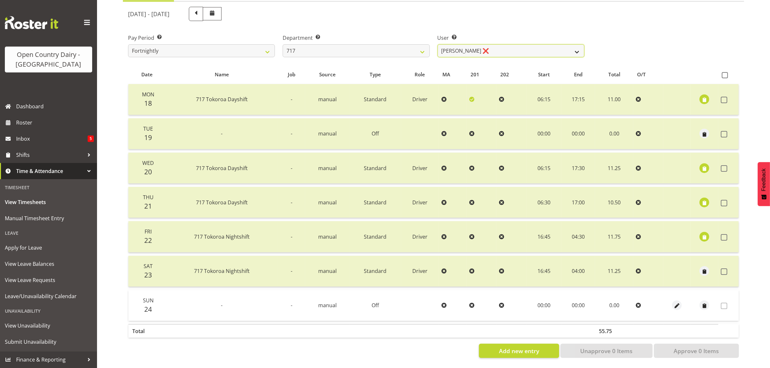
click at [515, 45] on select "Daryl Wrigley ❌ Dodge Lindsay Laing ❌ Eric Stothers ❌ Jeff Anderson ❌" at bounding box center [510, 50] width 147 height 13
click at [437, 44] on select "Daryl Wrigley ❌ Dodge Lindsay Laing ❌ Eric Stothers ❌ Jeff Anderson ❌" at bounding box center [510, 50] width 147 height 13
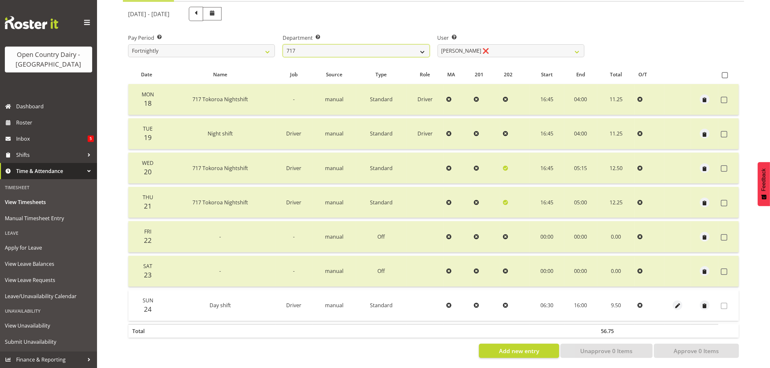
click at [362, 44] on select "701 702 703 704 705 706 707 708 709 710 711 712 713 714 715 716 717 718 719 720" at bounding box center [356, 50] width 147 height 13
click at [283, 44] on select "701 702 703 704 705 706 707 708 709 710 711 712 713 714 715 716 717 718 719 720" at bounding box center [356, 50] width 147 height 13
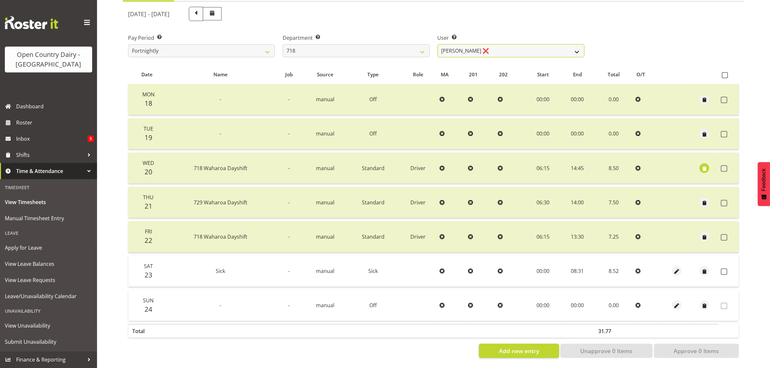
click at [500, 44] on select "Graeme Raupi ❌ Jimmy Boult ❌ Linsay Bourne ❌ Tony Fielding ❌" at bounding box center [510, 50] width 147 height 13
click at [437, 44] on select "Graeme Raupi ❌ Jimmy Boult ❌ Linsay Bourne ❌ Tony Fielding ❌" at bounding box center [510, 50] width 147 height 13
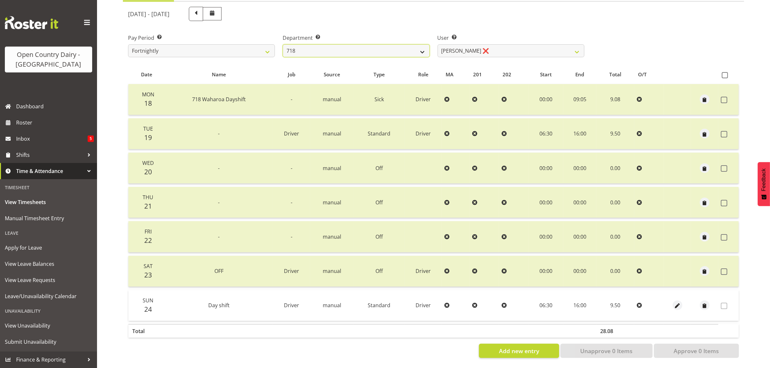
click at [383, 44] on select "701 702 703 704 705 706 707 708 709 710 711 712 713 714 715 716 717 718 719 720" at bounding box center [356, 50] width 147 height 13
click at [283, 44] on select "701 702 703 704 705 706 707 708 709 710 711 712 713 714 715 716 717 718 719 720" at bounding box center [356, 50] width 147 height 13
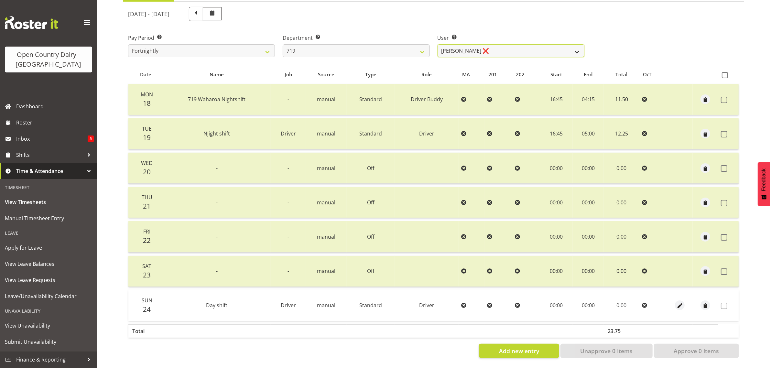
click at [516, 46] on select "Andrew de Lautour ❌ James Wellington ❌ Sami Ovesen ❌" at bounding box center [510, 50] width 147 height 13
click at [305, 44] on select "701 702 703 704 705 706 707 708 709 710 711 712 713 714 715 716 717 718 719 720" at bounding box center [356, 50] width 147 height 13
click at [283, 44] on select "701 702 703 704 705 706 707 708 709 710 711 712 713 714 715 716 717 718 719 720" at bounding box center [356, 50] width 147 height 13
click at [514, 44] on select "Garry Hooper ❌ Kerry Slater ❌ Nathan Frankhouser ❌ Steve Daly ❌" at bounding box center [510, 50] width 147 height 13
drag, startPoint x: 348, startPoint y: 39, endPoint x: 348, endPoint y: 45, distance: 5.5
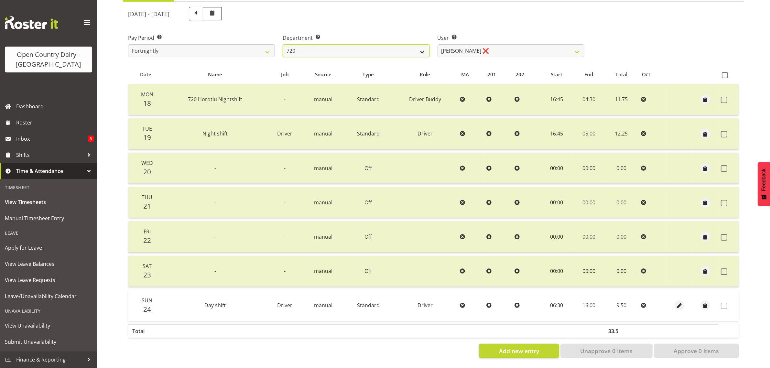
click at [349, 44] on select "701 702 703 704 705 706 707 708 709 710 711 712 713 714 715 716 717 718 719 720" at bounding box center [356, 50] width 147 height 13
click at [283, 44] on select "701 702 703 704 705 706 707 708 709 710 711 712 713 714 715 716 717 718 719 720" at bounding box center [356, 50] width 147 height 13
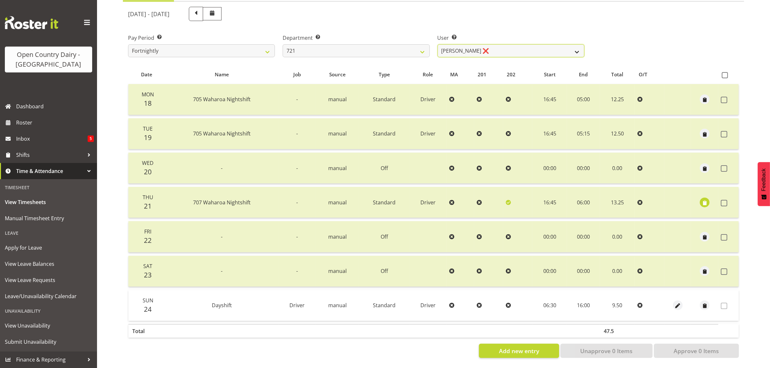
click at [504, 45] on select "George Taylor ❌ Grant Vercoe ❌" at bounding box center [510, 50] width 147 height 13
click at [359, 44] on select "701 702 703 704 705 706 707 708 709 710 711 712 713 714 715 716 717 718 719 720" at bounding box center [356, 50] width 147 height 13
click at [283, 44] on select "701 702 703 704 705 706 707 708 709 710 711 712 713 714 715 716 717 718 719 720" at bounding box center [356, 50] width 147 height 13
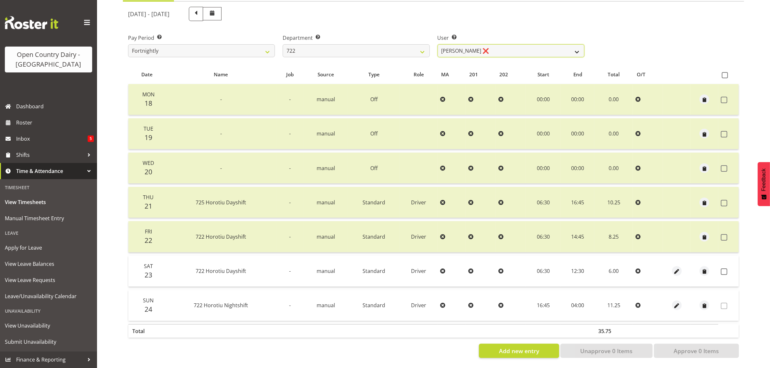
click at [510, 46] on select "Andy Webb ❌ Darren Hatcher ❌ Gurpreet Singh ❌" at bounding box center [510, 50] width 147 height 13
click at [437, 44] on select "Andy Webb ❌ Darren Hatcher ❌ Gurpreet Singh ❌" at bounding box center [510, 50] width 147 height 13
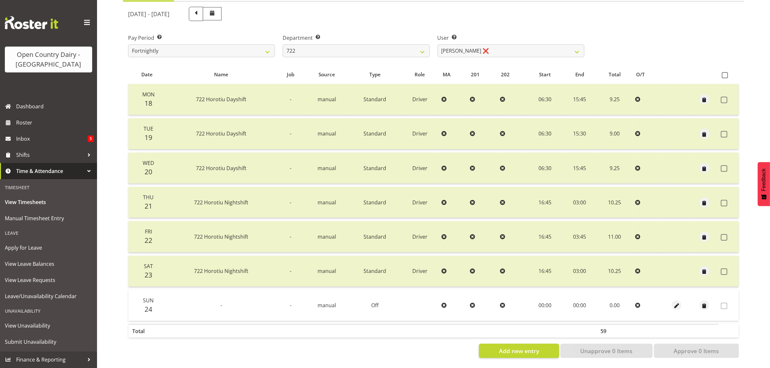
click at [510, 35] on label "User Select user. Note: This is filtered down by the previous two drop-down ite…" at bounding box center [510, 38] width 147 height 8
click at [510, 46] on select "Andy Webb ❌ Darren Hatcher ❌ Gurpreet Singh ❌" at bounding box center [510, 50] width 147 height 13
click at [437, 44] on select "Andy Webb ❌ Darren Hatcher ❌ Gurpreet Singh ❌" at bounding box center [510, 50] width 147 height 13
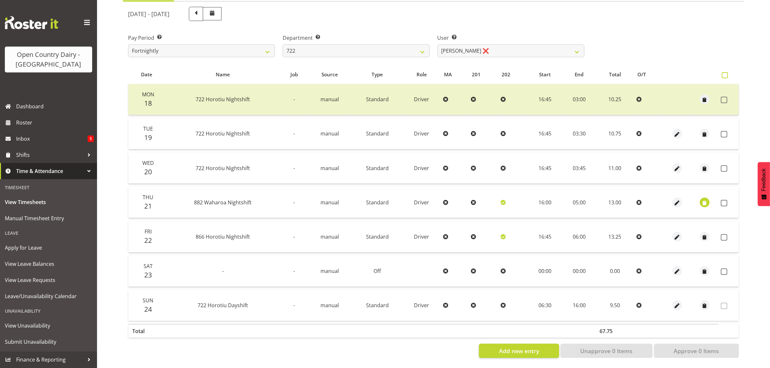
click at [728, 72] on span at bounding box center [725, 75] width 6 height 6
click at [726, 73] on input "checkbox" at bounding box center [724, 75] width 4 height 4
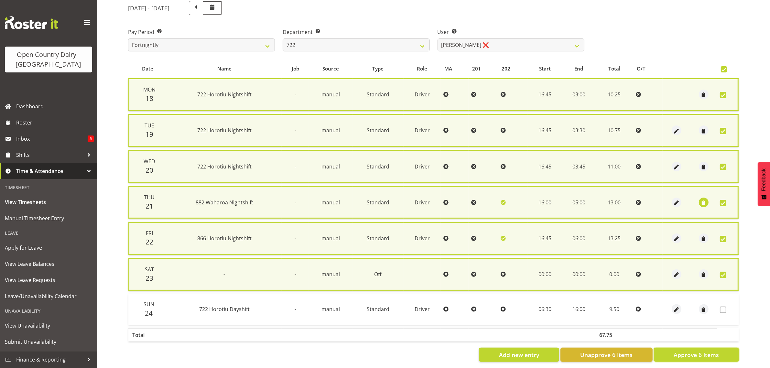
click at [681, 356] on span "Approve 6 Items" at bounding box center [695, 354] width 45 height 8
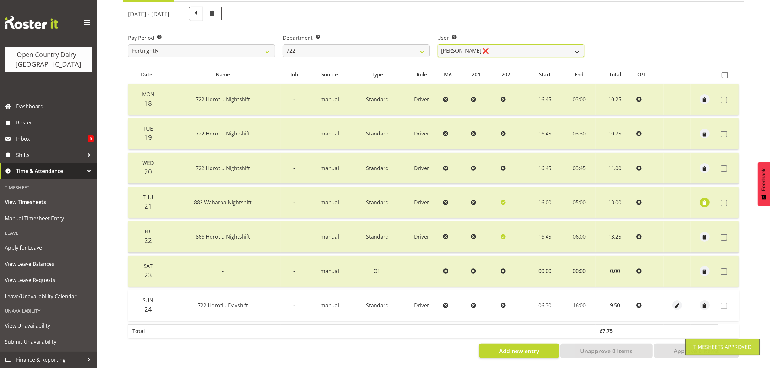
click at [524, 44] on select "Andy Webb ❌ Darren Hatcher ❌ Gurpreet Singh ❌" at bounding box center [510, 50] width 147 height 13
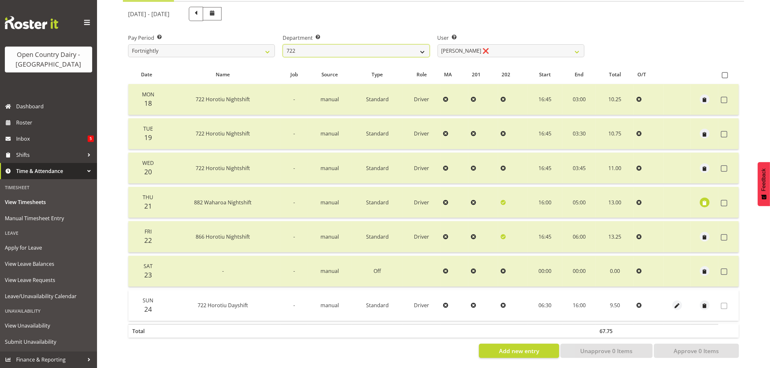
drag, startPoint x: 355, startPoint y: 43, endPoint x: 353, endPoint y: 48, distance: 4.7
click at [355, 44] on select "701 702 703 704 705 706 707 708 709 710 711 712 713 714 715 716 717 718 719 720" at bounding box center [356, 50] width 147 height 13
click at [283, 44] on select "701 702 703 704 705 706 707 708 709 710 711 712 713 714 715 716 717 718 719 720" at bounding box center [356, 50] width 147 height 13
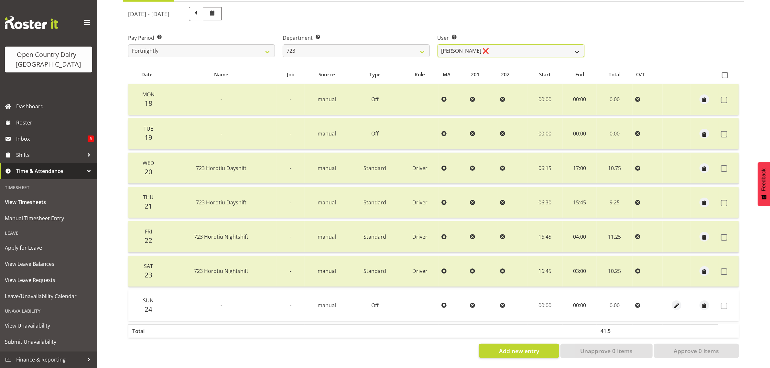
click at [511, 45] on select "Daljeet Rai ❌ Manjinder Singh ❌ Prabhjot Singh ❌ Varninder Singh ❌" at bounding box center [510, 50] width 147 height 13
click at [437, 44] on select "Daljeet Rai ❌ Manjinder Singh ❌ Prabhjot Singh ❌ Varninder Singh ❌" at bounding box center [510, 50] width 147 height 13
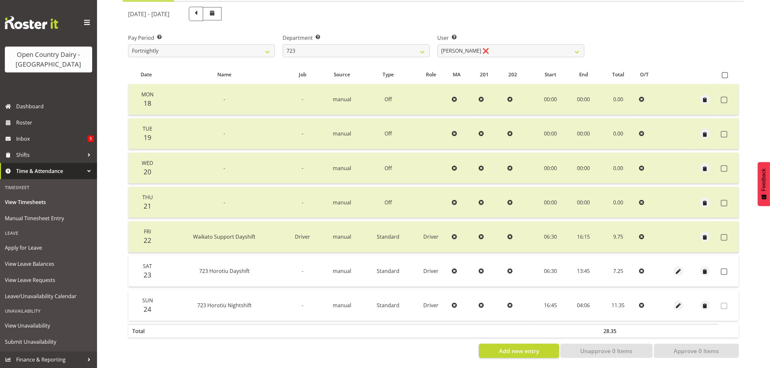
drag, startPoint x: 725, startPoint y: 266, endPoint x: 711, endPoint y: 302, distance: 38.7
click at [725, 268] on span at bounding box center [724, 271] width 6 height 6
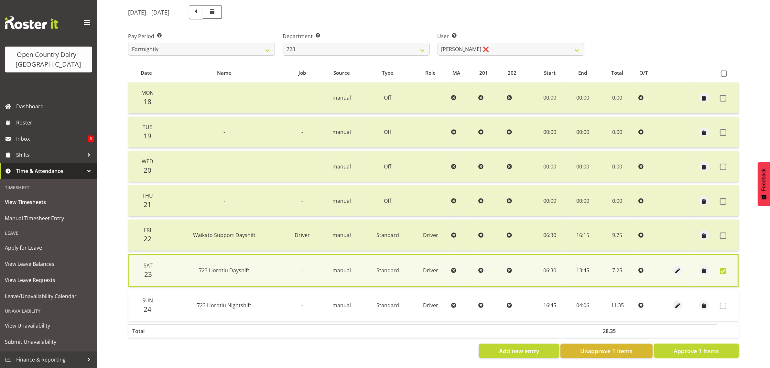
click at [704, 348] on span "Approve 1 Items" at bounding box center [695, 351] width 45 height 8
click at [704, 347] on div "Add new entry Unapprove 1 Items Approve 1 Items" at bounding box center [433, 351] width 611 height 14
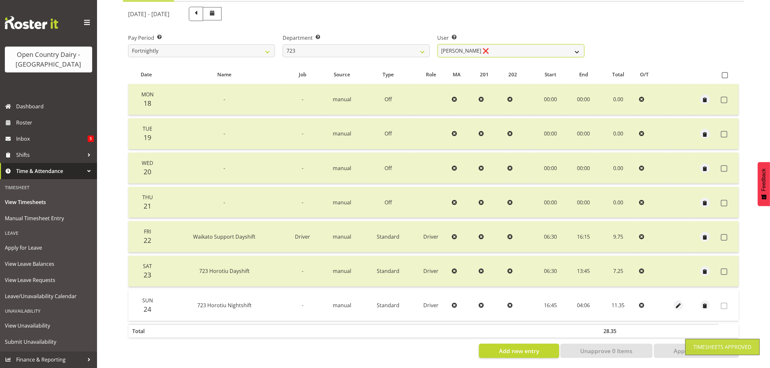
click at [496, 44] on select "Daljeet Rai ❌ Manjinder Singh ❌ Prabhjot Singh ❌ Varninder Singh ❌" at bounding box center [510, 50] width 147 height 13
click at [437, 44] on select "Daljeet Rai ❌ Manjinder Singh ❌ Prabhjot Singh ❌ Varninder Singh ❌" at bounding box center [510, 50] width 147 height 13
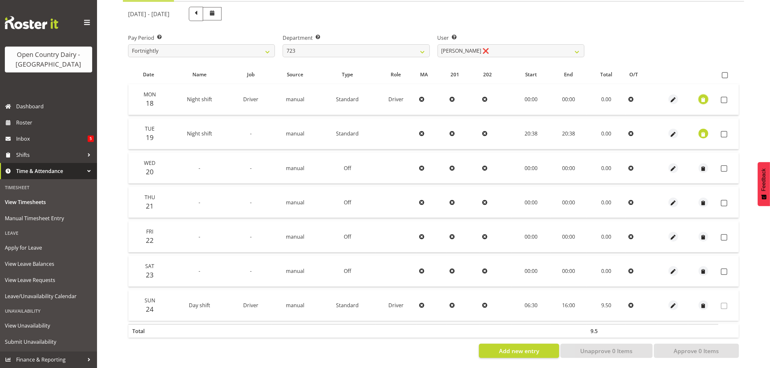
click at [704, 97] on span "button" at bounding box center [702, 99] width 7 height 7
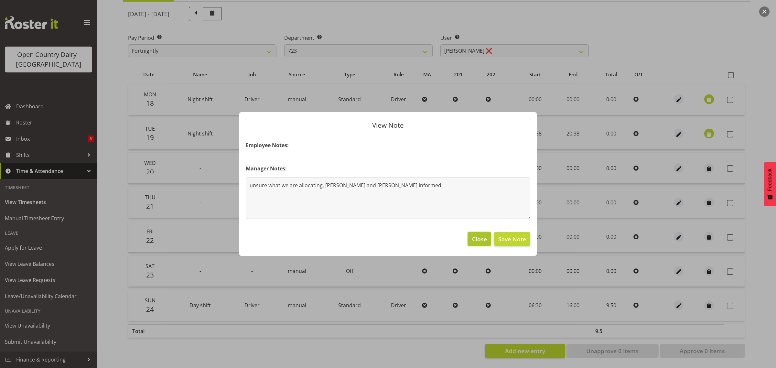
click at [480, 242] on span "Close" at bounding box center [479, 239] width 15 height 8
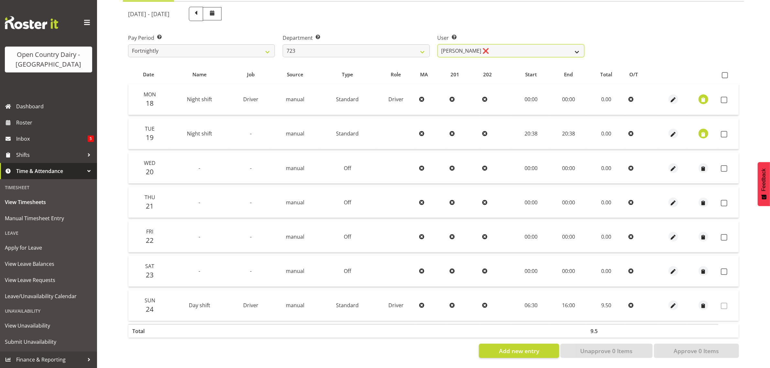
click at [498, 44] on select "Daljeet Rai ❌ Manjinder Singh ❌ Prabhjot Singh ❌ Varninder Singh ❌" at bounding box center [510, 50] width 147 height 13
click at [367, 44] on select "701 702 703 704 705 706 707 708 709 710 711 712 713 714 715 716 717 718 719 720" at bounding box center [356, 50] width 147 height 13
click at [283, 44] on select "701 702 703 704 705 706 707 708 709 710 711 712 713 714 715 716 717 718 719 720" at bounding box center [356, 50] width 147 height 13
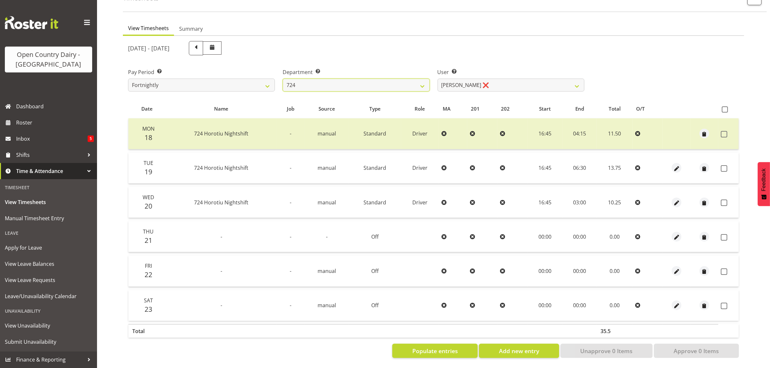
scroll to position [48, 0]
drag, startPoint x: 724, startPoint y: 164, endPoint x: 726, endPoint y: 187, distance: 22.7
click at [727, 165] on span at bounding box center [724, 168] width 6 height 6
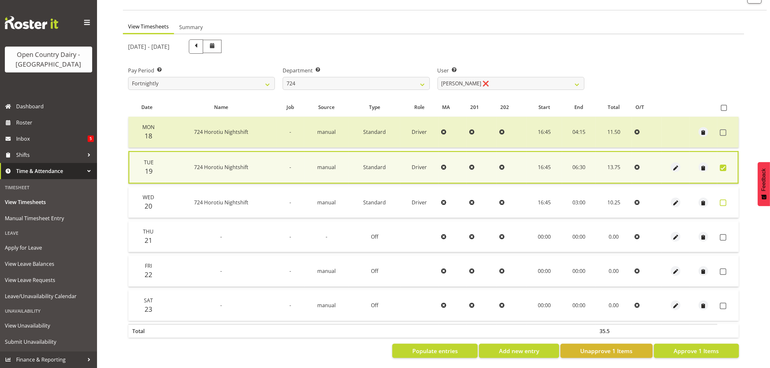
click at [724, 199] on span at bounding box center [723, 202] width 6 height 6
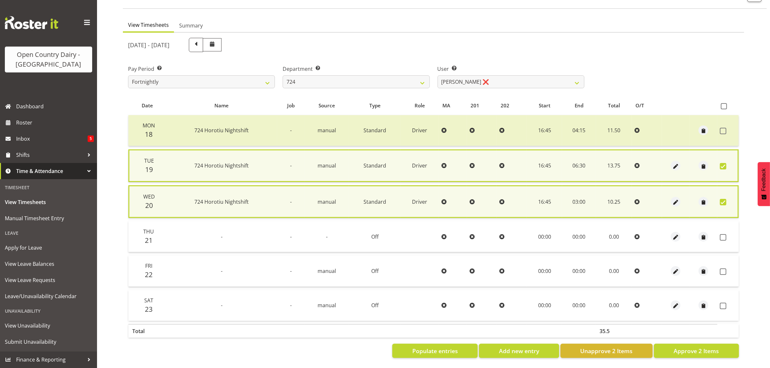
drag, startPoint x: 720, startPoint y: 234, endPoint x: 722, endPoint y: 252, distance: 17.3
click at [721, 234] on span at bounding box center [723, 237] width 6 height 6
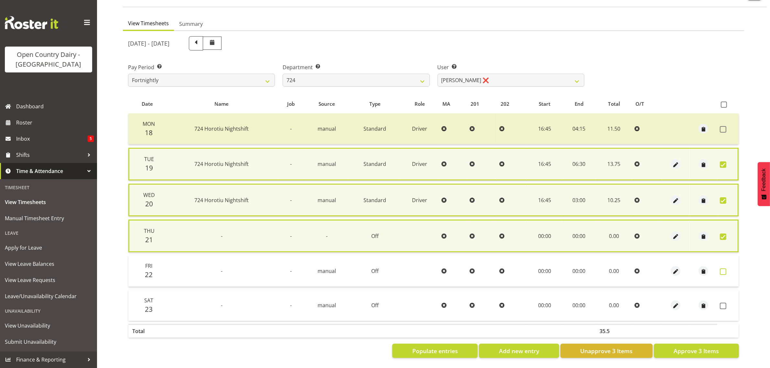
click at [723, 272] on span at bounding box center [723, 271] width 6 height 6
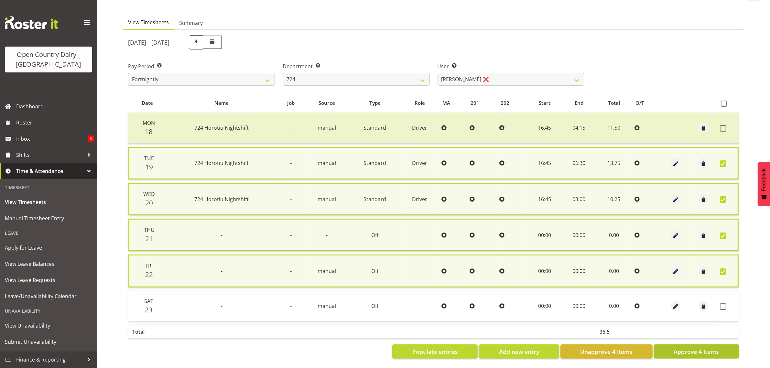
click at [714, 354] on span "Approve 4 Items" at bounding box center [695, 351] width 45 height 8
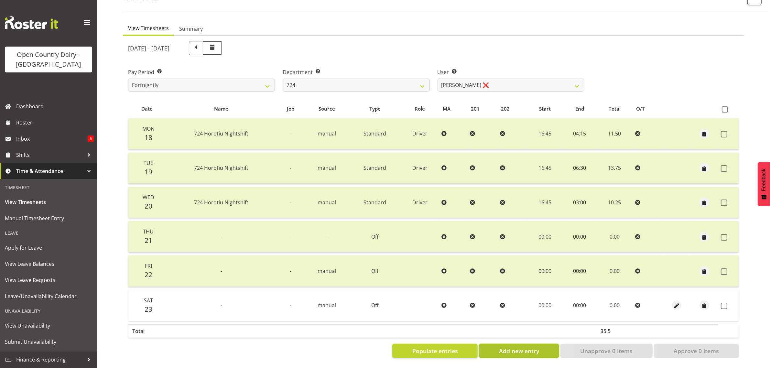
click at [529, 348] on span "Add new entry" at bounding box center [519, 351] width 40 height 8
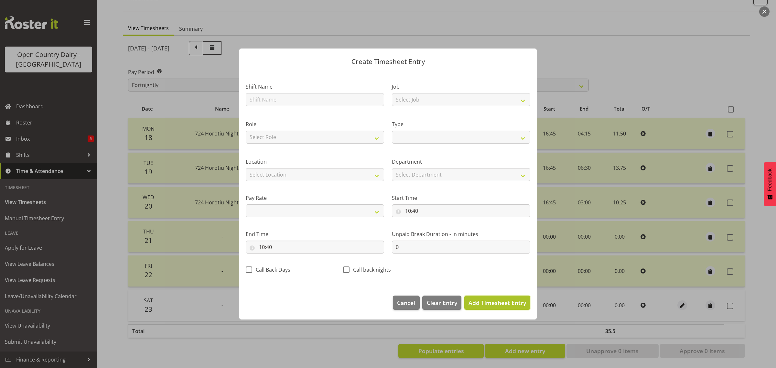
click at [504, 301] on span "Add Timesheet Entry" at bounding box center [497, 303] width 58 height 8
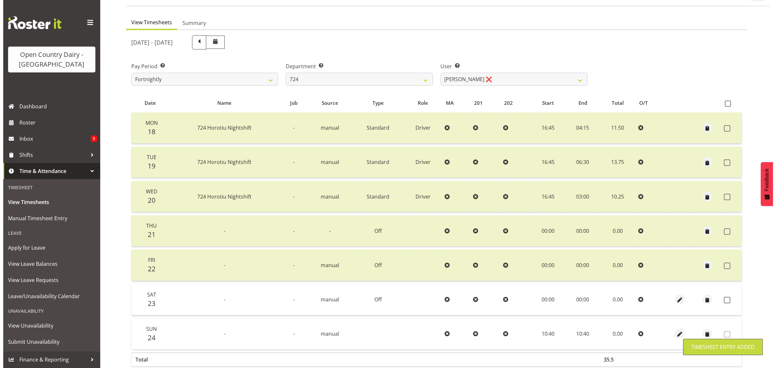
scroll to position [83, 0]
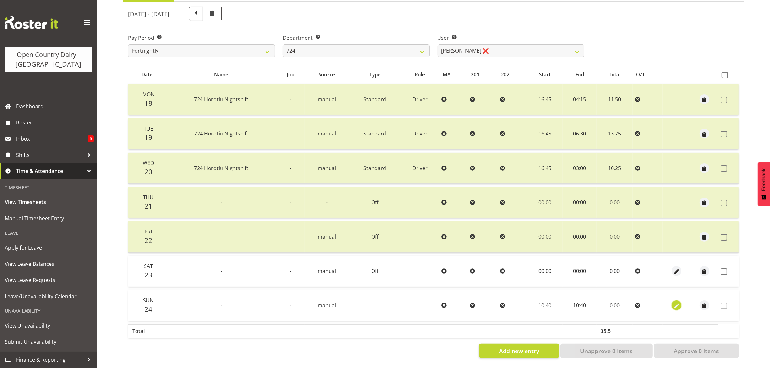
click at [672, 300] on button "button" at bounding box center [677, 305] width 10 height 10
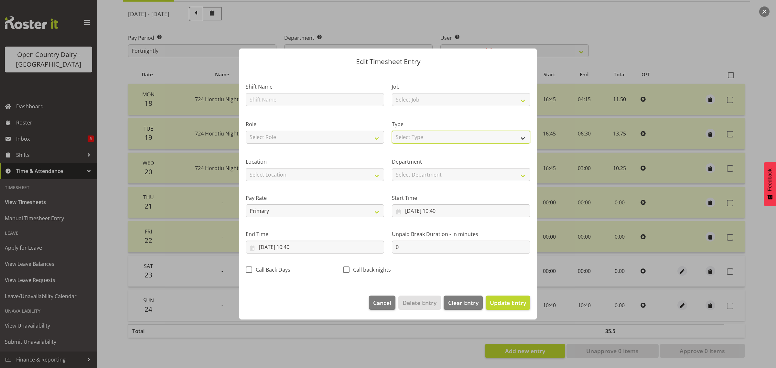
click at [408, 135] on select "Select Type Off Standard Public Holiday Public Holiday (Worked) Day In Lieu Ann…" at bounding box center [461, 137] width 138 height 13
click at [392, 131] on select "Select Type Off Standard Public Holiday Public Holiday (Worked) Day In Lieu Ann…" at bounding box center [461, 137] width 138 height 13
click at [512, 303] on span "Update Entry" at bounding box center [508, 303] width 36 height 8
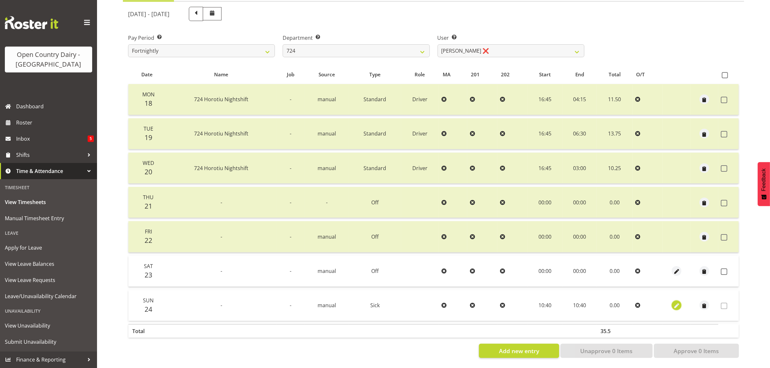
click at [675, 302] on span "button" at bounding box center [676, 305] width 7 height 7
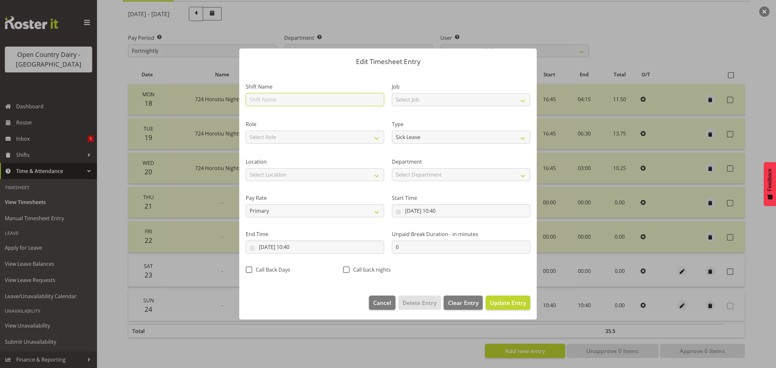
click at [277, 99] on input "text" at bounding box center [315, 99] width 138 height 13
click at [503, 305] on span "Update Entry" at bounding box center [508, 303] width 36 height 8
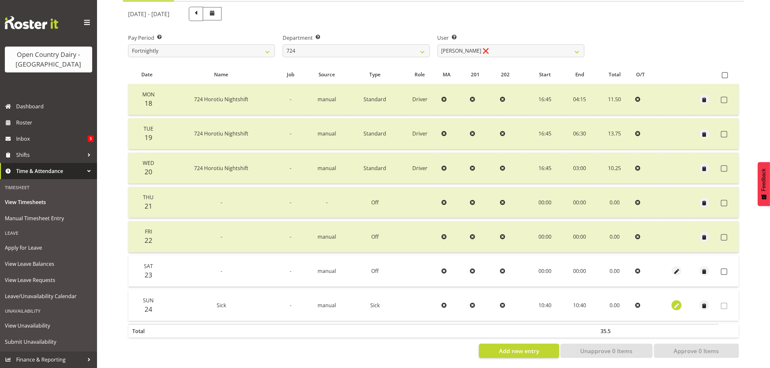
click at [677, 302] on span "button" at bounding box center [676, 305] width 7 height 7
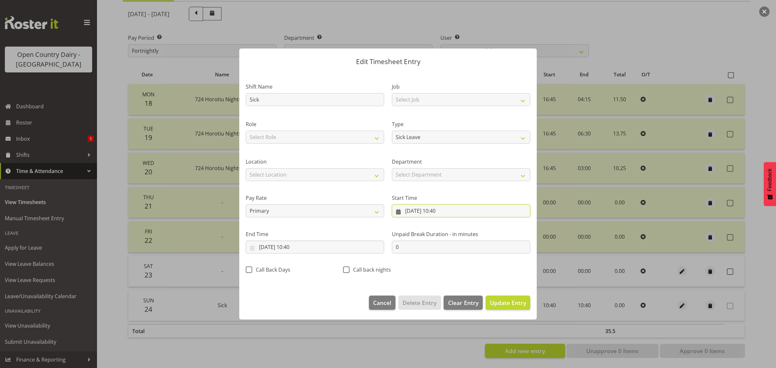
click at [443, 209] on input "24/08/2025, 10:40" at bounding box center [461, 210] width 138 height 13
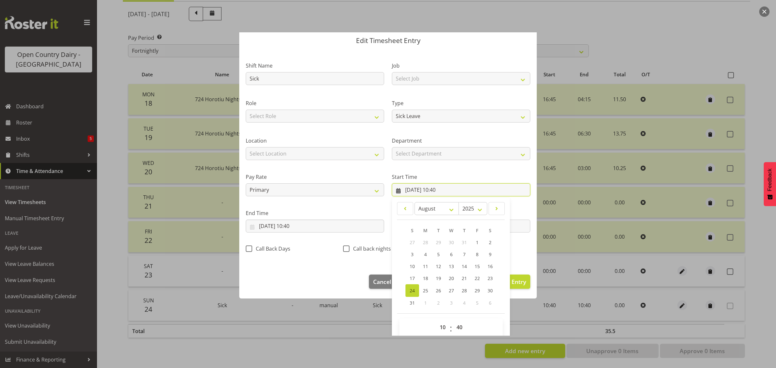
scroll to position [29, 0]
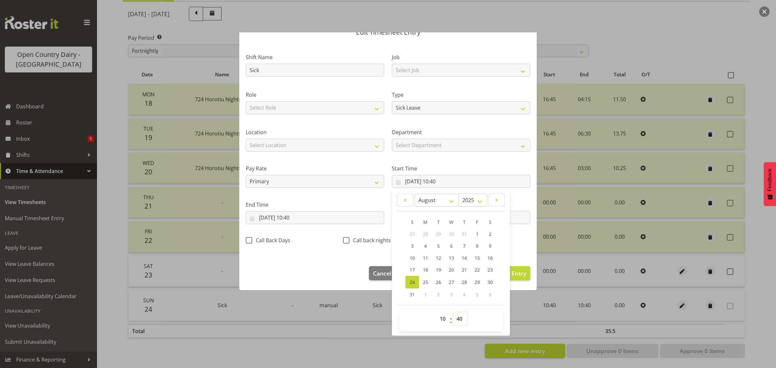
drag, startPoint x: 457, startPoint y: 318, endPoint x: 457, endPoint y: 315, distance: 3.9
click at [458, 318] on select "00 01 02 03 04 05 06 07 08 09 10 11 12 13 14 15 16 17 18 19 20 21 22 23 24 25 2…" at bounding box center [460, 318] width 15 height 13
click at [453, 312] on select "00 01 02 03 04 05 06 07 08 09 10 11 12 13 14 15 16 17 18 19 20 21 22 23 24 25 2…" at bounding box center [460, 318] width 15 height 13
click at [437, 319] on select "00 01 02 03 04 05 06 07 08 09 10 11 12 13 14 15 16 17 18 19 20 21 22 23" at bounding box center [443, 318] width 15 height 13
click at [436, 312] on select "00 01 02 03 04 05 06 07 08 09 10 11 12 13 14 15 16 17 18 19 20 21 22 23" at bounding box center [443, 318] width 15 height 13
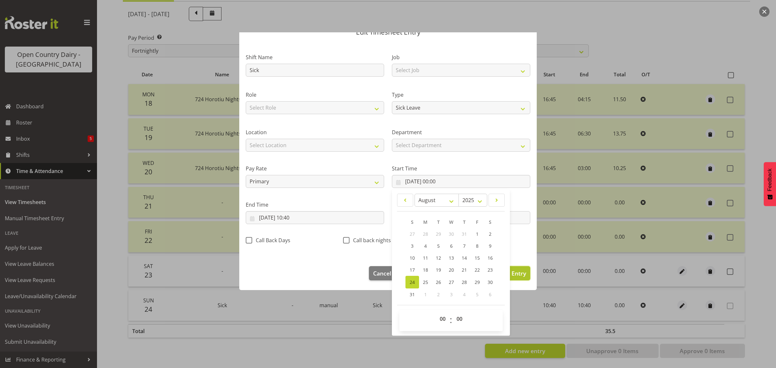
click at [517, 274] on span "Update Entry" at bounding box center [508, 273] width 36 height 8
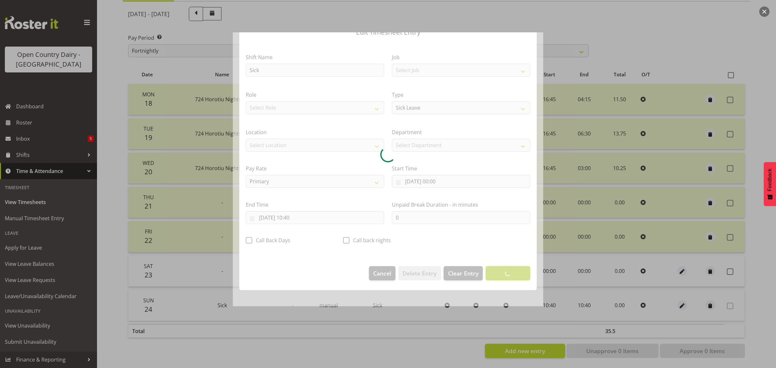
scroll to position [0, 0]
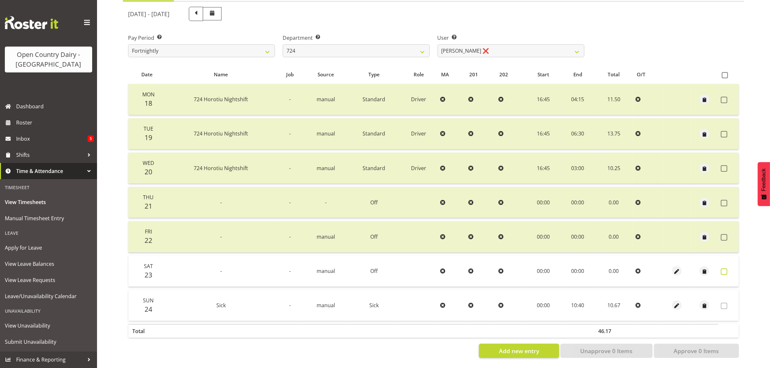
click at [729, 268] on label at bounding box center [726, 271] width 10 height 6
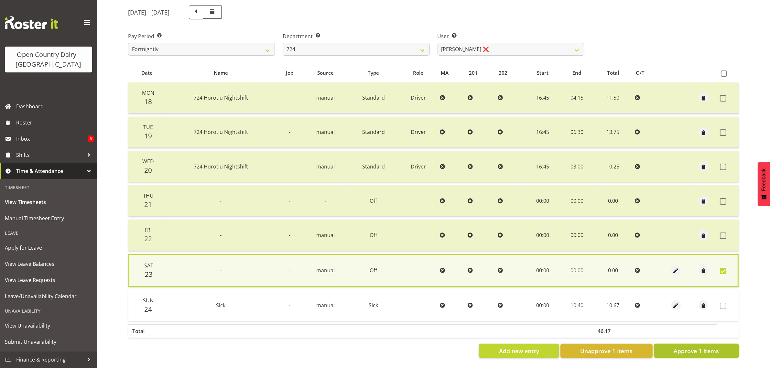
click at [704, 348] on span "Approve 1 Items" at bounding box center [695, 351] width 45 height 8
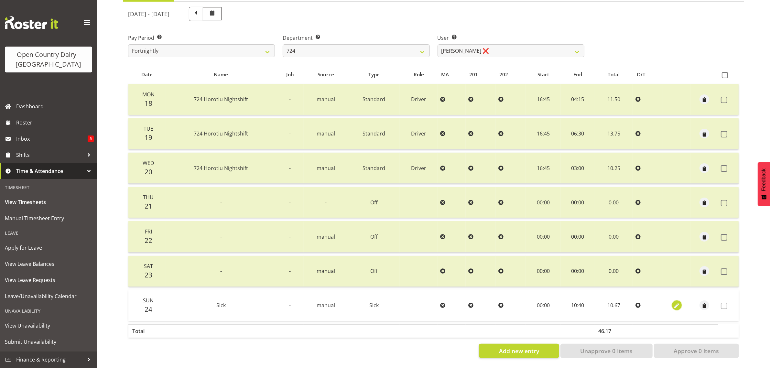
click at [680, 302] on span "button" at bounding box center [676, 305] width 7 height 7
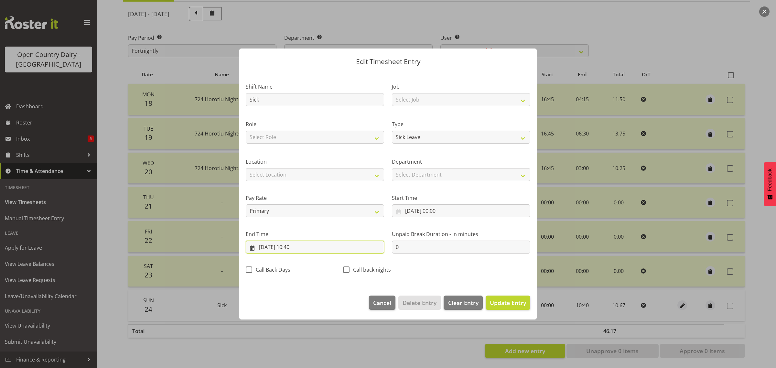
click at [300, 251] on input "24/08/2025, 10:40" at bounding box center [315, 247] width 138 height 13
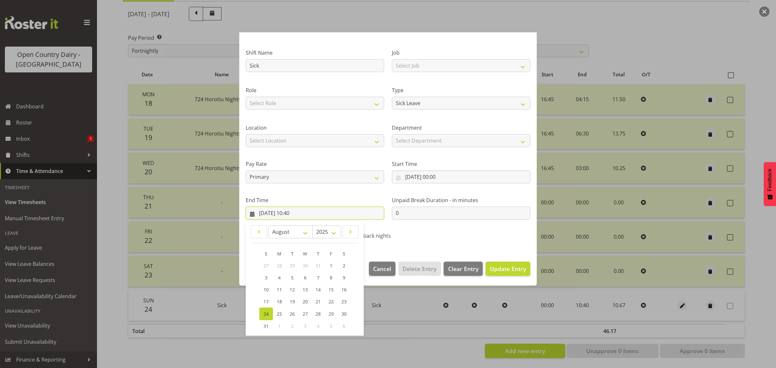
scroll to position [66, 0]
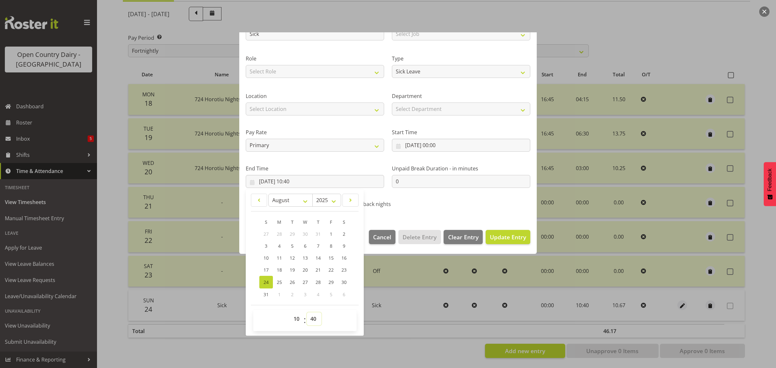
drag, startPoint x: 316, startPoint y: 320, endPoint x: 316, endPoint y: 312, distance: 7.8
click at [316, 320] on select "00 01 02 03 04 05 06 07 08 09 10 11 12 13 14 15 16 17 18 19 20 21 22 23 24 25 2…" at bounding box center [314, 318] width 15 height 13
click at [307, 312] on select "00 01 02 03 04 05 06 07 08 09 10 11 12 13 14 15 16 17 18 19 20 21 22 23 24 25 2…" at bounding box center [314, 318] width 15 height 13
click at [499, 237] on span "Update Entry" at bounding box center [508, 237] width 36 height 8
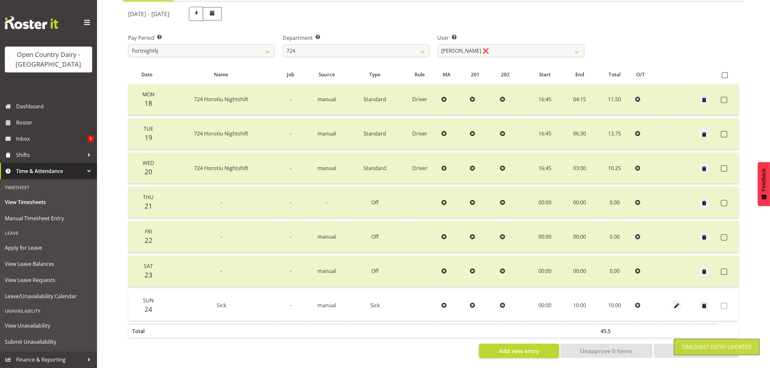
scroll to position [0, 0]
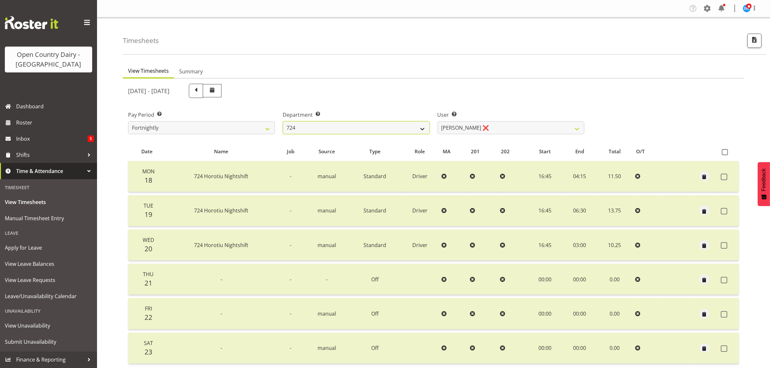
click at [323, 125] on select "701 702 703 704 705 706 707 708 709 710 711 712 713 714 715 716 717 718 719 720" at bounding box center [356, 127] width 147 height 13
click at [283, 121] on select "701 702 703 704 705 706 707 708 709 710 711 712 713 714 715 716 717 718 719 720" at bounding box center [356, 127] width 147 height 13
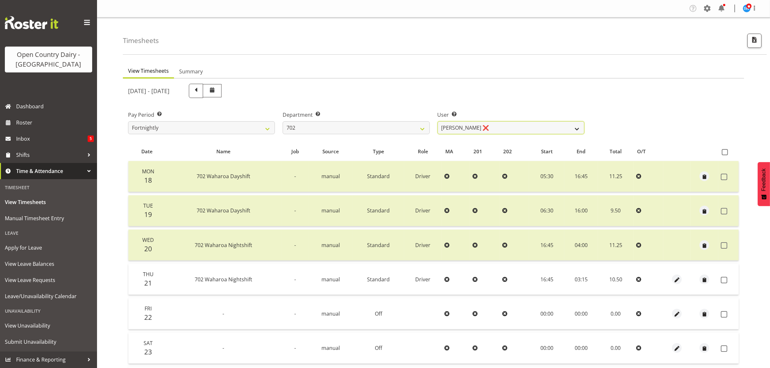
click at [495, 125] on select "Brian Riddle ❌ Denica Tapiki ❌ Nick Adlington ❌ Simon Phillpott ❌" at bounding box center [510, 127] width 147 height 13
click at [437, 121] on select "Brian Riddle ❌ Denica Tapiki ❌ Nick Adlington ❌ Simon Phillpott ❌" at bounding box center [510, 127] width 147 height 13
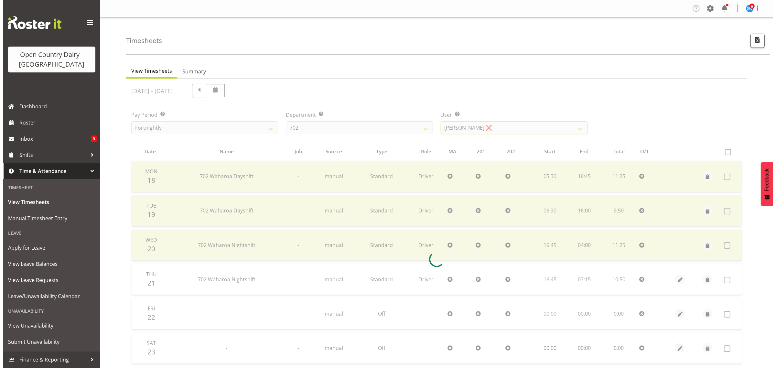
scroll to position [83, 0]
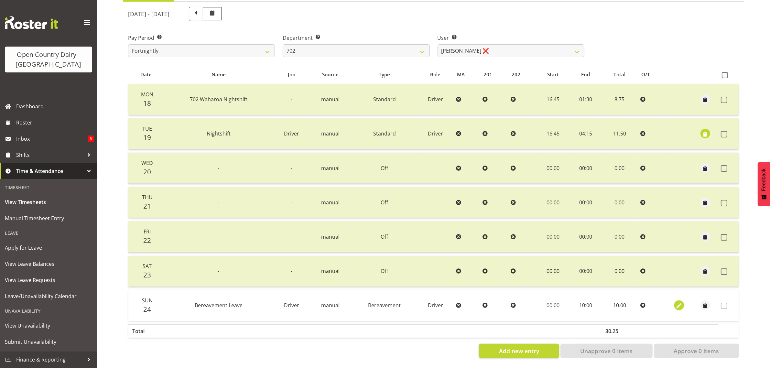
click at [679, 302] on span "button" at bounding box center [678, 305] width 7 height 7
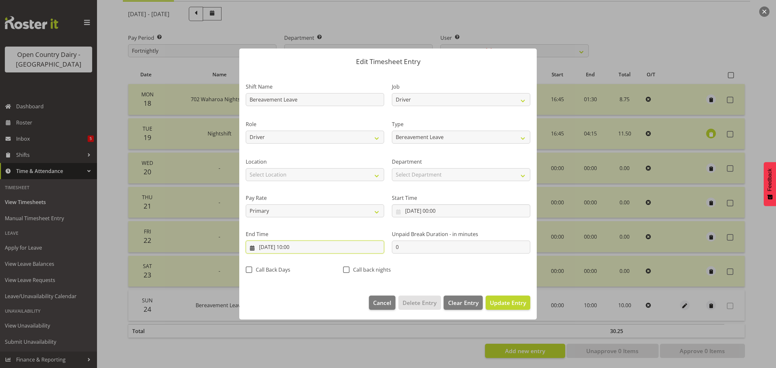
click at [295, 247] on input "24/08/2025, 10:00" at bounding box center [315, 247] width 138 height 13
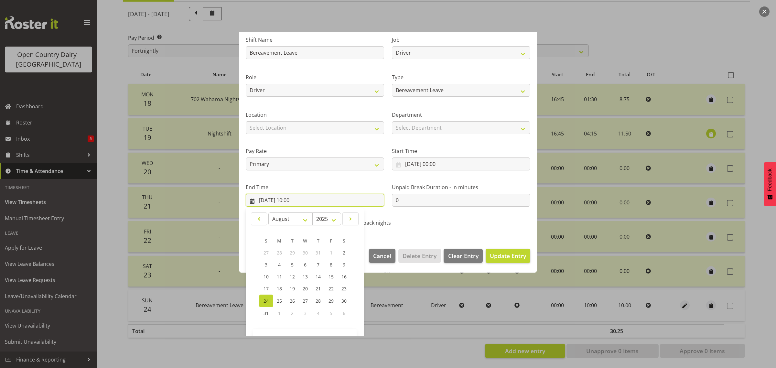
scroll to position [66, 0]
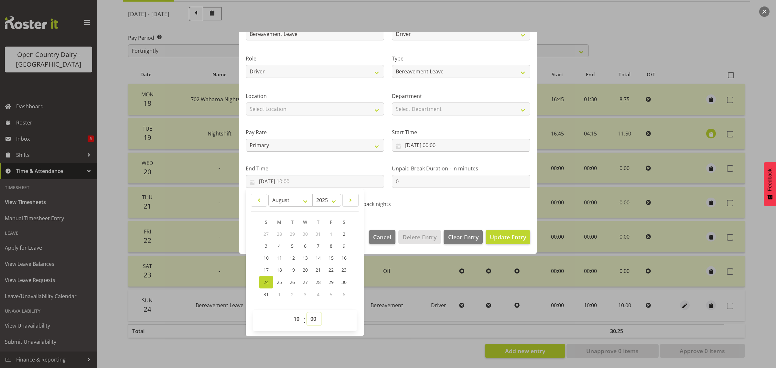
drag, startPoint x: 314, startPoint y: 322, endPoint x: 314, endPoint y: 314, distance: 8.4
click at [314, 322] on select "00 01 02 03 04 05 06 07 08 09 10 11 12 13 14 15 16 17 18 19 20 21 22 23 24 25 2…" at bounding box center [314, 318] width 15 height 13
click at [307, 312] on select "00 01 02 03 04 05 06 07 08 09 10 11 12 13 14 15 16 17 18 19 20 21 22 23 24 25 2…" at bounding box center [314, 318] width 15 height 13
click at [491, 236] on span "Update Entry" at bounding box center [508, 237] width 36 height 8
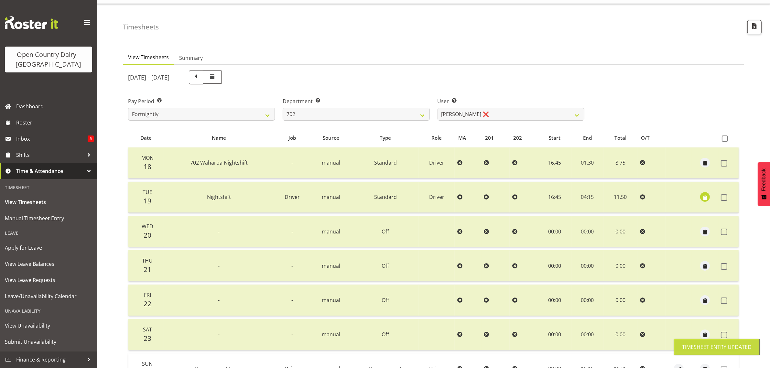
scroll to position [0, 0]
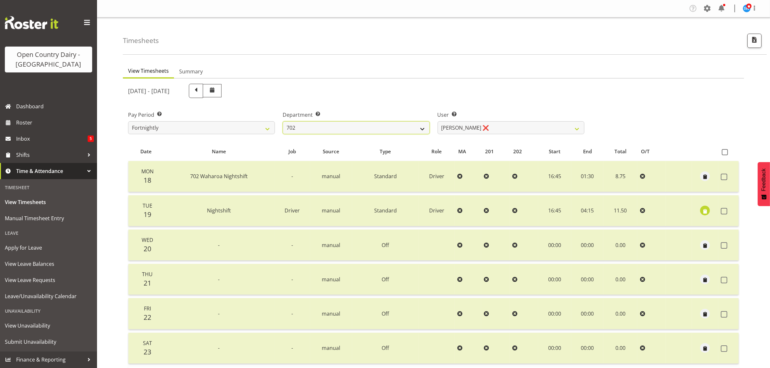
click at [372, 129] on select "701 702 703 704 705 706 707 708 709 710 711 712 713 714 715 716 717 718 719 720" at bounding box center [356, 127] width 147 height 13
click at [283, 121] on select "701 702 703 704 705 706 707 708 709 710 711 712 713 714 715 716 717 718 719 720" at bounding box center [356, 127] width 147 height 13
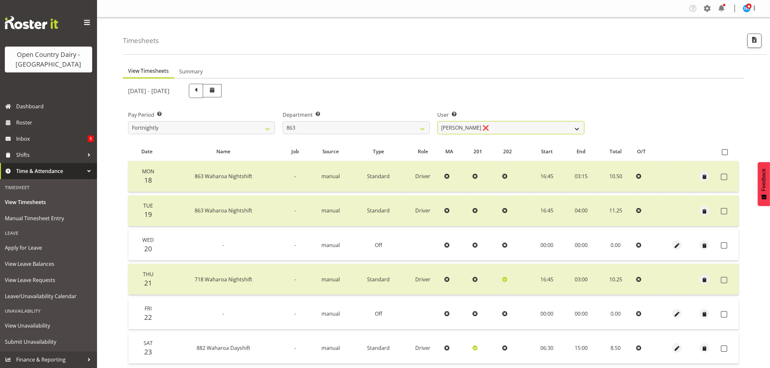
click at [500, 128] on select "Billy Walters ❌ Glyn Spiller ❌ Mike Paki ❌ Paul Bunyan ❌" at bounding box center [510, 127] width 147 height 13
click at [410, 125] on select "701 702 703 704 705 706 707 708 709 710 711 712 713 714 715 716 717 718 719 720" at bounding box center [356, 127] width 147 height 13
click at [283, 121] on select "701 702 703 704 705 706 707 708 709 710 711 712 713 714 715 716 717 718 719 720" at bounding box center [356, 127] width 147 height 13
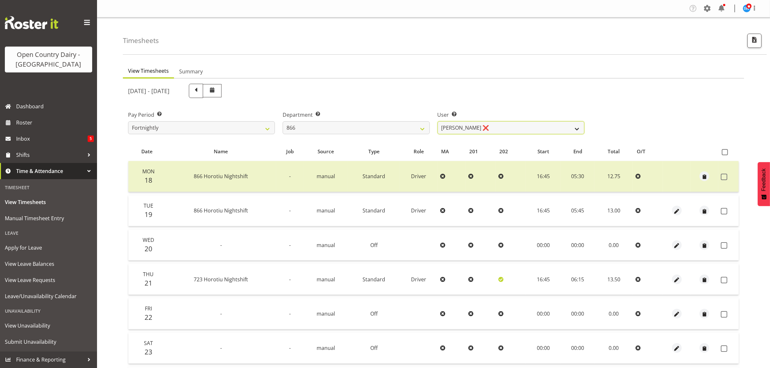
click at [513, 128] on select "Harshdeep Singh ❌ Jacques Nel ❌ Navreet Jawanda ❌ Neil Abrahams ❌" at bounding box center [510, 127] width 147 height 13
click at [342, 128] on select "701 702 703 704 705 706 707 708 709 710 711 712 713 714 715 716 717 718 719 720" at bounding box center [356, 127] width 147 height 13
click at [530, 124] on select "Harshdeep Singh ❌ Jacques Nel ❌ Navreet Jawanda ❌ Neil Abrahams ❌" at bounding box center [510, 127] width 147 height 13
click at [327, 122] on select "701 702 703 704 705 706 707 708 709 710 711 712 713 714 715 716 717 718 719 720" at bounding box center [356, 127] width 147 height 13
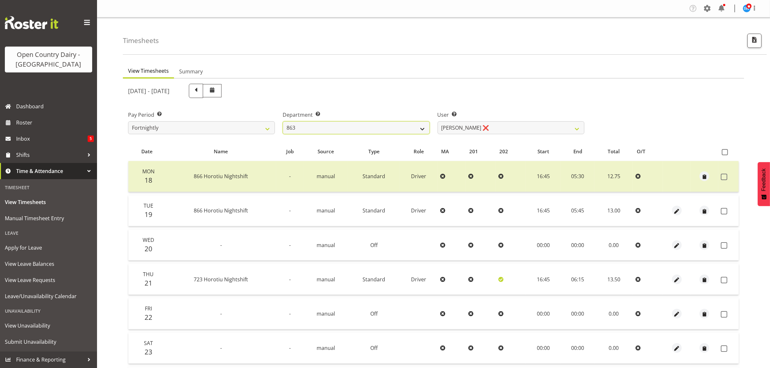
click at [283, 121] on select "701 702 703 704 705 706 707 708 709 710 711 712 713 714 715 716 717 718 719 720" at bounding box center [356, 127] width 147 height 13
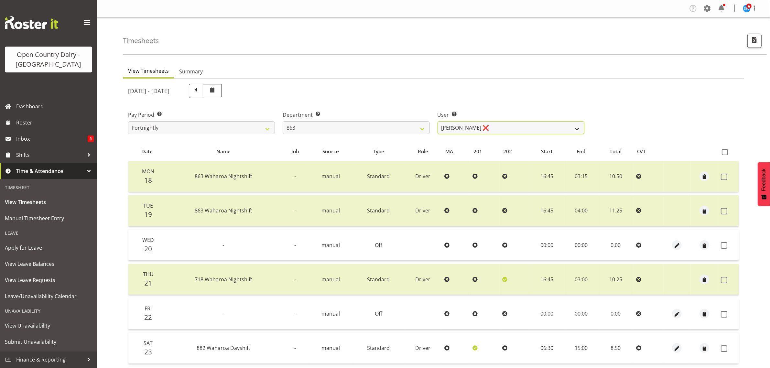
click at [490, 126] on select "Billy Walters ❌ Glyn Spiller ❌ Mike Paki ❌ Paul Bunyan ❌" at bounding box center [510, 127] width 147 height 13
click at [726, 246] on span at bounding box center [724, 245] width 6 height 6
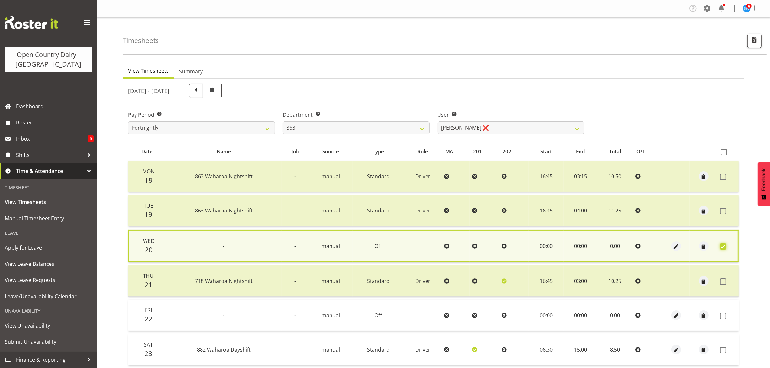
scroll to position [84, 0]
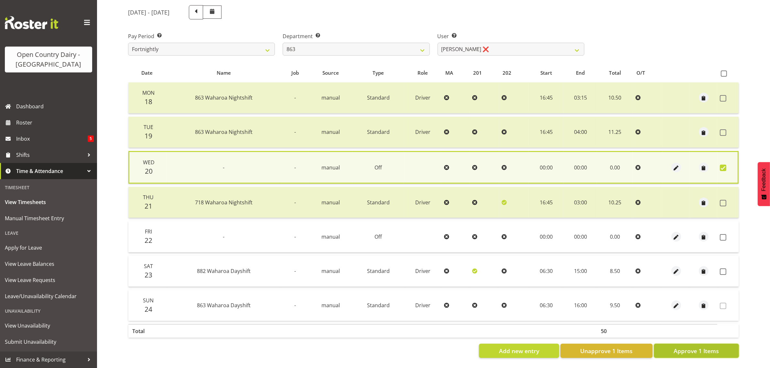
click at [713, 347] on span "Approve 1 Items" at bounding box center [695, 351] width 45 height 8
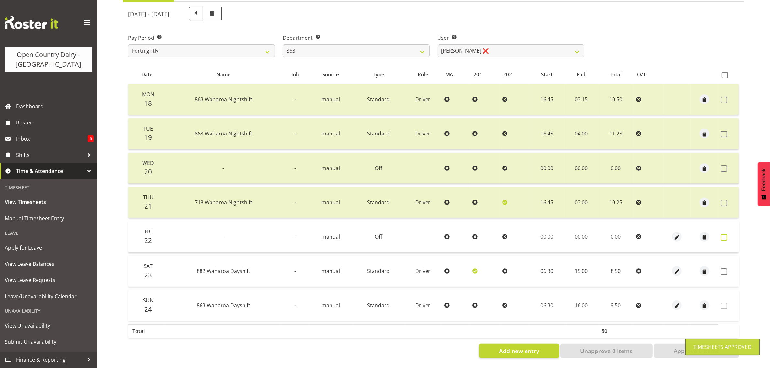
click at [724, 234] on span at bounding box center [724, 237] width 6 height 6
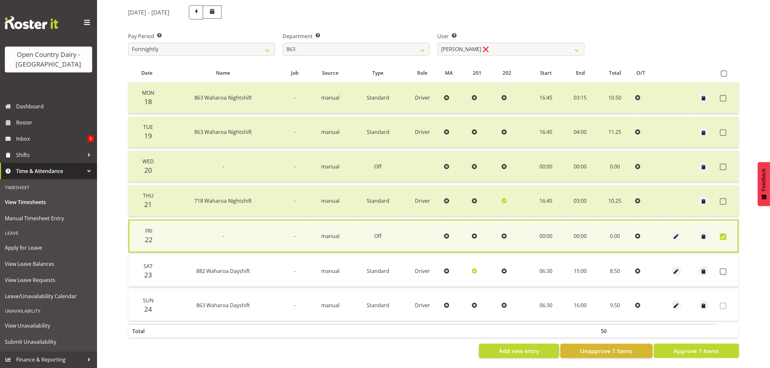
click at [719, 347] on button "Approve 1 Items" at bounding box center [696, 351] width 85 height 14
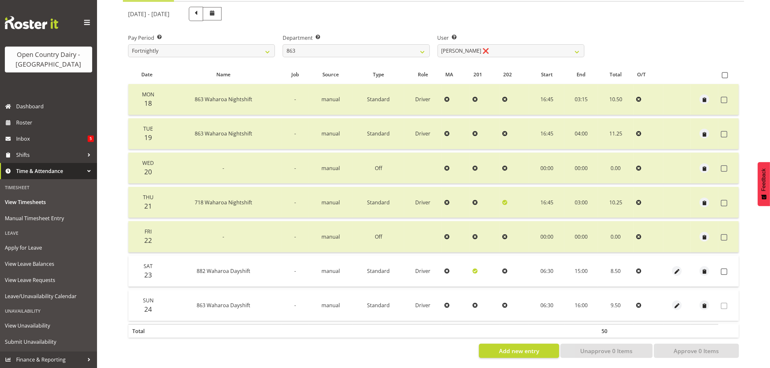
drag, startPoint x: 725, startPoint y: 266, endPoint x: 722, endPoint y: 282, distance: 15.8
click at [724, 268] on span at bounding box center [724, 271] width 6 height 6
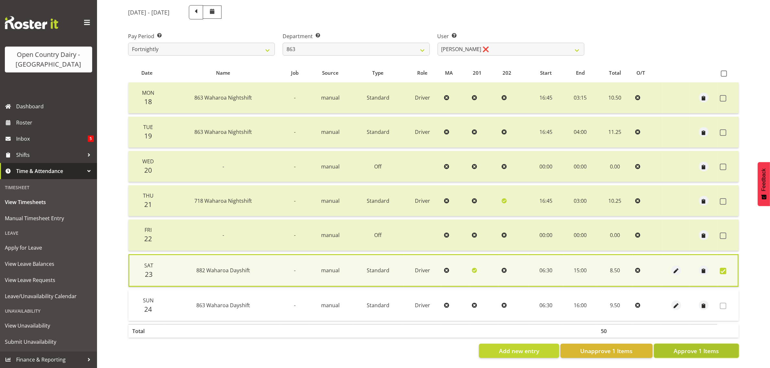
click at [706, 347] on span "Approve 1 Items" at bounding box center [695, 351] width 45 height 8
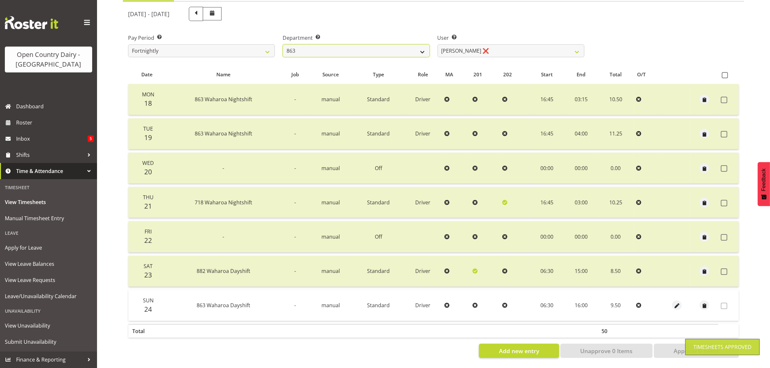
click at [356, 45] on select "701 702 703 704 705 706 707 708 709 710 711 712 713 714 715 716 717 718 719 720" at bounding box center [356, 50] width 147 height 13
click at [283, 44] on select "701 702 703 704 705 706 707 708 709 710 711 712 713 714 715 716 717 718 719 720" at bounding box center [356, 50] width 147 height 13
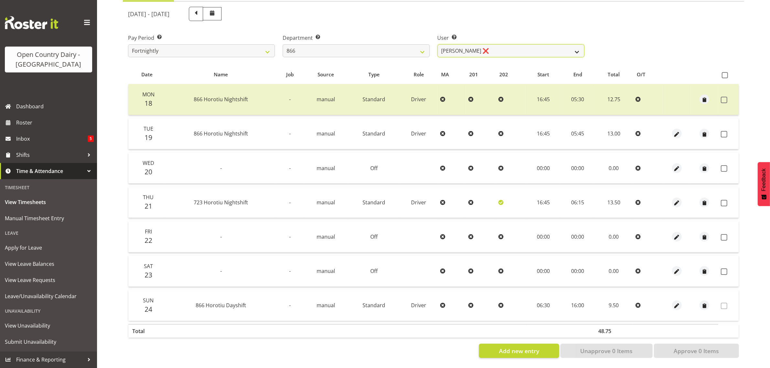
click at [539, 44] on select "Harshdeep Singh ❌ Jacques Nel ❌ Navreet Jawanda ❌ Neil Abrahams ❌" at bounding box center [510, 50] width 147 height 13
click at [527, 44] on select "Harshdeep Singh ❌ Jacques Nel ❌ Navreet Jawanda ❌ Neil Abrahams ❌" at bounding box center [510, 50] width 147 height 13
click at [369, 44] on select "701 702 703 704 705 706 707 708 709 710 711 712 713 714 715 716 717 718 719 720" at bounding box center [356, 50] width 147 height 13
click at [283, 44] on select "701 702 703 704 705 706 707 708 709 710 711 712 713 714 715 716 717 718 719 720" at bounding box center [356, 50] width 147 height 13
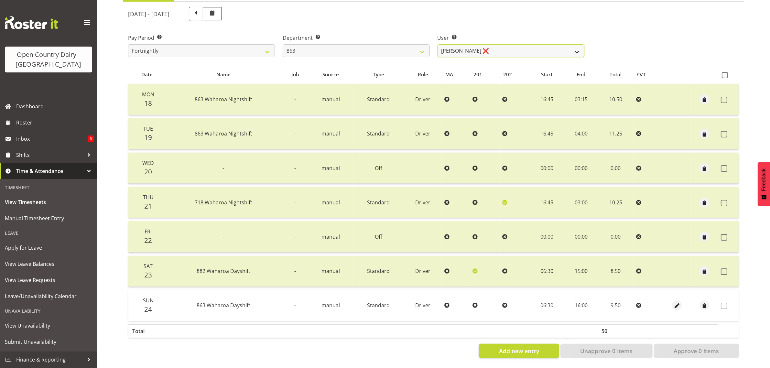
click at [502, 44] on select "Billy Walters ❌ Glyn Spiller ❌ Mike Paki ❌ Paul Bunyan ❌" at bounding box center [510, 50] width 147 height 13
click at [518, 44] on select "Billy Walters ❌ Glyn Spiller ❌ Mike Paki ❌ Paul Bunyan ❌" at bounding box center [510, 50] width 147 height 13
click at [396, 44] on select "701 702 703 704 705 706 707 708 709 710 711 712 713 714 715 716 717 718 719 720" at bounding box center [356, 50] width 147 height 13
click at [486, 45] on select "Billy Walters ❌ Glyn Spiller ❌ Mike Paki ❌ Paul Bunyan ❌" at bounding box center [510, 50] width 147 height 13
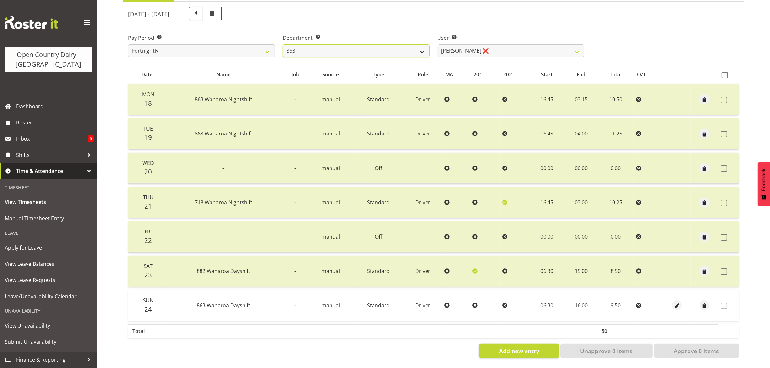
drag, startPoint x: 386, startPoint y: 42, endPoint x: 383, endPoint y: 48, distance: 5.6
click at [386, 44] on select "701 702 703 704 705 706 707 708 709 710 711 712 713 714 715 716 717 718 719 720" at bounding box center [356, 50] width 147 height 13
click at [283, 44] on select "701 702 703 704 705 706 707 708 709 710 711 712 713 714 715 716 717 718 719 720" at bounding box center [356, 50] width 147 height 13
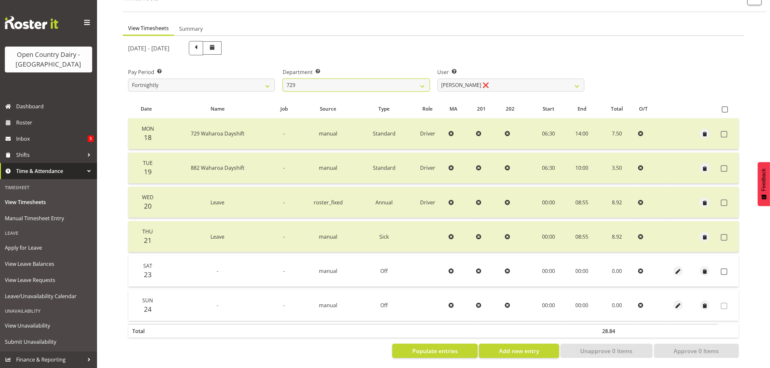
scroll to position [48, 0]
click at [513, 79] on select "Craig Schlager-Reay ❌ Dave Trepels ❌ Jimi Jack ❌ Shannan Wood ❌" at bounding box center [510, 85] width 147 height 13
click at [437, 79] on select "Craig Schlager-Reay ❌ Dave Trepels ❌ Jimi Jack ❌ Shannan Wood ❌" at bounding box center [510, 85] width 147 height 13
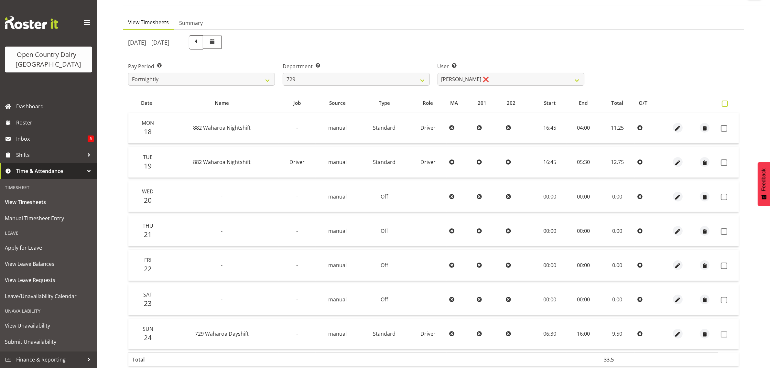
click at [724, 102] on span at bounding box center [725, 104] width 6 height 6
click at [724, 102] on input "checkbox" at bounding box center [724, 104] width 4 height 4
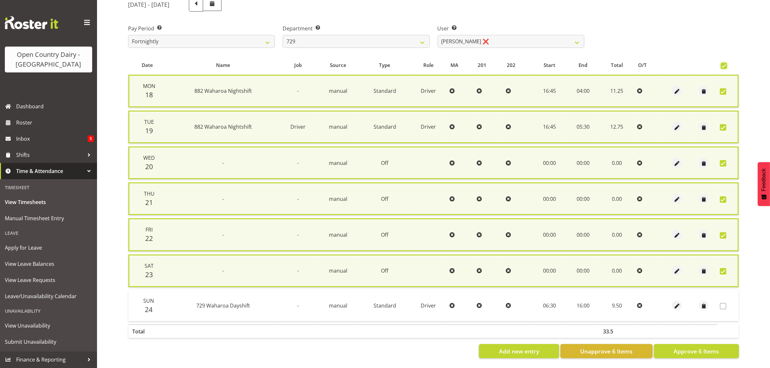
scroll to position [90, 0]
click at [708, 347] on span "Approve 6 Items" at bounding box center [695, 351] width 45 height 8
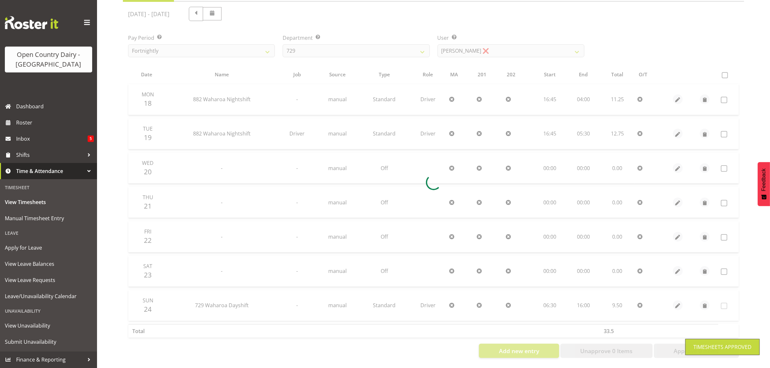
scroll to position [83, 0]
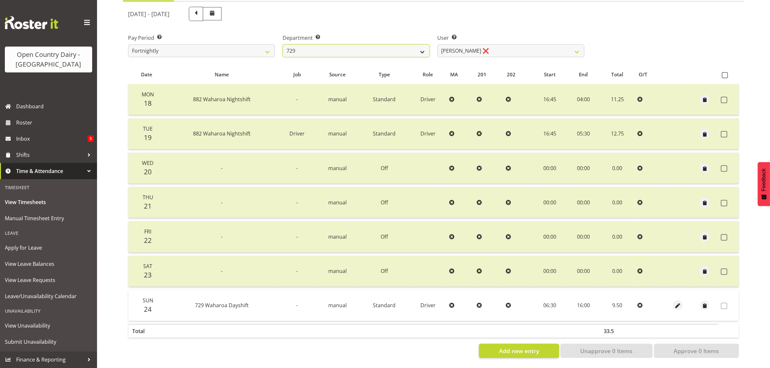
click at [353, 44] on select "701 702 703 704 705 706 707 708 709 710 711 712 713 714 715 716 717 718 719 720" at bounding box center [356, 50] width 147 height 13
click at [283, 44] on select "701 702 703 704 705 706 707 708 709 710 711 712 713 714 715 716 717 718 719 720" at bounding box center [356, 50] width 147 height 13
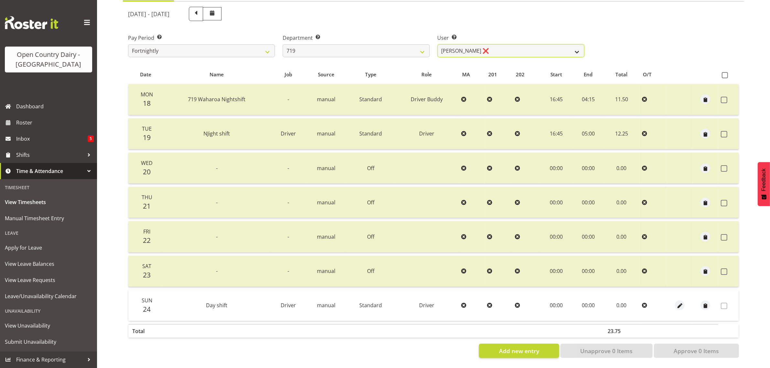
click at [496, 44] on select "Andrew de Lautour ❌ James Wellington ❌ Sami Ovesen ❌" at bounding box center [510, 50] width 147 height 13
drag, startPoint x: 496, startPoint y: 44, endPoint x: 413, endPoint y: 47, distance: 82.5
click at [496, 44] on select "Andrew de Lautour ❌ James Wellington ❌ Sami Ovesen ❌" at bounding box center [510, 50] width 147 height 13
click at [369, 46] on select "701 702 703 704 705 706 707 708 709 710 711 712 713 714 715 716 717 718 719 720" at bounding box center [356, 50] width 147 height 13
click at [283, 44] on select "701 702 703 704 705 706 707 708 709 710 711 712 713 714 715 716 717 718 719 720" at bounding box center [356, 50] width 147 height 13
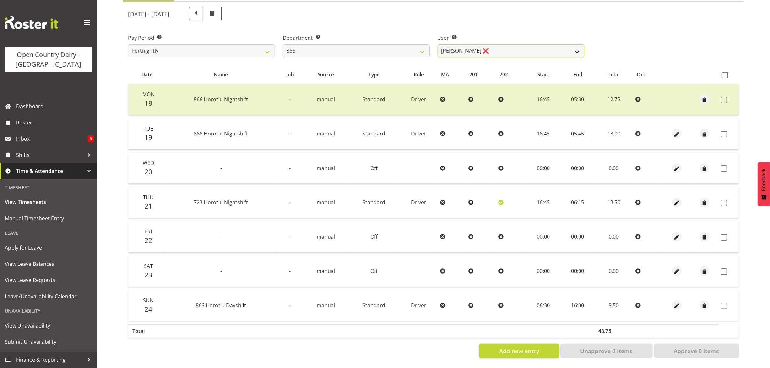
click at [513, 44] on select "Harshdeep Singh ❌ Jacques Nel ❌ Navreet Jawanda ❌ Neil Abrahams ❌" at bounding box center [510, 50] width 147 height 13
drag, startPoint x: 398, startPoint y: 42, endPoint x: 398, endPoint y: 49, distance: 7.4
click at [398, 44] on select "701 702 703 704 705 706 707 708 709 710 711 712 713 714 715 716 717 718 719 720" at bounding box center [356, 50] width 147 height 13
click at [283, 44] on select "701 702 703 704 705 706 707 708 709 710 711 712 713 714 715 716 717 718 719 720" at bounding box center [356, 50] width 147 height 13
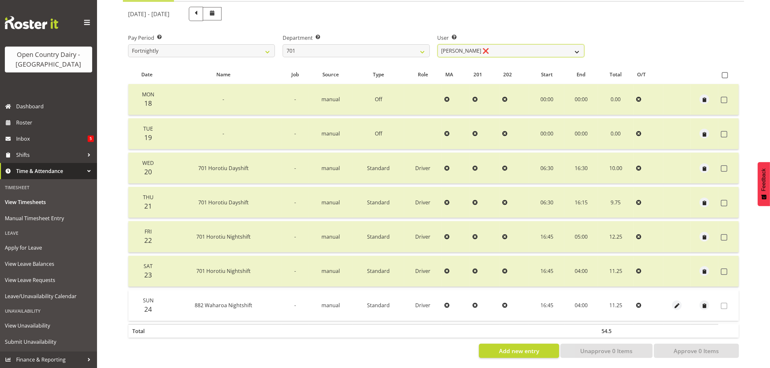
click at [503, 44] on select "Duncan Shirley ❌ Gagandeep Singh ❌ Johann Van Zyl ❌ John Cottingham ❌" at bounding box center [510, 50] width 147 height 13
click at [332, 44] on select "701 702 703 704 705 706 707 708 709 710 711 712 713 714 715 716 717 718 719 720" at bounding box center [356, 50] width 147 height 13
click at [283, 44] on select "701 702 703 704 705 706 707 708 709 710 711 712 713 714 715 716 717 718 719 720" at bounding box center [356, 50] width 147 height 13
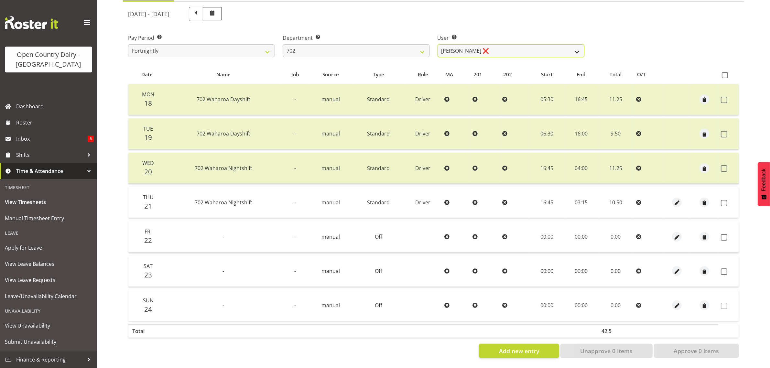
click at [494, 44] on select "Brian Riddle ❌ Denica Tapiki ❌ Nick Adlington ❌ Simon Phillpott ❌" at bounding box center [510, 50] width 147 height 13
drag, startPoint x: 494, startPoint y: 44, endPoint x: 454, endPoint y: 42, distance: 39.5
click at [494, 44] on select "Brian Riddle ❌ Denica Tapiki ❌ Nick Adlington ❌ Simon Phillpott ❌" at bounding box center [510, 50] width 147 height 13
click at [379, 44] on select "701 702 703 704 705 706 707 708 709 710 711 712 713 714 715 716 717 718 719 720" at bounding box center [356, 50] width 147 height 13
click at [283, 44] on select "701 702 703 704 705 706 707 708 709 710 711 712 713 714 715 716 717 718 719 720" at bounding box center [356, 50] width 147 height 13
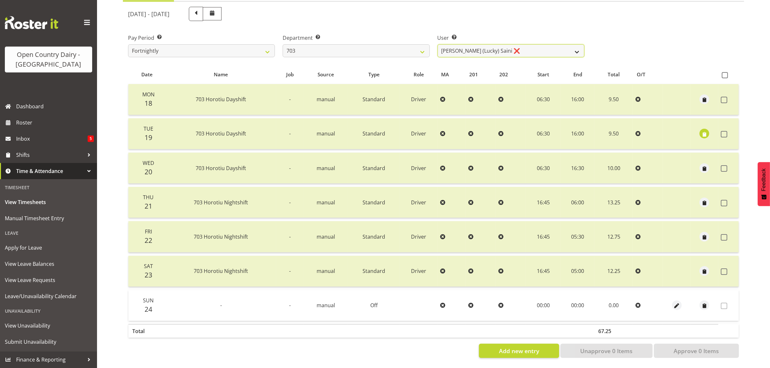
click at [521, 45] on select "Bhupinder (Lucky) Saini ❌ Mark Fowler ❌ Tama Baker ❌" at bounding box center [510, 50] width 147 height 13
drag, startPoint x: 521, startPoint y: 45, endPoint x: 457, endPoint y: 41, distance: 64.1
click at [521, 45] on select "Bhupinder (Lucky) Saini ❌ Mark Fowler ❌ Tama Baker ❌" at bounding box center [510, 50] width 147 height 13
click at [339, 44] on select "701 702 703 704 705 706 707 708 709 710 711 712 713 714 715 716 717 718 719 720" at bounding box center [356, 50] width 147 height 13
click at [283, 44] on select "701 702 703 704 705 706 707 708 709 710 711 712 713 714 715 716 717 718 719 720" at bounding box center [356, 50] width 147 height 13
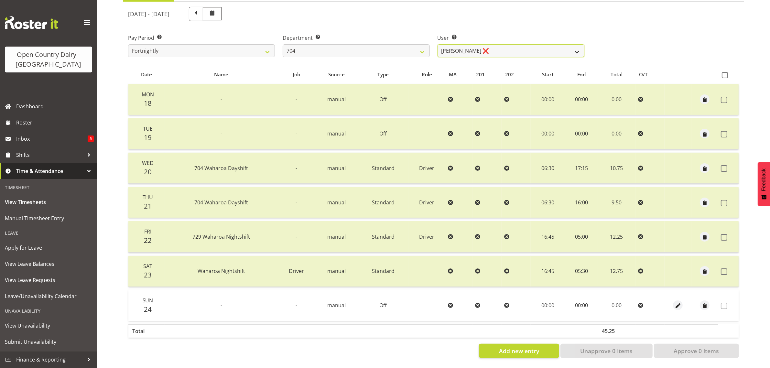
click at [513, 44] on select "Graham Houghton ❌ Jon Williams ❌ Stephen Rae ❌" at bounding box center [510, 50] width 147 height 13
drag, startPoint x: 513, startPoint y: 43, endPoint x: 463, endPoint y: 44, distance: 49.8
click at [513, 44] on select "Graham Houghton ❌ Jon Williams ❌ Stephen Rae ❌" at bounding box center [510, 50] width 147 height 13
drag, startPoint x: 402, startPoint y: 44, endPoint x: 397, endPoint y: 49, distance: 7.1
click at [402, 44] on select "701 702 703 704 705 706 707 708 709 710 711 712 713 714 715 716 717 718 719 720" at bounding box center [356, 50] width 147 height 13
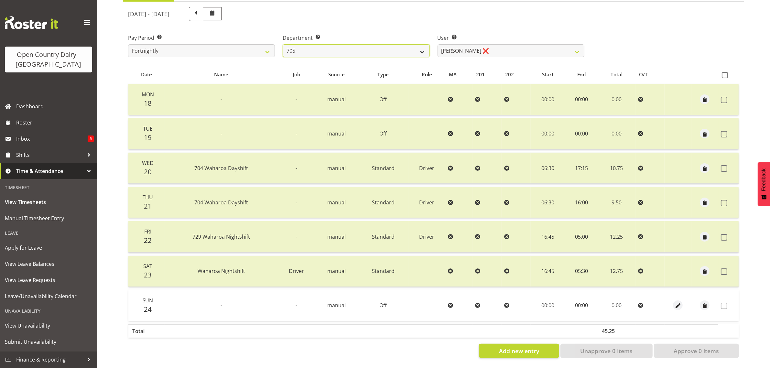
click at [283, 44] on select "701 702 703 704 705 706 707 708 709 710 711 712 713 714 715 716 717 718 719 720" at bounding box center [356, 50] width 147 height 13
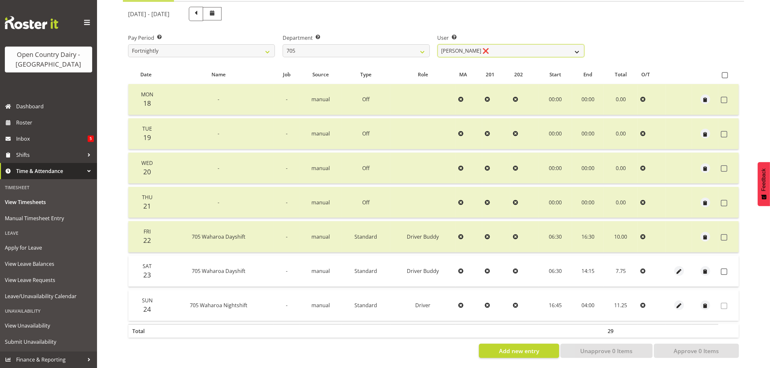
click at [507, 46] on select "Colin Kelly ❌ Craig Cottam ❌ John May ❌" at bounding box center [510, 50] width 147 height 13
drag, startPoint x: 507, startPoint y: 45, endPoint x: 356, endPoint y: 52, distance: 150.8
click at [505, 45] on select "Colin Kelly ❌ Craig Cottam ❌ John May ❌" at bounding box center [510, 50] width 147 height 13
click at [309, 44] on select "701 702 703 704 705 706 707 708 709 710 711 712 713 714 715 716 717 718 719 720" at bounding box center [356, 50] width 147 height 13
click at [283, 44] on select "701 702 703 704 705 706 707 708 709 710 711 712 713 714 715 716 717 718 719 720" at bounding box center [356, 50] width 147 height 13
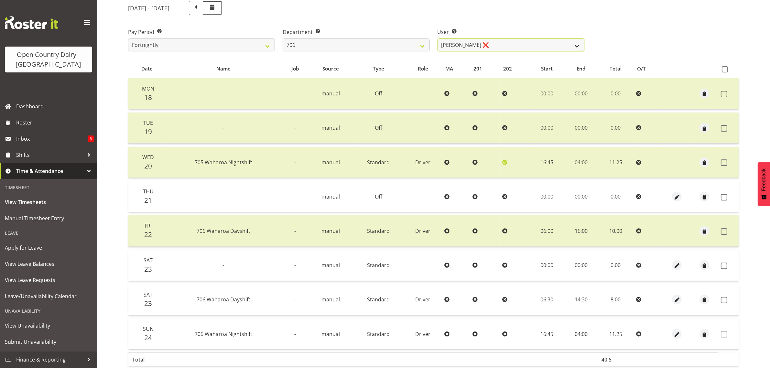
click at [507, 44] on select "Andrew Kearns ❌ Len Symons ❌ Mark Ansley ❌ Paul Griffin ❌" at bounding box center [510, 44] width 147 height 13
drag, startPoint x: 507, startPoint y: 44, endPoint x: 501, endPoint y: 45, distance: 6.6
click at [507, 44] on select "Andrew Kearns ❌ Len Symons ❌ Mark Ansley ❌ Paul Griffin ❌" at bounding box center [510, 44] width 147 height 13
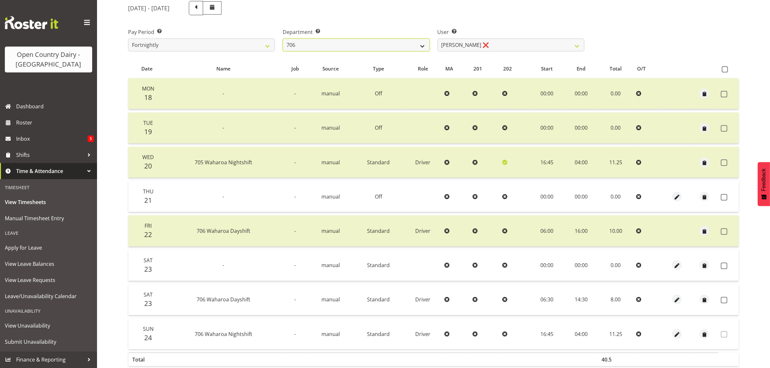
click at [367, 46] on select "701 702 703 704 705 706 707 708 709 710 711 712 713 714 715 716 717 718 719 720" at bounding box center [356, 44] width 147 height 13
click at [283, 38] on select "701 702 703 704 705 706 707 708 709 710 711 712 713 714 715 716 717 718 719 720" at bounding box center [356, 44] width 147 height 13
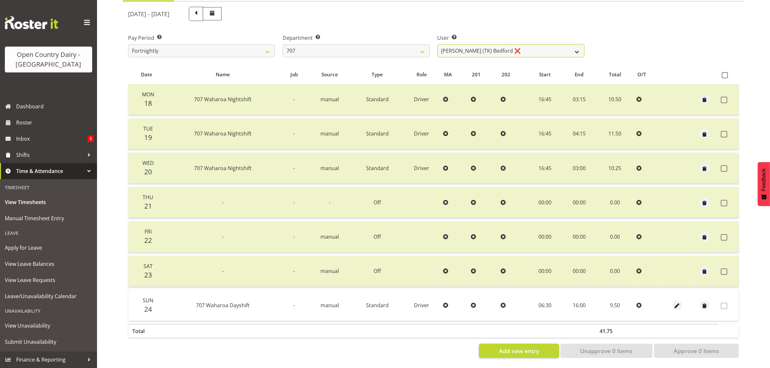
click at [512, 46] on select "Alan (TK) Bedford ❌ Mike Madden ❌" at bounding box center [510, 50] width 147 height 13
drag, startPoint x: 511, startPoint y: 46, endPoint x: 467, endPoint y: 44, distance: 45.0
click at [511, 46] on select "Alan (TK) Bedford ❌ Mike Madden ❌" at bounding box center [510, 50] width 147 height 13
click at [352, 44] on select "701 702 703 704 705 706 707 708 709 710 711 712 713 714 715 716 717 718 719 720" at bounding box center [356, 50] width 147 height 13
click at [283, 44] on select "701 702 703 704 705 706 707 708 709 710 711 712 713 714 715 716 717 718 719 720" at bounding box center [356, 50] width 147 height 13
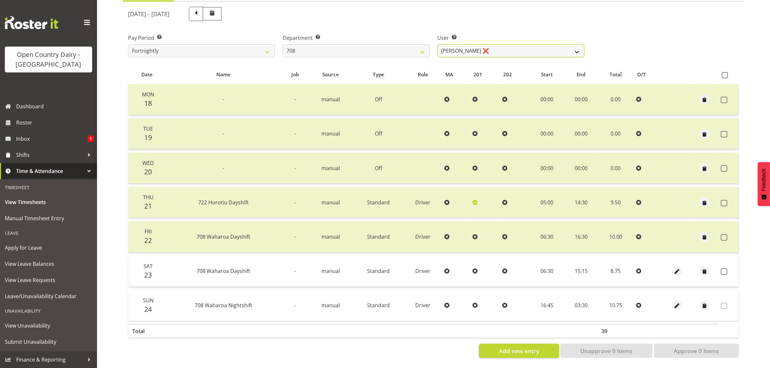
click at [500, 44] on select "David Foote ❌ Mark Himiona ❌" at bounding box center [510, 50] width 147 height 13
drag, startPoint x: 500, startPoint y: 44, endPoint x: 386, endPoint y: 45, distance: 113.5
click at [500, 44] on select "David Foote ❌ Mark Himiona ❌" at bounding box center [510, 50] width 147 height 13
drag, startPoint x: 363, startPoint y: 41, endPoint x: 358, endPoint y: 48, distance: 8.7
click at [363, 44] on select "701 702 703 704 705 706 707 708 709 710 711 712 713 714 715 716 717 718 719 720" at bounding box center [356, 50] width 147 height 13
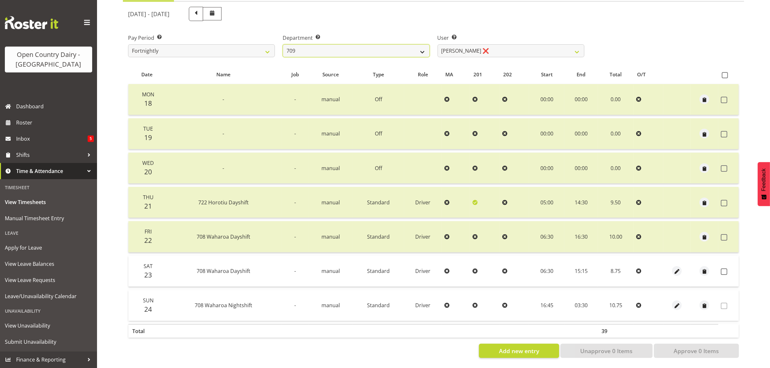
click at [283, 44] on select "701 702 703 704 705 706 707 708 709 710 711 712 713 714 715 716 717 718 719 720" at bounding box center [356, 50] width 147 height 13
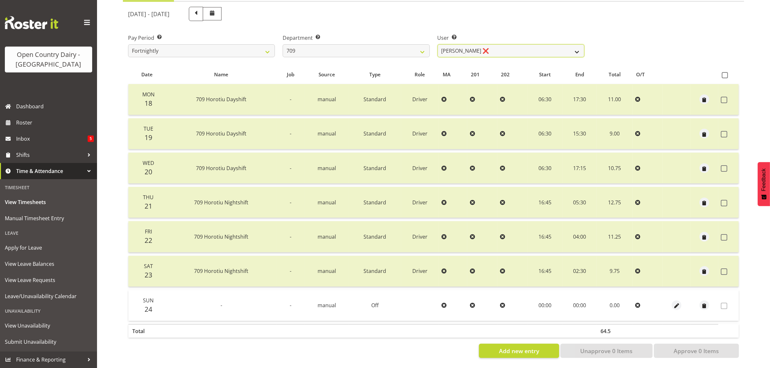
click at [501, 45] on select "Alex Barclay ❌ Craig Knudsen ❌ Jaswant Singh ❌ Ross Cook ❌" at bounding box center [510, 50] width 147 height 13
drag, startPoint x: 501, startPoint y: 45, endPoint x: 487, endPoint y: 46, distance: 14.3
click at [501, 45] on select "Alex Barclay ❌ Craig Knudsen ❌ Jaswant Singh ❌ Ross Cook ❌" at bounding box center [510, 50] width 147 height 13
drag, startPoint x: 372, startPoint y: 43, endPoint x: 371, endPoint y: 49, distance: 5.9
click at [372, 44] on select "701 702 703 704 705 706 707 708 709 710 711 712 713 714 715 716 717 718 719 720" at bounding box center [356, 50] width 147 height 13
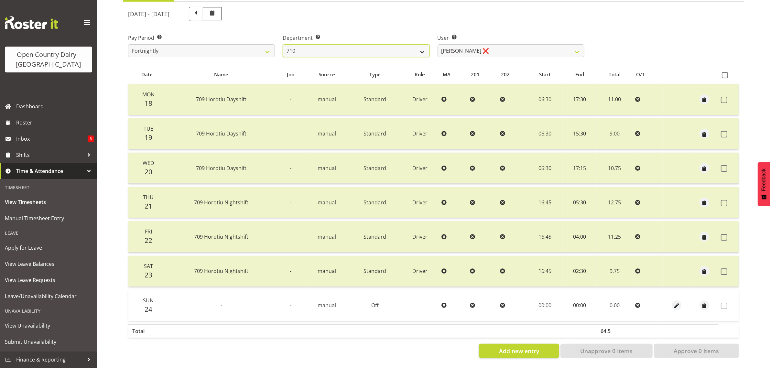
click at [283, 44] on select "701 702 703 704 705 706 707 708 709 710 711 712 713 714 715 716 717 718 719 720" at bounding box center [356, 50] width 147 height 13
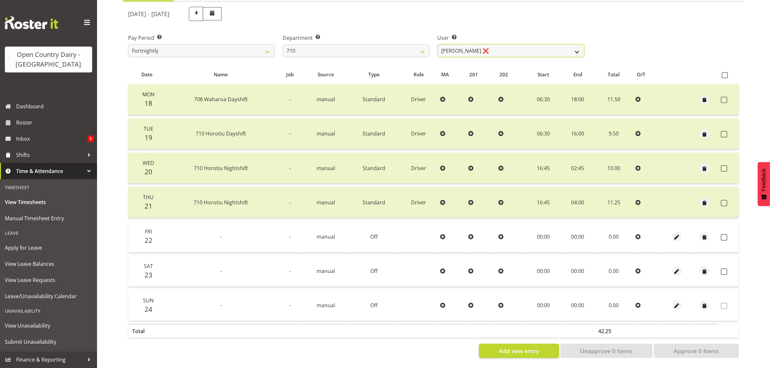
click at [503, 44] on select "Dean Chapman ❌ George Megchelse ❌ Kris Gambhir ❌ Richie Epere ❌" at bounding box center [510, 50] width 147 height 13
click at [502, 44] on select "Dean Chapman ❌ George Megchelse ❌ Kris Gambhir ❌ Richie Epere ❌" at bounding box center [510, 50] width 147 height 13
click at [339, 44] on select "701 702 703 704 705 706 707 708 709 710 711 712 713 714 715 716 717 718 719 720" at bounding box center [356, 50] width 147 height 13
click at [283, 44] on select "701 702 703 704 705 706 707 708 709 710 711 712 713 714 715 716 717 718 719 720" at bounding box center [356, 50] width 147 height 13
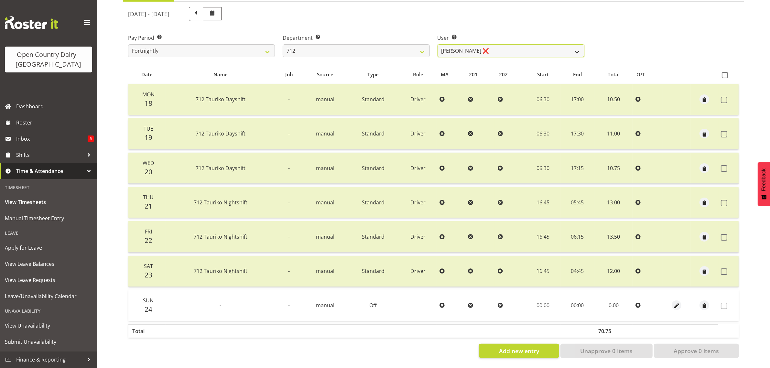
click at [495, 44] on select "Amrik Singh ❌ Jasdeep Singh ✔ Lucky Kau Kau ❌" at bounding box center [510, 50] width 147 height 13
drag, startPoint x: 495, startPoint y: 44, endPoint x: 490, endPoint y: 41, distance: 5.4
click at [495, 44] on select "Amrik Singh ❌ Jasdeep Singh ✔ Lucky Kau Kau ❌" at bounding box center [510, 50] width 147 height 13
drag, startPoint x: 391, startPoint y: 40, endPoint x: 387, endPoint y: 49, distance: 10.1
click at [391, 44] on select "701 702 703 704 705 706 707 708 709 710 711 712 713 714 715 716 717 718 719 720" at bounding box center [356, 50] width 147 height 13
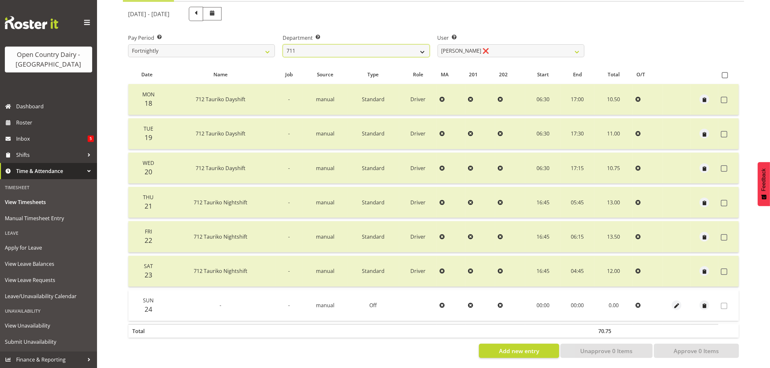
click at [283, 44] on select "701 702 703 704 705 706 707 708 709 710 711 712 713 714 715 716 717 718 719 720" at bounding box center [356, 50] width 147 height 13
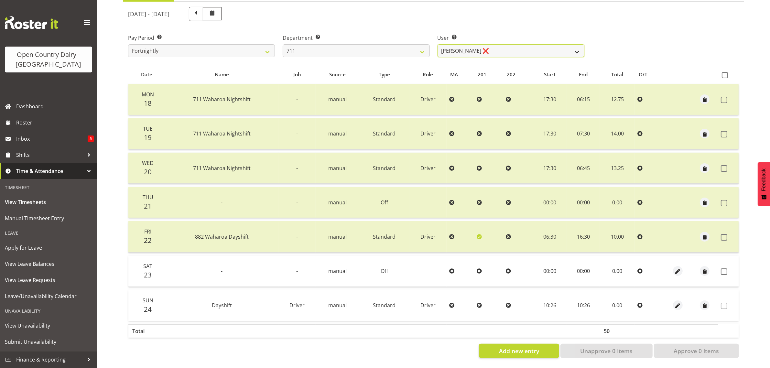
click at [511, 44] on select "Baz Morgan ❌ Gerard Cavanagh ❌ Tyrone Lawry ❌" at bounding box center [510, 50] width 147 height 13
drag, startPoint x: 511, startPoint y: 44, endPoint x: 462, endPoint y: 46, distance: 48.6
click at [511, 44] on select "Baz Morgan ❌ Gerard Cavanagh ❌ Tyrone Lawry ❌" at bounding box center [510, 50] width 147 height 13
drag, startPoint x: 336, startPoint y: 42, endPoint x: 335, endPoint y: 49, distance: 6.9
click at [336, 44] on select "701 702 703 704 705 706 707 708 709 710 711 712 713 714 715 716 717 718 719 720" at bounding box center [356, 50] width 147 height 13
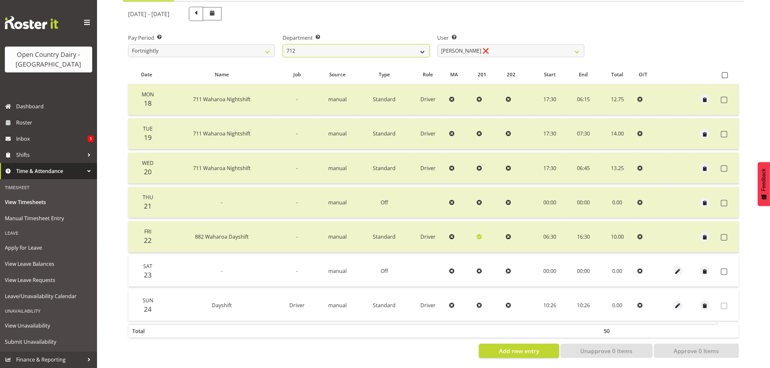
click at [283, 44] on select "701 702 703 704 705 706 707 708 709 710 711 712 713 714 715 716 717 718 719 720" at bounding box center [356, 50] width 147 height 13
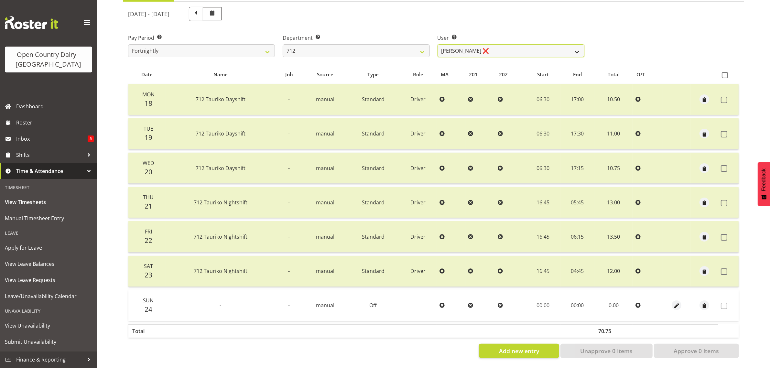
click at [495, 44] on select "Amrik Singh ❌ Jasdeep Singh ✔ Lucky Kau Kau ❌" at bounding box center [510, 50] width 147 height 13
drag, startPoint x: 495, startPoint y: 42, endPoint x: 409, endPoint y: 57, distance: 87.0
click at [495, 44] on select "Amrik Singh ❌ Jasdeep Singh ✔ Lucky Kau Kau ❌" at bounding box center [510, 50] width 147 height 13
drag, startPoint x: 343, startPoint y: 44, endPoint x: 341, endPoint y: 49, distance: 5.7
click at [343, 44] on select "701 702 703 704 705 706 707 708 709 710 711 712 713 714 715 716 717 718 719 720" at bounding box center [356, 50] width 147 height 13
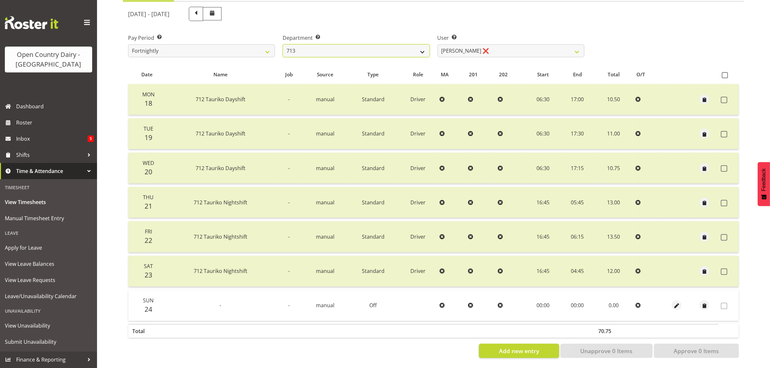
click at [283, 44] on select "701 702 703 704 705 706 707 708 709 710 711 712 713 714 715 716 717 718 719 720" at bounding box center [356, 50] width 147 height 13
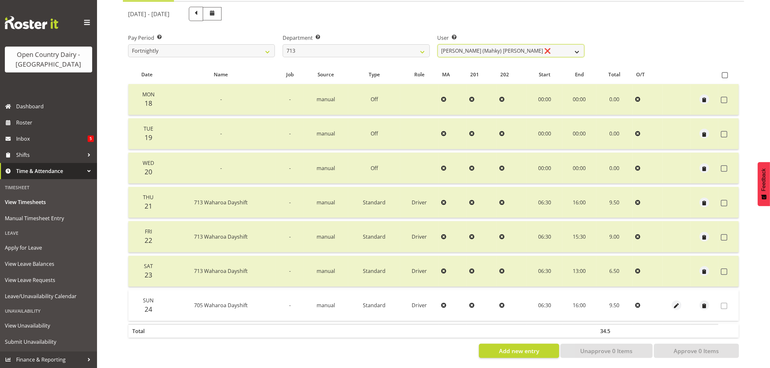
click at [536, 44] on select "Harmanpreet (Mahky) Dhillon ❌ Marcus Waretini ❌ Norman Sellen ❌" at bounding box center [510, 50] width 147 height 13
drag, startPoint x: 535, startPoint y: 43, endPoint x: 524, endPoint y: 42, distance: 11.6
click at [535, 44] on select "Harmanpreet (Mahky) Dhillon ❌ Marcus Waretini ❌ Norman Sellen ❌" at bounding box center [510, 50] width 147 height 13
drag, startPoint x: 371, startPoint y: 44, endPoint x: 371, endPoint y: 50, distance: 6.2
click at [371, 44] on select "701 702 703 704 705 706 707 708 709 710 711 712 713 714 715 716 717 718 719 720" at bounding box center [356, 50] width 147 height 13
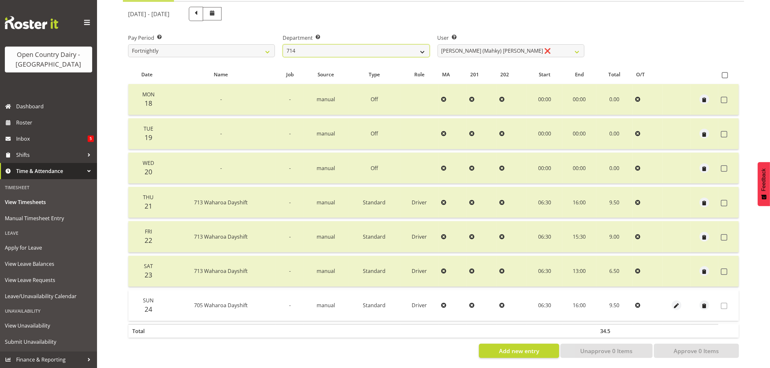
click at [283, 44] on select "701 702 703 704 705 706 707 708 709 710 711 712 713 714 715 716 717 718 719 720" at bounding box center [356, 50] width 147 height 13
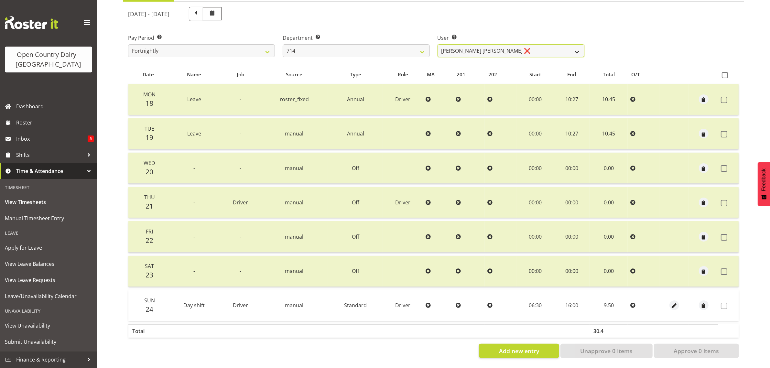
click at [510, 44] on select "Fraser Stephens ❌ Nev Brewster ❌ Stephen Parsons ❌ Tom Gaelic ❌" at bounding box center [510, 50] width 147 height 13
drag, startPoint x: 510, startPoint y: 44, endPoint x: 470, endPoint y: 41, distance: 39.9
click at [510, 44] on select "Fraser Stephens ❌ Nev Brewster ❌ Stephen Parsons ❌ Tom Gaelic ❌" at bounding box center [510, 50] width 147 height 13
drag, startPoint x: 322, startPoint y: 41, endPoint x: 322, endPoint y: 48, distance: 7.4
click at [322, 44] on select "701 702 703 704 705 706 707 708 709 710 711 712 713 714 715 716 717 718 719 720" at bounding box center [356, 50] width 147 height 13
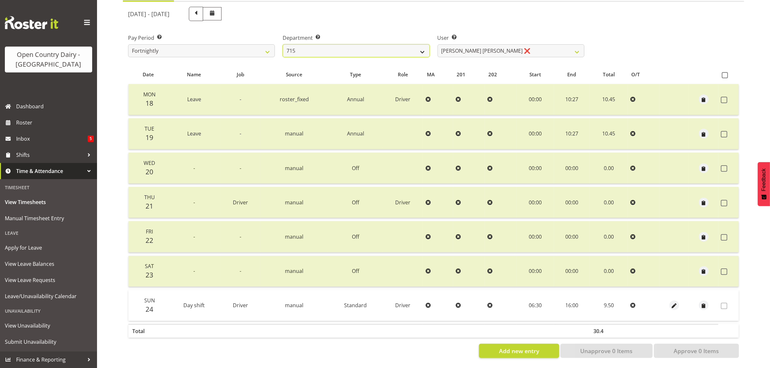
click at [283, 44] on select "701 702 703 704 705 706 707 708 709 710 711 712 713 714 715 716 717 718 719 720" at bounding box center [356, 50] width 147 height 13
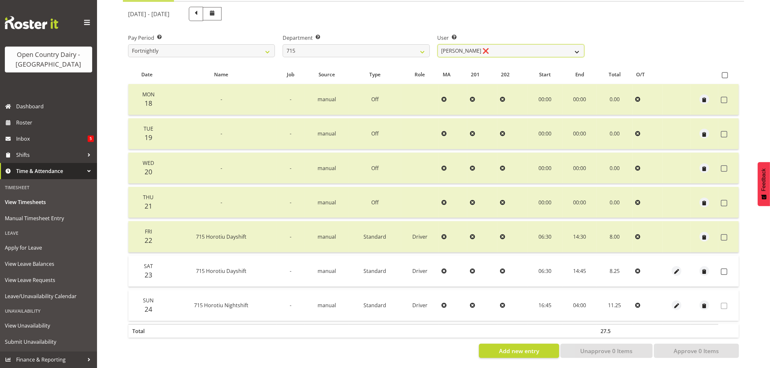
click at [505, 44] on select "Glenn McPherson ❌ Greg Healey ❌ Max Coulter ❌ Neal Chalklen ❌" at bounding box center [510, 50] width 147 height 13
drag, startPoint x: 363, startPoint y: 41, endPoint x: 362, endPoint y: 49, distance: 8.4
click at [363, 44] on select "701 702 703 704 705 706 707 708 709 710 711 712 713 714 715 716 717 718 719 720" at bounding box center [356, 50] width 147 height 13
click at [283, 44] on select "701 702 703 704 705 706 707 708 709 710 711 712 713 714 715 716 717 718 719 720" at bounding box center [356, 50] width 147 height 13
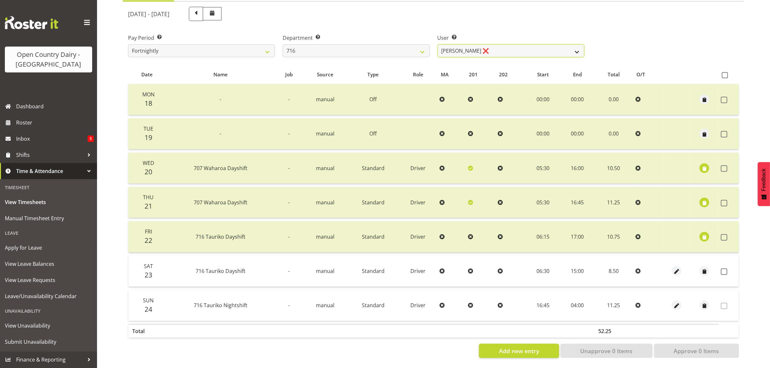
click at [510, 45] on select "Casey Leonard ❌ Darren Norris ❌ Glen Fraser ❌ Happy Kaler ❌ Michael O'Connor ❌" at bounding box center [510, 50] width 147 height 13
drag, startPoint x: 510, startPoint y: 45, endPoint x: 336, endPoint y: 43, distance: 174.0
click at [510, 45] on select "Casey Leonard ❌ Darren Norris ❌ Glen Fraser ❌ Happy Kaler ❌ Michael O'Connor ❌" at bounding box center [510, 50] width 147 height 13
drag, startPoint x: 319, startPoint y: 41, endPoint x: 319, endPoint y: 46, distance: 4.9
click at [319, 44] on select "701 702 703 704 705 706 707 708 709 710 711 712 713 714 715 716 717 718 719 720" at bounding box center [356, 50] width 147 height 13
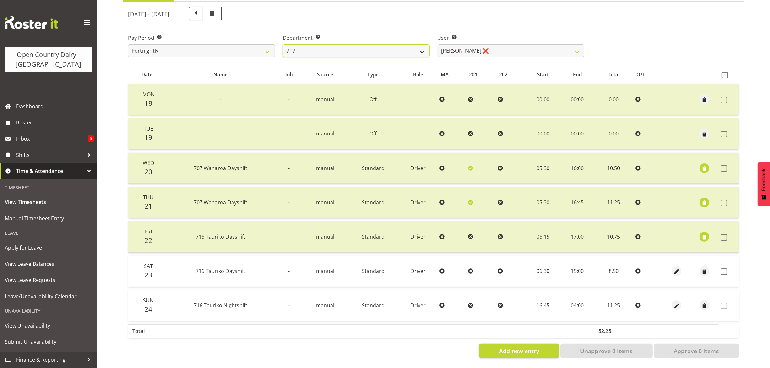
click at [283, 44] on select "701 702 703 704 705 706 707 708 709 710 711 712 713 714 715 716 717 718 719 720" at bounding box center [356, 50] width 147 height 13
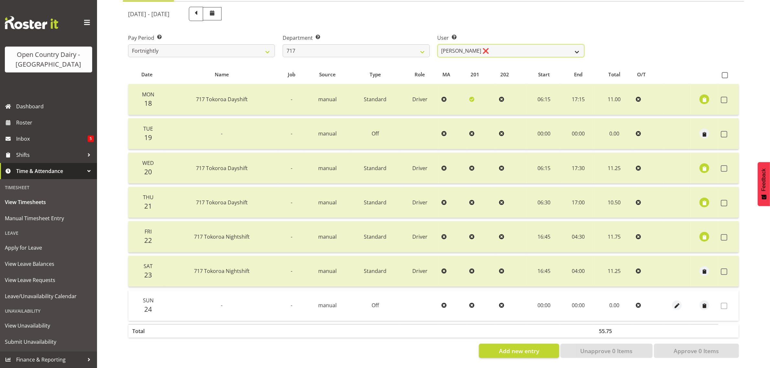
click at [497, 44] on select "Daryl Wrigley ❌ Dodge Lindsay Laing ❌ Eric Stothers ❌ Jeff Anderson ❌" at bounding box center [510, 50] width 147 height 13
drag, startPoint x: 363, startPoint y: 45, endPoint x: 363, endPoint y: 48, distance: 3.9
click at [363, 45] on select "701 702 703 704 705 706 707 708 709 710 711 712 713 714 715 716 717 718 719 720" at bounding box center [356, 50] width 147 height 13
click at [283, 44] on select "701 702 703 704 705 706 707 708 709 710 711 712 713 714 715 716 717 718 719 720" at bounding box center [356, 50] width 147 height 13
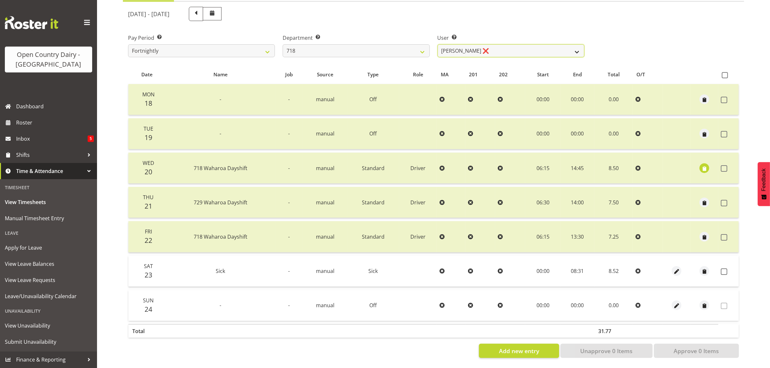
click at [523, 44] on select "Graeme Raupi ❌ Jimmy Boult ❌ Linsay Bourne ❌ Tony Fielding ❌" at bounding box center [510, 50] width 147 height 13
drag, startPoint x: 523, startPoint y: 38, endPoint x: 467, endPoint y: 39, distance: 56.6
click at [523, 44] on select "Graeme Raupi ❌ Jimmy Boult ❌ Linsay Bourne ❌ Tony Fielding ❌" at bounding box center [510, 50] width 147 height 13
click at [365, 48] on select "701 702 703 704 705 706 707 708 709 710 711 712 713 714 715 716 717 718 719 720" at bounding box center [356, 50] width 147 height 13
click at [283, 44] on select "701 702 703 704 705 706 707 708 709 710 711 712 713 714 715 716 717 718 719 720" at bounding box center [356, 50] width 147 height 13
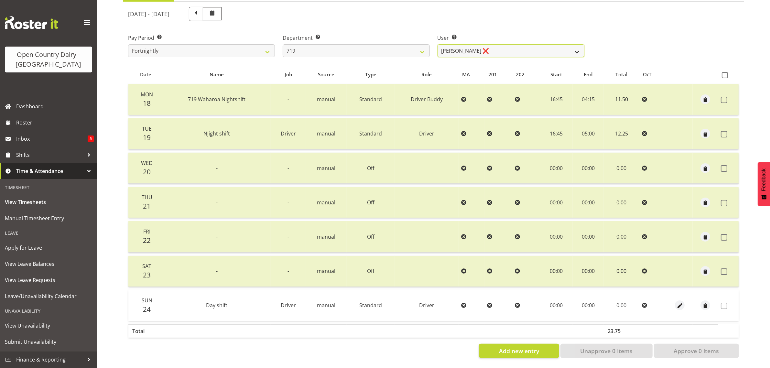
click at [504, 44] on select "Andrew de Lautour ❌ James Wellington ❌ Sami Ovesen ❌" at bounding box center [510, 50] width 147 height 13
drag, startPoint x: 504, startPoint y: 39, endPoint x: 416, endPoint y: 48, distance: 87.7
click at [504, 44] on select "Andrew de Lautour ❌ James Wellington ❌ Sami Ovesen ❌" at bounding box center [510, 50] width 147 height 13
drag, startPoint x: 382, startPoint y: 45, endPoint x: 382, endPoint y: 49, distance: 4.2
click at [382, 45] on select "701 702 703 704 705 706 707 708 709 710 711 712 713 714 715 716 717 718 719 720" at bounding box center [356, 50] width 147 height 13
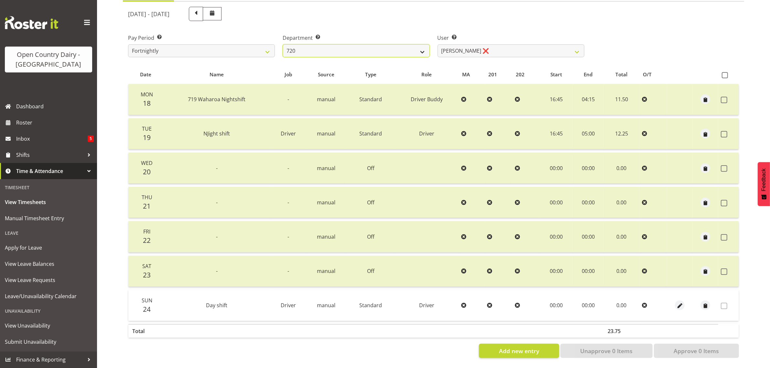
click at [283, 44] on select "701 702 703 704 705 706 707 708 709 710 711 712 713 714 715 716 717 718 719 720" at bounding box center [356, 50] width 147 height 13
click at [500, 44] on select "Garry Hooper ❌ Kerry Slater ❌ Nathan Frankhouser ❌ Steve Daly ❌" at bounding box center [510, 50] width 147 height 13
click at [418, 47] on select "701 702 703 704 705 706 707 708 709 710 711 712 713 714 715 716 717 718 719 720" at bounding box center [356, 50] width 147 height 13
click at [283, 44] on select "701 702 703 704 705 706 707 708 709 710 711 712 713 714 715 716 717 718 719 720" at bounding box center [356, 50] width 147 height 13
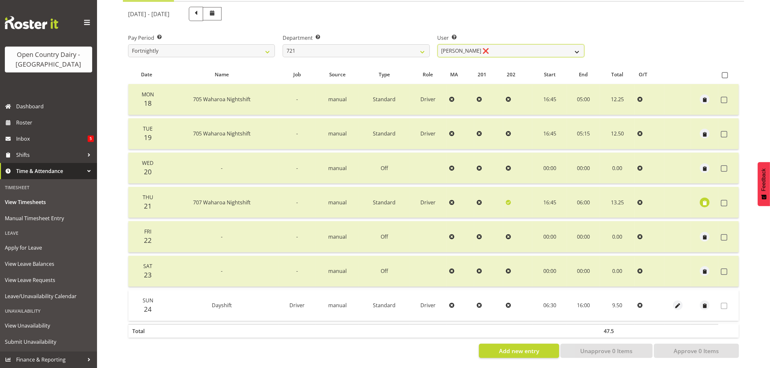
click at [514, 44] on select "George Taylor ❌ Grant Vercoe ❌" at bounding box center [510, 50] width 147 height 13
drag, startPoint x: 514, startPoint y: 41, endPoint x: 436, endPoint y: 58, distance: 80.6
click at [514, 44] on select "George Taylor ❌ Grant Vercoe ❌" at bounding box center [510, 50] width 147 height 13
click at [369, 44] on select "701 702 703 704 705 706 707 708 709 710 711 712 713 714 715 716 717 718 719 720" at bounding box center [356, 50] width 147 height 13
click at [283, 44] on select "701 702 703 704 705 706 707 708 709 710 711 712 713 714 715 716 717 718 719 720" at bounding box center [356, 50] width 147 height 13
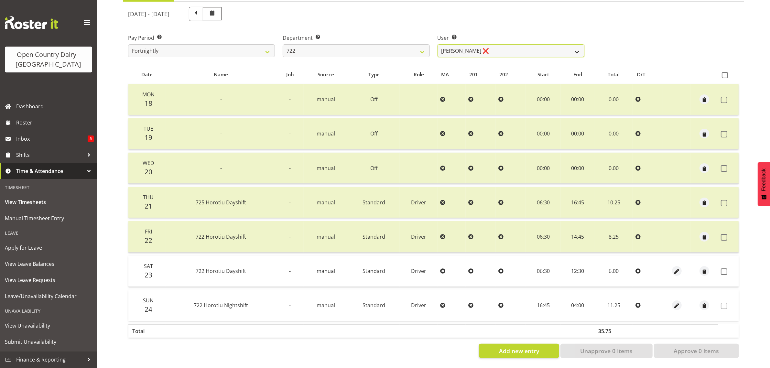
click at [508, 44] on select "Andy Webb ❌ Darren Hatcher ❌ Gurpreet Singh ❌" at bounding box center [510, 50] width 147 height 13
drag, startPoint x: 508, startPoint y: 41, endPoint x: 414, endPoint y: 60, distance: 95.4
click at [508, 44] on select "Andy Webb ❌ Darren Hatcher ❌ Gurpreet Singh ❌" at bounding box center [510, 50] width 147 height 13
click at [358, 44] on select "701 702 703 704 705 706 707 708 709 710 711 712 713 714 715 716 717 718 719 720" at bounding box center [356, 50] width 147 height 13
click at [283, 44] on select "701 702 703 704 705 706 707 708 709 710 711 712 713 714 715 716 717 718 719 720" at bounding box center [356, 50] width 147 height 13
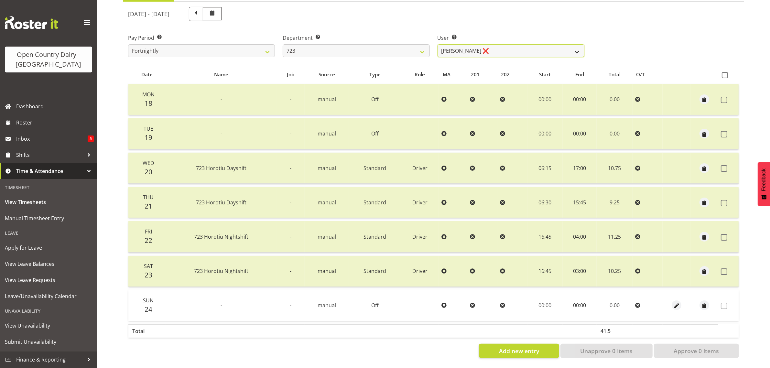
click at [505, 44] on select "Daljeet Rai ❌ Manjinder Singh ❌ Prabhjot Singh ❌ Varninder Singh ❌" at bounding box center [510, 50] width 147 height 13
click at [437, 44] on select "Daljeet Rai ❌ Manjinder Singh ❌ Prabhjot Singh ❌ Varninder Singh ❌" at bounding box center [510, 50] width 147 height 13
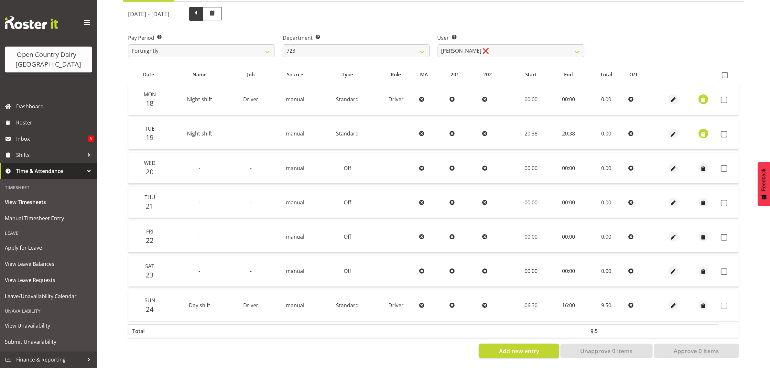
click at [200, 9] on span at bounding box center [196, 13] width 8 height 8
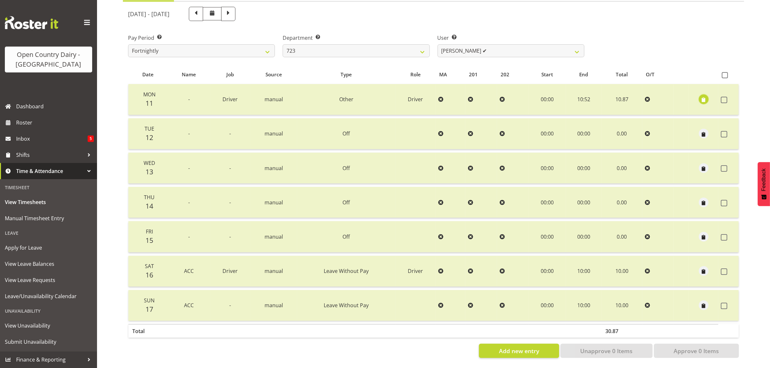
click at [703, 96] on span "button" at bounding box center [703, 99] width 7 height 7
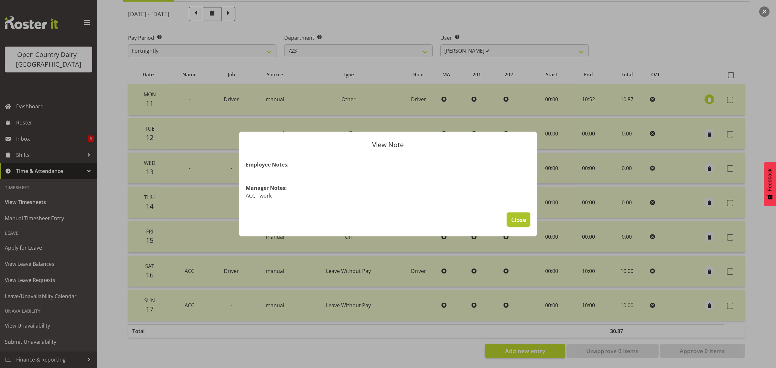
click at [520, 221] on span "Close" at bounding box center [518, 219] width 15 height 8
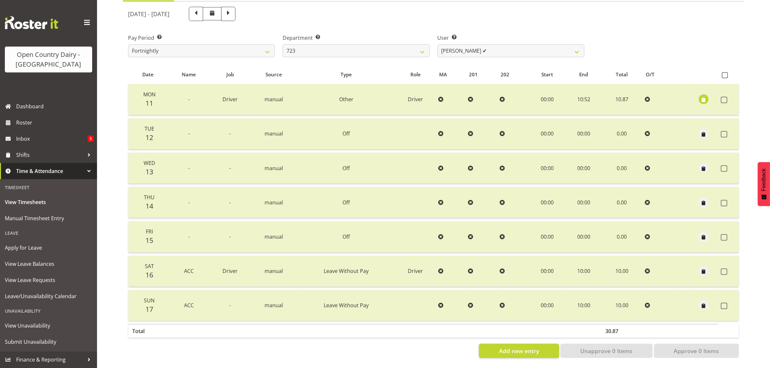
drag, startPoint x: 237, startPoint y: 8, endPoint x: 201, endPoint y: 25, distance: 39.5
click at [200, 9] on span at bounding box center [196, 13] width 8 height 8
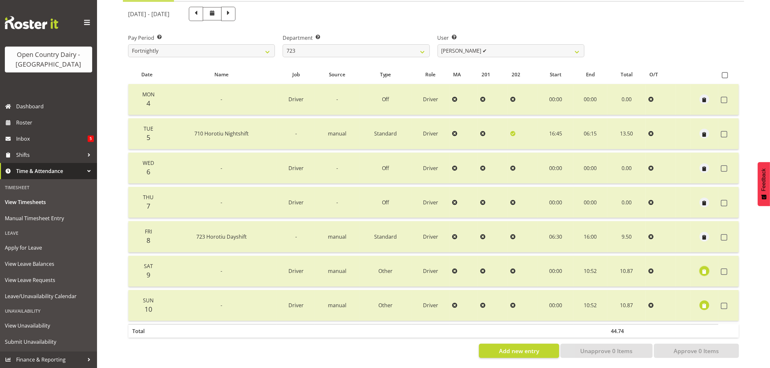
click at [706, 268] on span "button" at bounding box center [704, 271] width 7 height 7
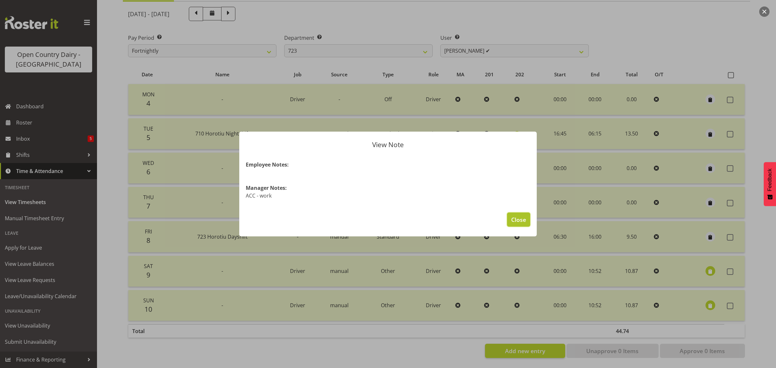
click at [517, 214] on button "Close" at bounding box center [518, 219] width 23 height 14
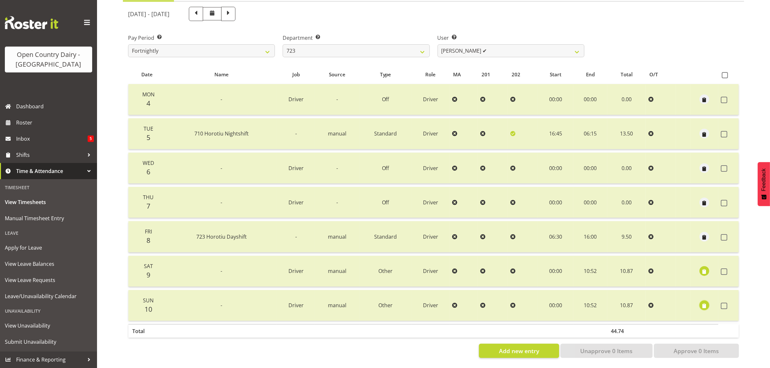
click at [705, 302] on span "button" at bounding box center [704, 305] width 7 height 7
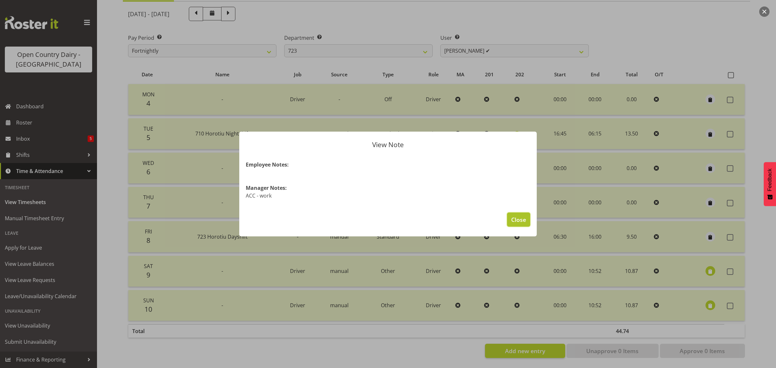
click at [524, 219] on span "Close" at bounding box center [518, 219] width 15 height 8
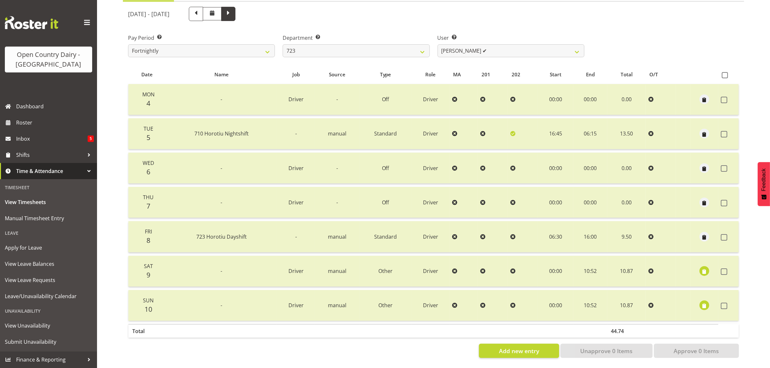
click at [232, 9] on span at bounding box center [228, 13] width 8 height 8
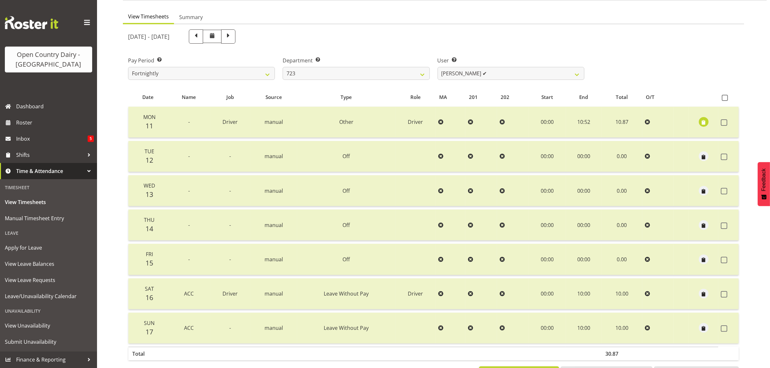
scroll to position [40, 0]
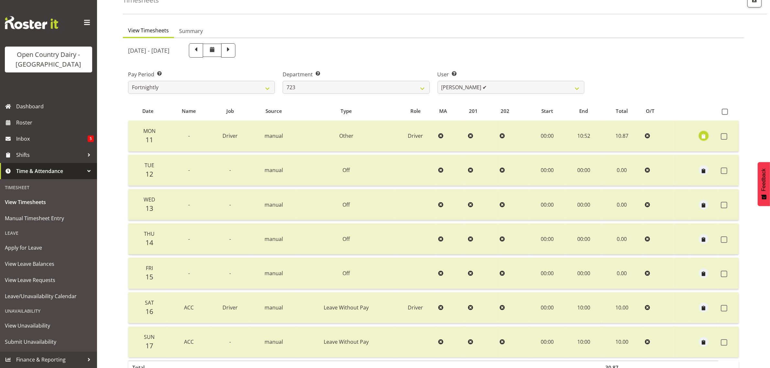
click at [706, 138] on span "button" at bounding box center [703, 136] width 7 height 7
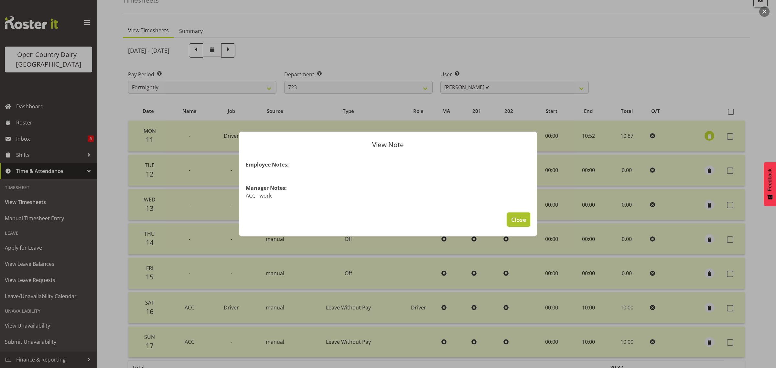
click at [522, 217] on span "Close" at bounding box center [518, 219] width 15 height 8
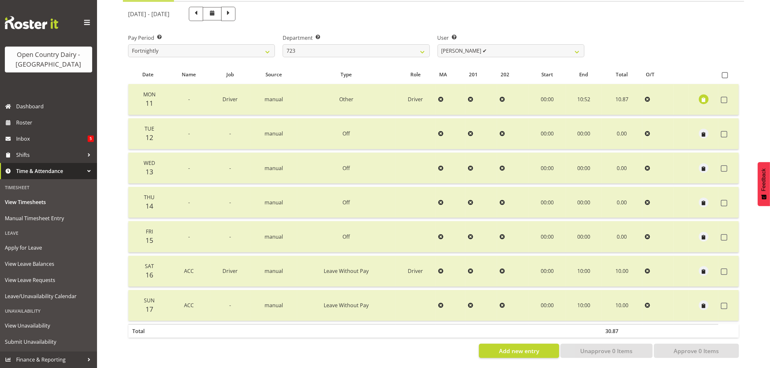
scroll to position [83, 0]
click at [232, 9] on span at bounding box center [228, 13] width 8 height 8
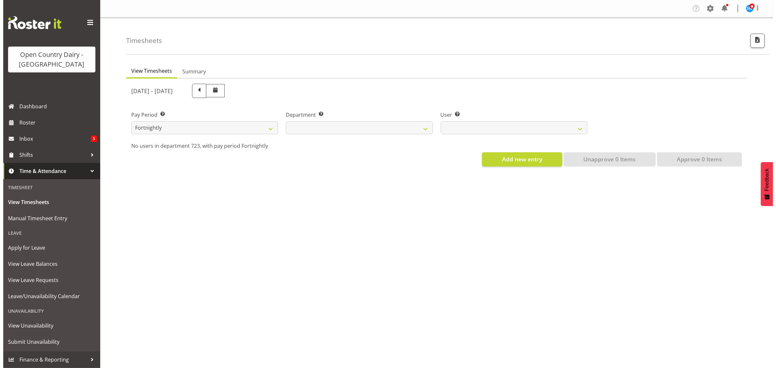
scroll to position [0, 0]
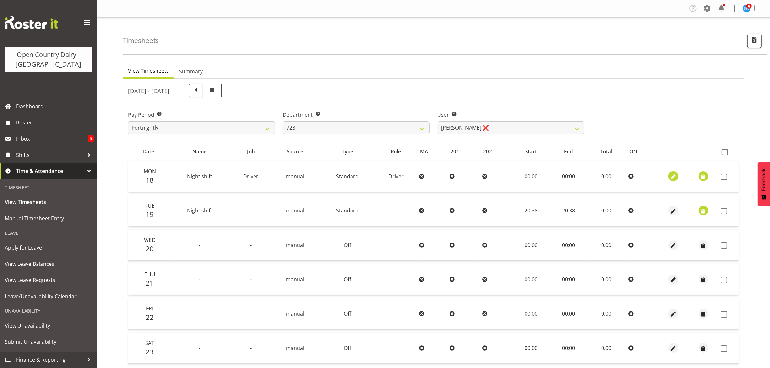
click at [672, 177] on span "button" at bounding box center [673, 176] width 7 height 7
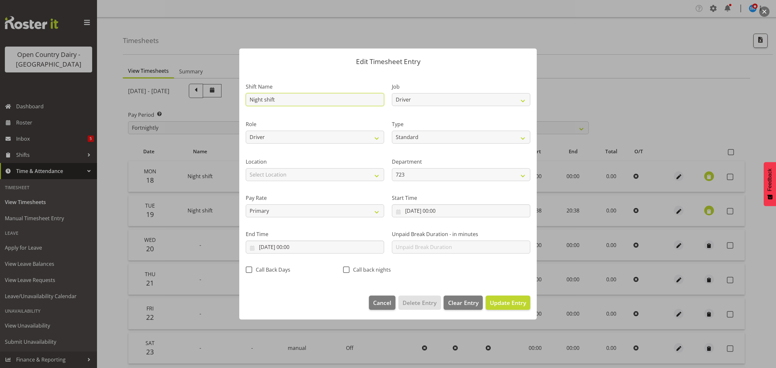
click at [331, 96] on input "Night shift" at bounding box center [315, 99] width 138 height 13
click at [421, 136] on select "Off Standard Public Holiday Public Holiday (Worked) Day In Lieu Annual Leave Si…" at bounding box center [461, 137] width 138 height 13
click at [392, 131] on select "Off Standard Public Holiday Public Holiday (Worked) Day In Lieu Annual Leave Si…" at bounding box center [461, 137] width 138 height 13
click at [294, 248] on input "18/08/2025, 00:00" at bounding box center [315, 247] width 138 height 13
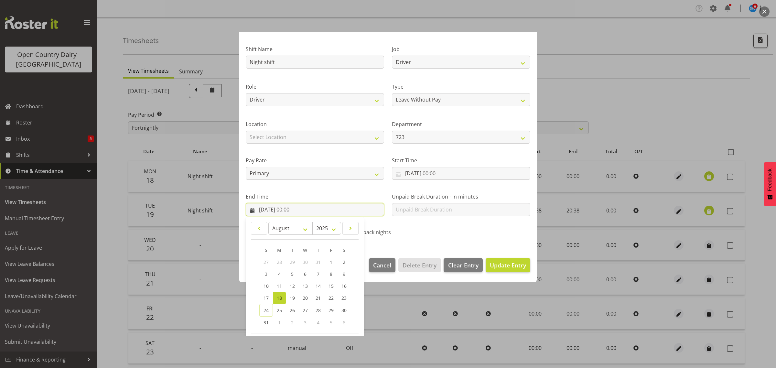
scroll to position [66, 0]
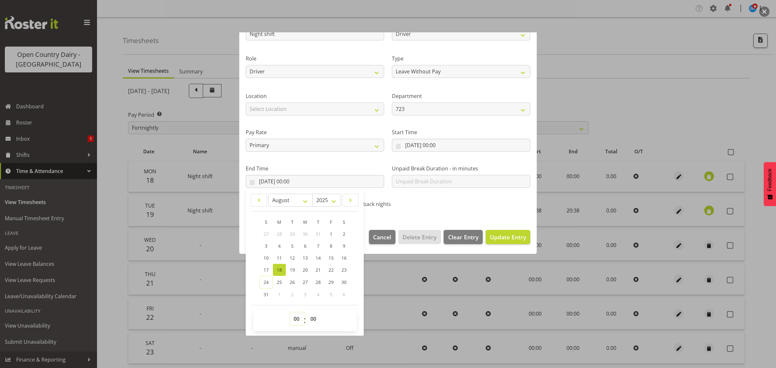
click at [297, 318] on select "00 01 02 03 04 05 06 07 08 09 10 11 12 13 14 15 16 17 18 19 20 21 22 23" at bounding box center [297, 318] width 15 height 13
click at [290, 312] on select "00 01 02 03 04 05 06 07 08 09 10 11 12 13 14 15 16 17 18 19 20 21 22 23" at bounding box center [297, 318] width 15 height 13
click at [497, 235] on span "Update Entry" at bounding box center [508, 237] width 36 height 8
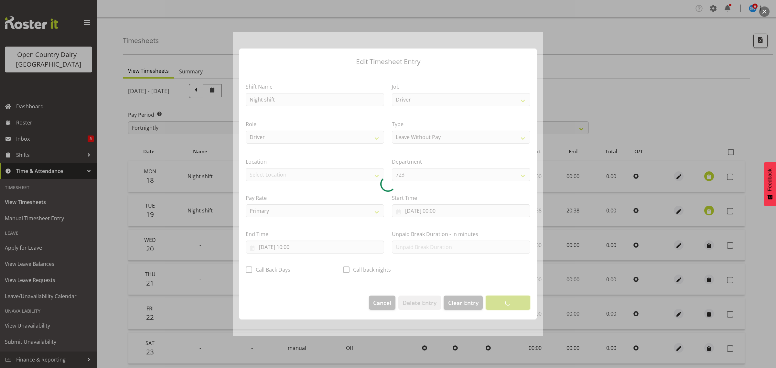
scroll to position [0, 0]
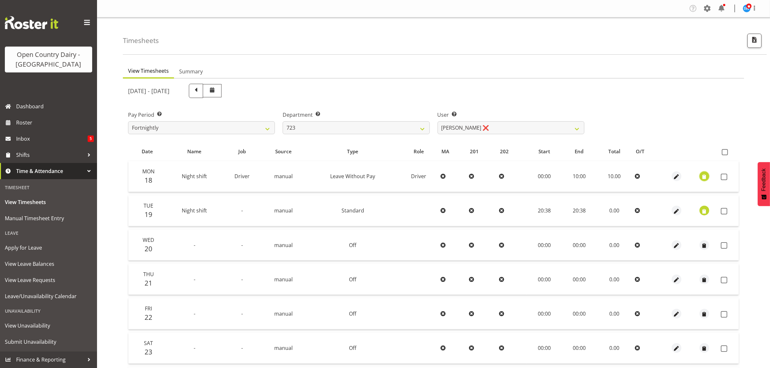
click at [706, 177] on span "button" at bounding box center [704, 176] width 7 height 7
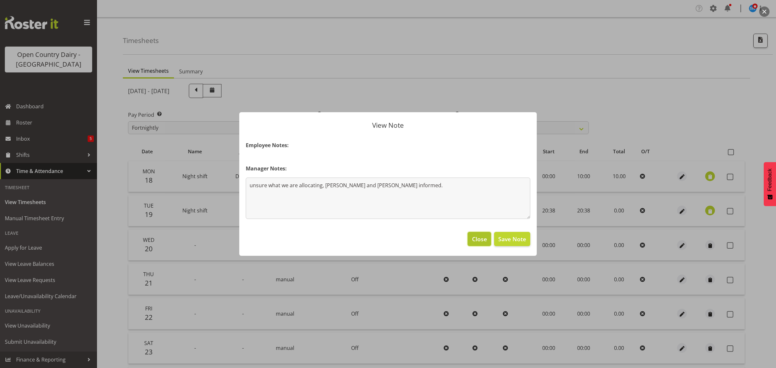
click at [479, 238] on span "Close" at bounding box center [479, 239] width 15 height 8
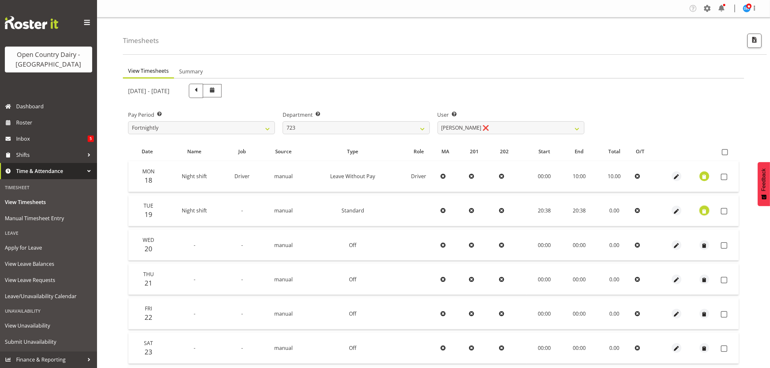
click at [704, 210] on span "button" at bounding box center [704, 211] width 7 height 7
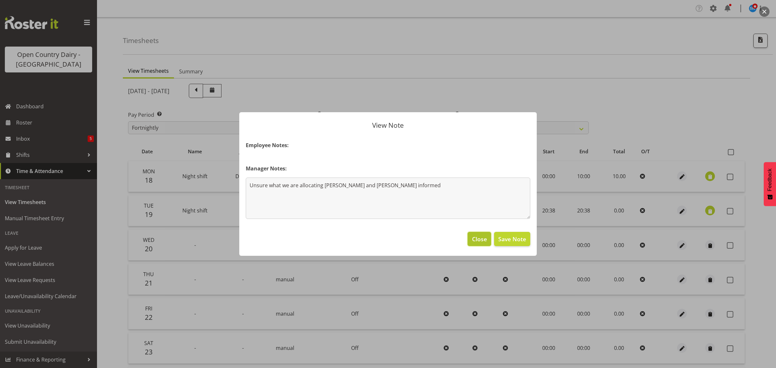
click at [476, 241] on span "Close" at bounding box center [479, 239] width 15 height 8
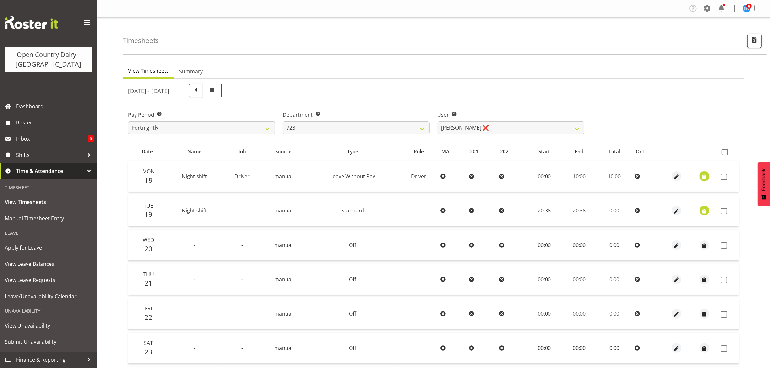
click at [705, 179] on span "button" at bounding box center [704, 176] width 7 height 7
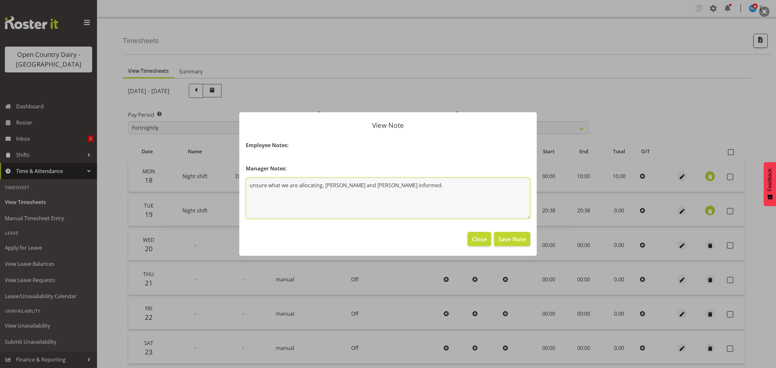
drag, startPoint x: 330, startPoint y: 172, endPoint x: 229, endPoint y: 171, distance: 101.2
click at [183, 166] on div "View Note Employee Notes: Manager Notes: unsure what we are allocating, Steve a…" at bounding box center [388, 184] width 776 height 368
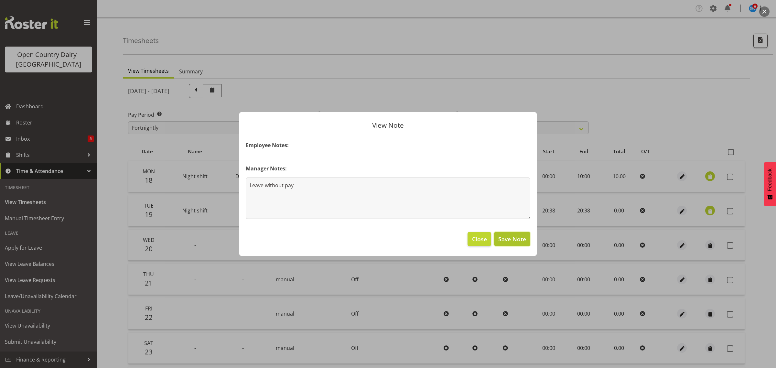
click at [513, 237] on span "Save Note" at bounding box center [512, 239] width 28 height 8
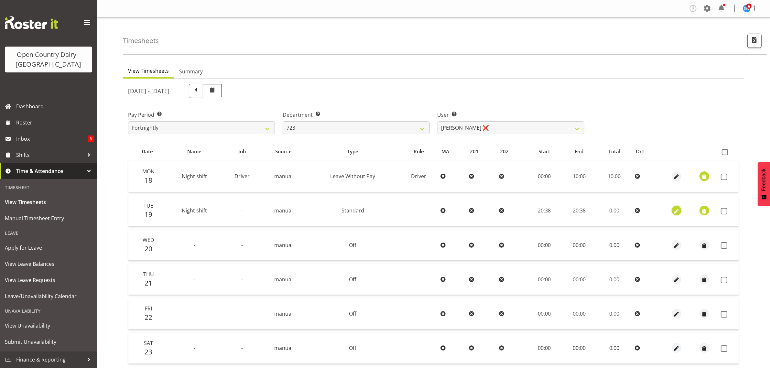
click at [676, 212] on span "button" at bounding box center [676, 211] width 7 height 7
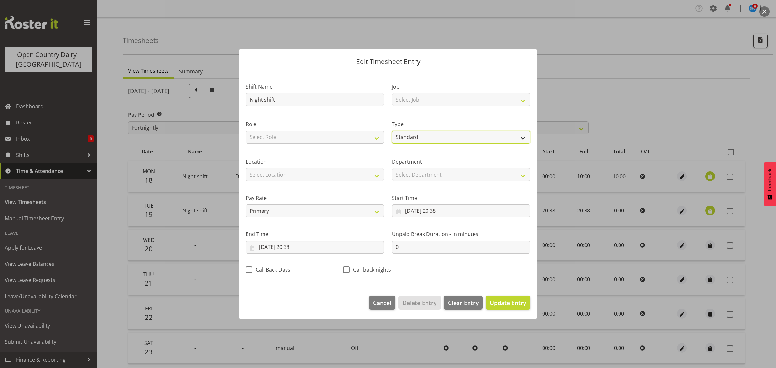
click at [410, 135] on select "Off Standard Public Holiday Public Holiday (Worked) Day In Lieu Annual Leave Si…" at bounding box center [461, 137] width 138 height 13
click at [392, 131] on select "Off Standard Public Holiday Public Holiday (Worked) Day In Lieu Annual Leave Si…" at bounding box center [461, 137] width 138 height 13
click at [437, 210] on input "19/08/2025, 20:38" at bounding box center [461, 210] width 138 height 13
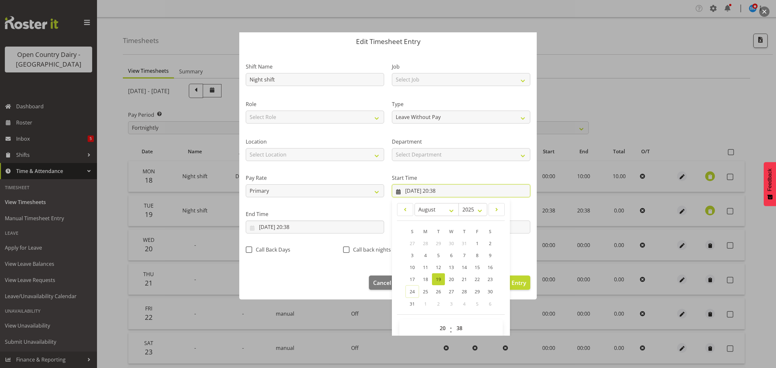
scroll to position [29, 0]
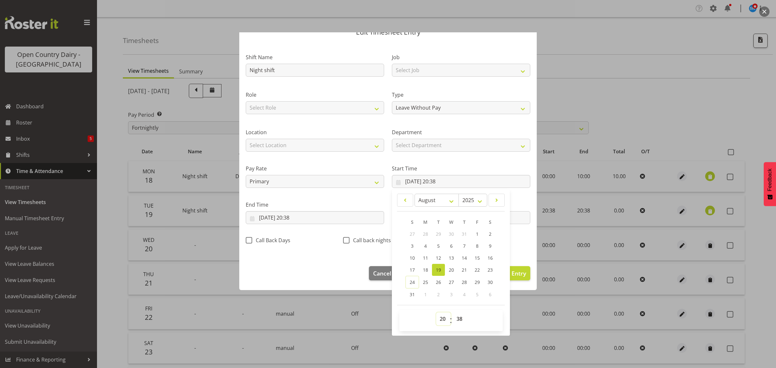
drag, startPoint x: 439, startPoint y: 318, endPoint x: 439, endPoint y: 313, distance: 5.8
click at [439, 318] on select "00 01 02 03 04 05 06 07 08 09 10 11 12 13 14 15 16 17 18 19 20 21 22 23" at bounding box center [443, 318] width 15 height 13
click at [436, 312] on select "00 01 02 03 04 05 06 07 08 09 10 11 12 13 14 15 16 17 18 19 20 21 22 23" at bounding box center [443, 318] width 15 height 13
click at [458, 318] on select "00 01 02 03 04 05 06 07 08 09 10 11 12 13 14 15 16 17 18 19 20 21 22 23 24 25 2…" at bounding box center [460, 318] width 15 height 13
click at [453, 312] on select "00 01 02 03 04 05 06 07 08 09 10 11 12 13 14 15 16 17 18 19 20 21 22 23 24 25 2…" at bounding box center [460, 318] width 15 height 13
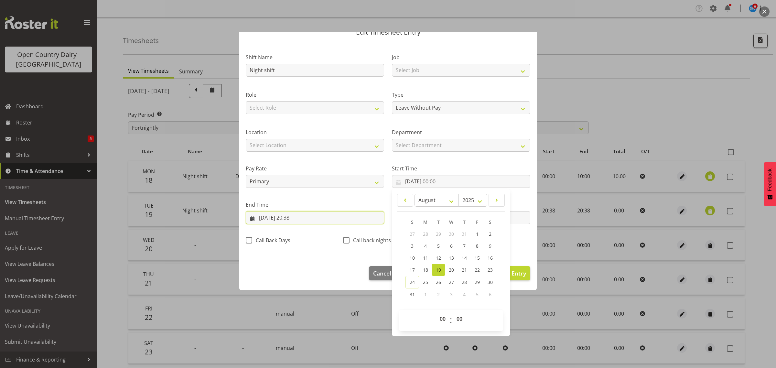
click at [293, 212] on input "19/08/2025, 20:38" at bounding box center [315, 217] width 138 height 13
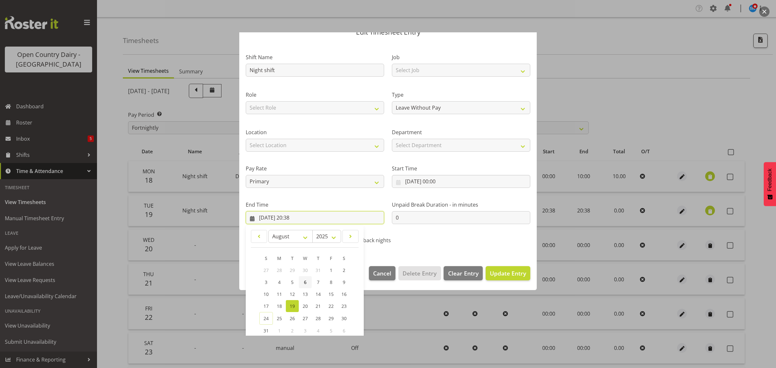
scroll to position [66, 0]
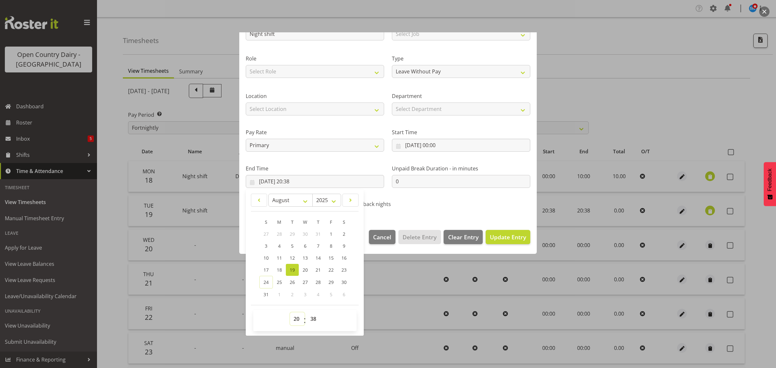
click at [297, 321] on select "00 01 02 03 04 05 06 07 08 09 10 11 12 13 14 15 16 17 18 19 20 21 22 23" at bounding box center [297, 318] width 15 height 13
click at [290, 312] on select "00 01 02 03 04 05 06 07 08 09 10 11 12 13 14 15 16 17 18 19 20 21 22 23" at bounding box center [297, 318] width 15 height 13
click at [313, 318] on select "00 01 02 03 04 05 06 07 08 09 10 11 12 13 14 15 16 17 18 19 20 21 22 23 24 25 2…" at bounding box center [314, 318] width 15 height 13
click at [307, 312] on select "00 01 02 03 04 05 06 07 08 09 10 11 12 13 14 15 16 17 18 19 20 21 22 23 24 25 2…" at bounding box center [314, 318] width 15 height 13
click at [494, 240] on span "Update Entry" at bounding box center [508, 237] width 36 height 8
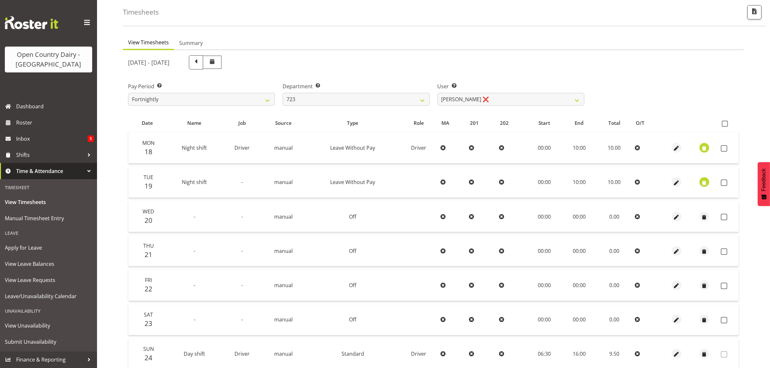
scroll to position [83, 0]
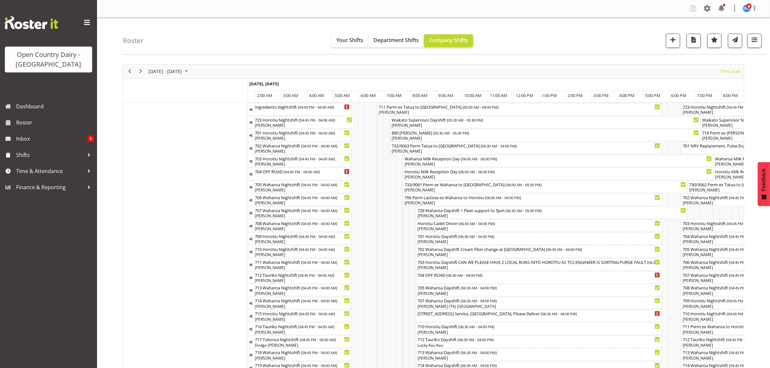
scroll to position [0, 1906]
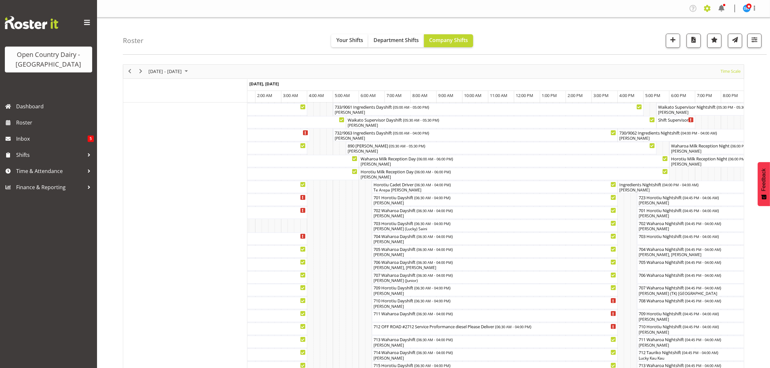
click at [707, 7] on span at bounding box center [707, 8] width 10 height 10
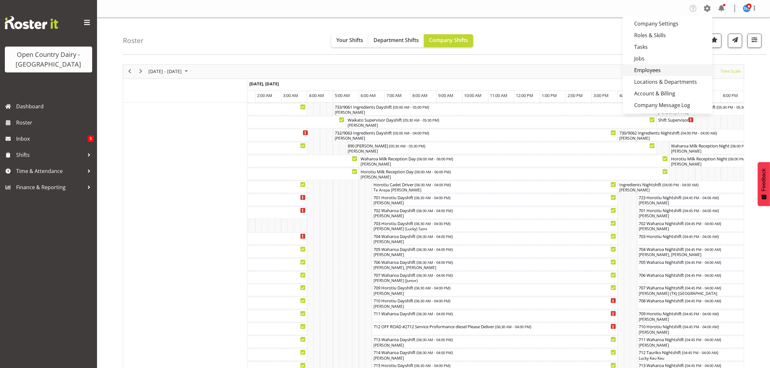
click at [650, 70] on link "Employees" at bounding box center [668, 70] width 90 height 12
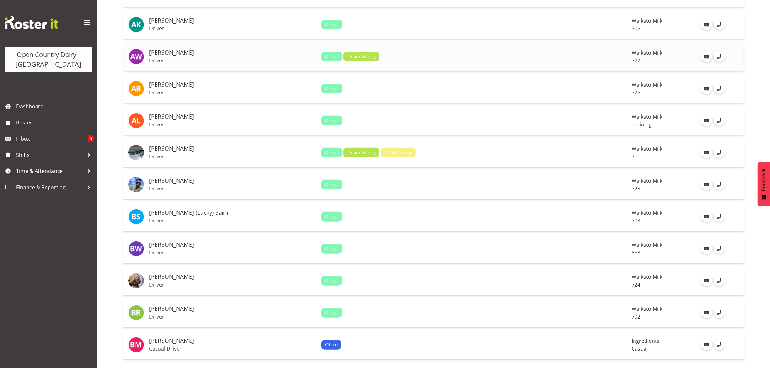
scroll to position [323, 0]
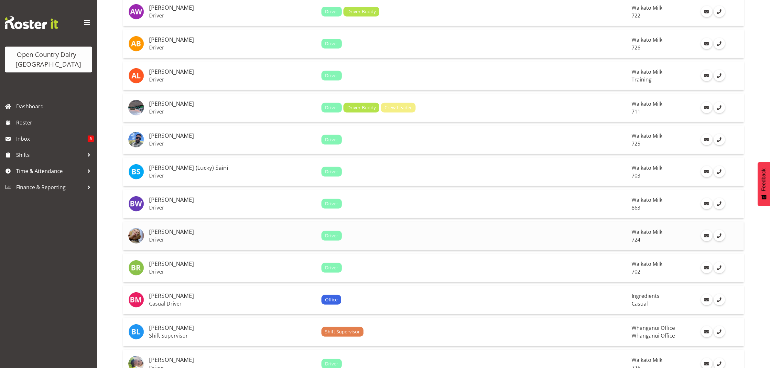
click at [155, 241] on p "Driver" at bounding box center [232, 239] width 167 height 6
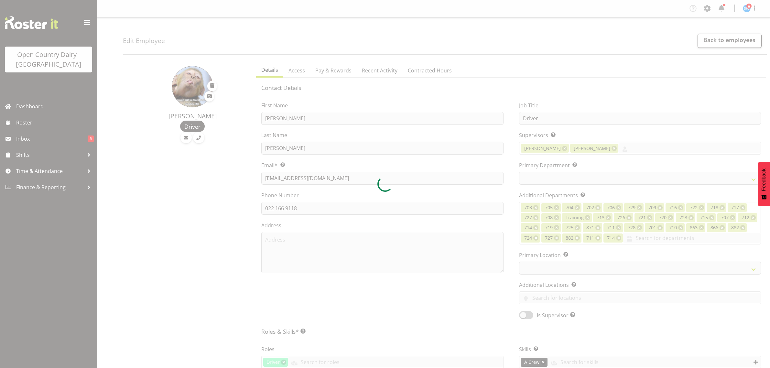
select select "TimelineWeek"
select select
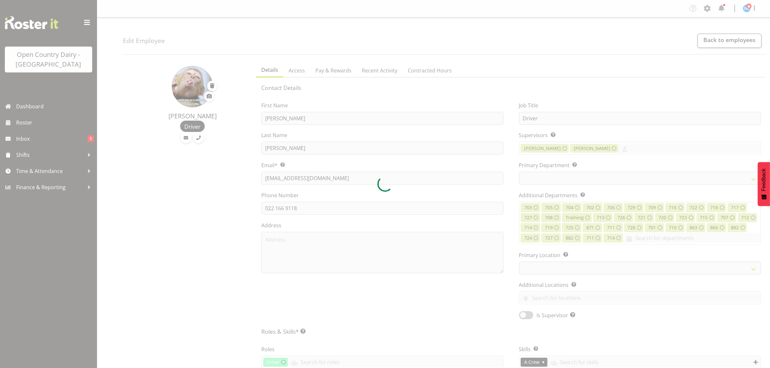
select select
select select "1054"
select select "760"
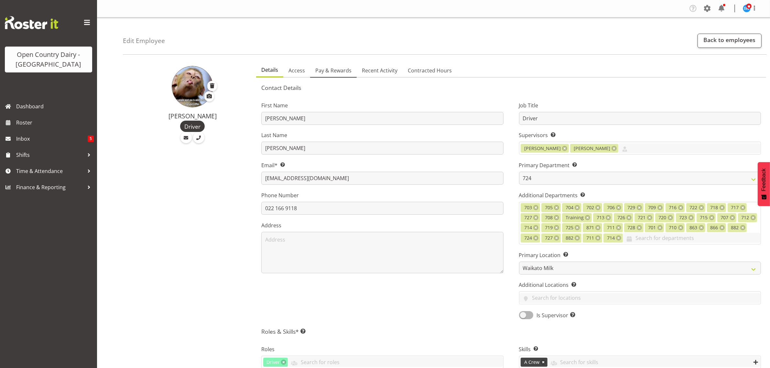
click at [346, 71] on span "Pay & Rewards" at bounding box center [333, 71] width 36 height 8
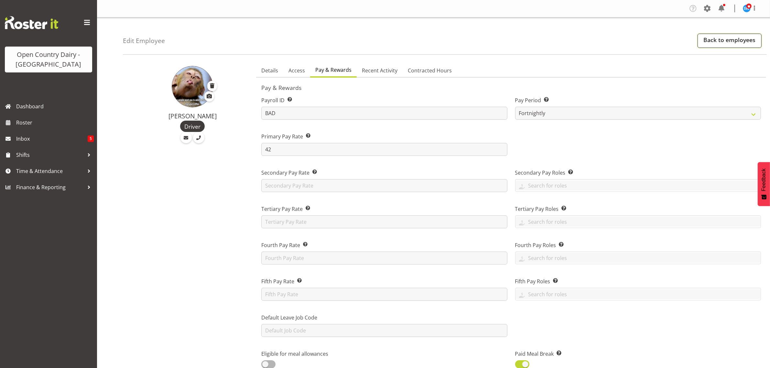
click at [735, 39] on link "Back to employees" at bounding box center [729, 41] width 64 height 14
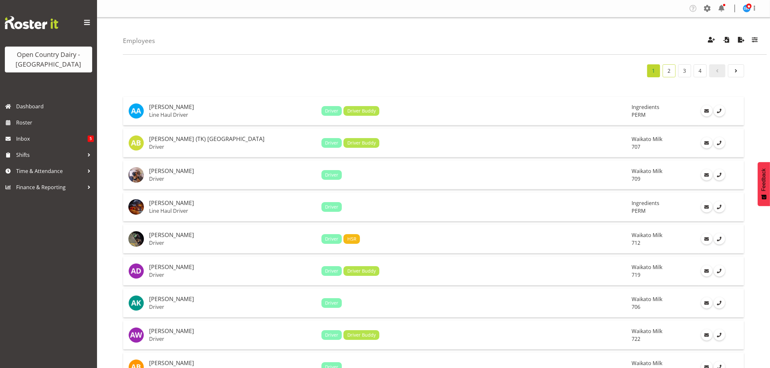
click at [668, 70] on link "2" at bounding box center [668, 70] width 13 height 13
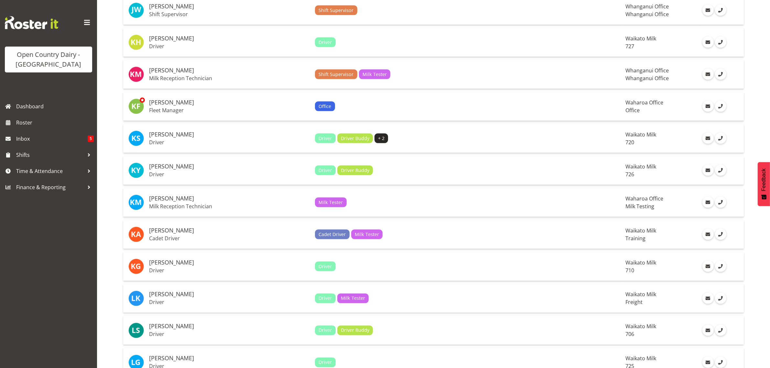
scroll to position [1365, 0]
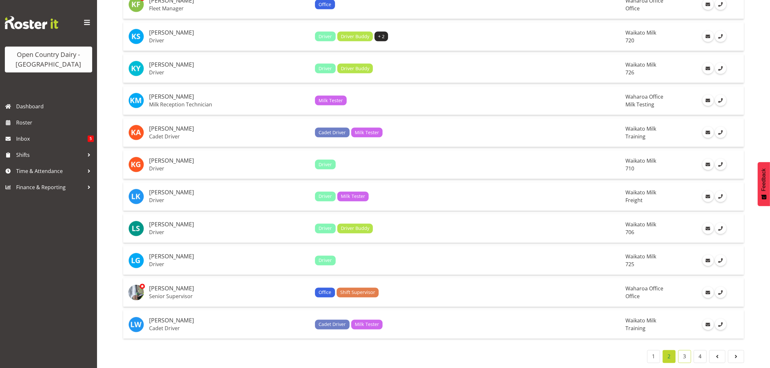
click at [684, 350] on link "3" at bounding box center [684, 356] width 13 height 13
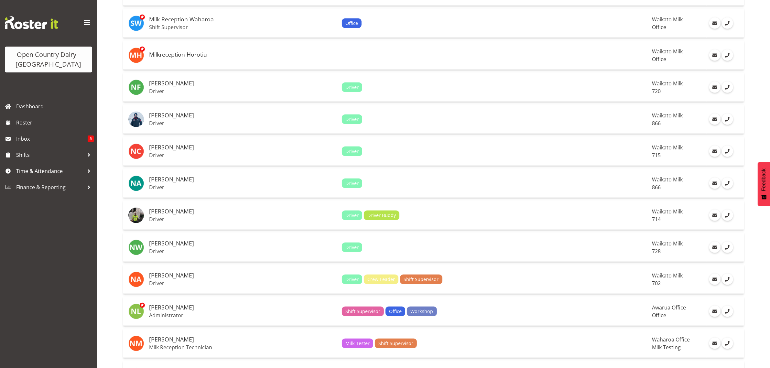
scroll to position [597, 0]
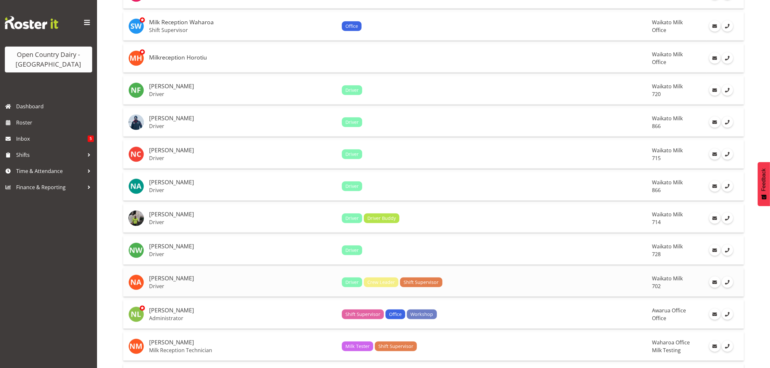
click at [183, 282] on h5 "[PERSON_NAME]" at bounding box center [243, 278] width 188 height 6
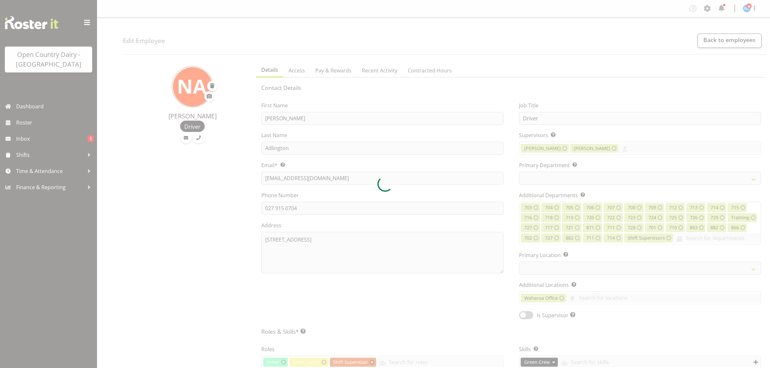
select select "TimelineWeek"
select select
select select "1054"
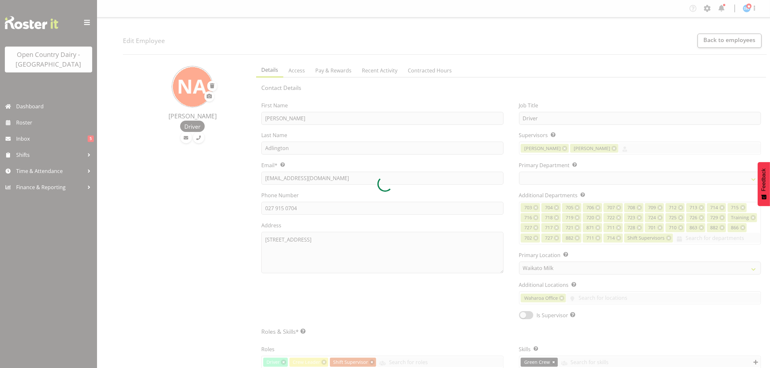
select select "720"
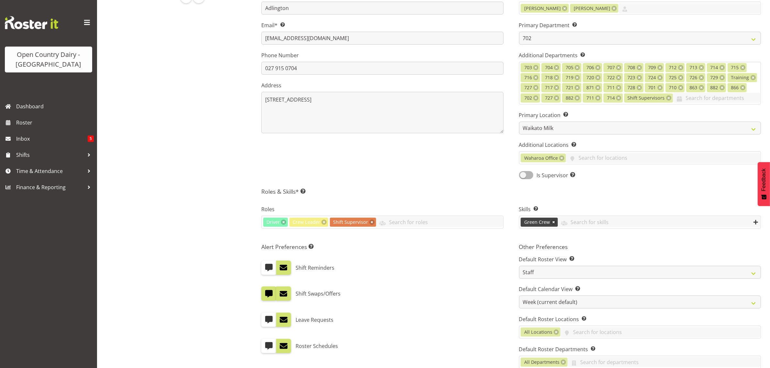
scroll to position [38, 0]
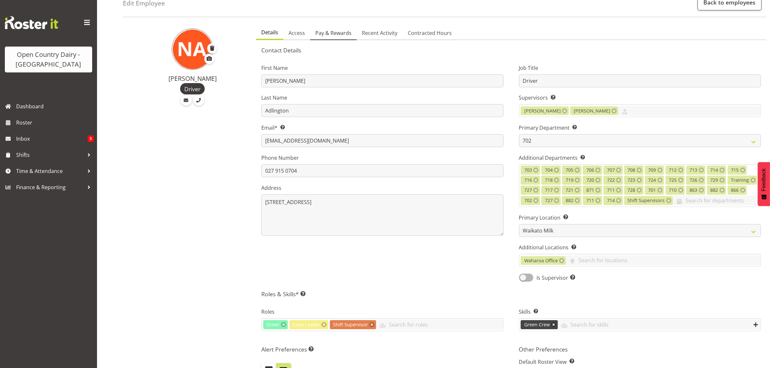
click at [336, 34] on span "Pay & Rewards" at bounding box center [333, 33] width 36 height 8
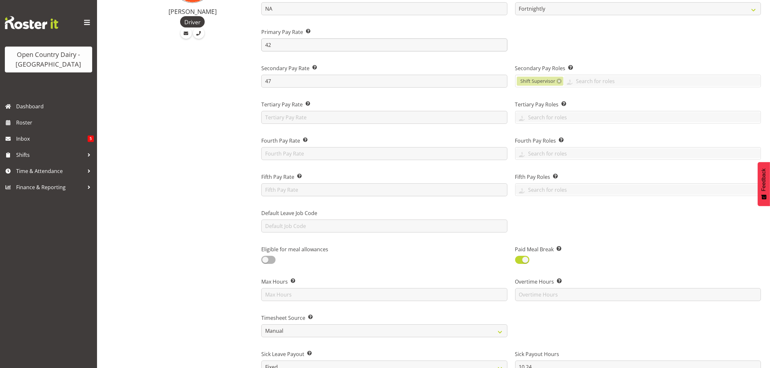
scroll to position [0, 0]
